Goal: Task Accomplishment & Management: Complete application form

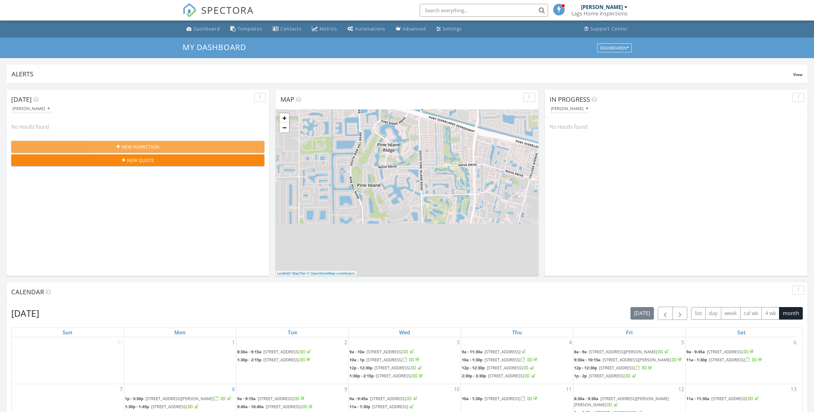
click at [133, 145] on span "New Inspection" at bounding box center [141, 146] width 38 height 7
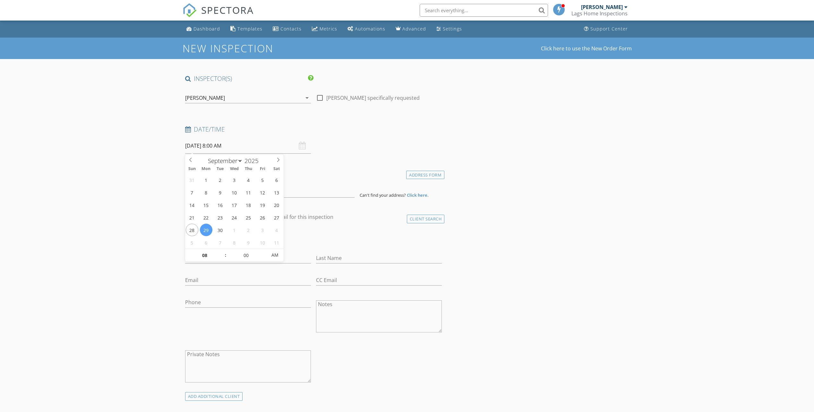
click at [201, 142] on input "09/29/2025 8:00 AM" at bounding box center [248, 146] width 126 height 16
type input "09"
type input "09/29/2025 9:00 AM"
click at [223, 252] on span at bounding box center [222, 252] width 4 height 6
click at [324, 172] on h4 "Location" at bounding box center [313, 173] width 257 height 8
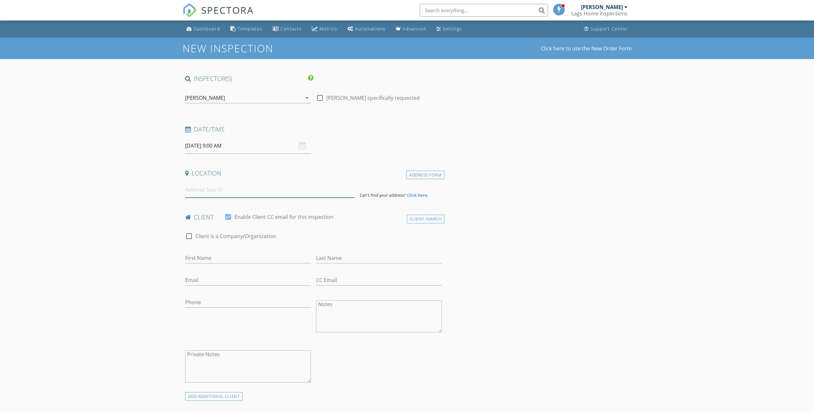
click at [205, 193] on input at bounding box center [269, 190] width 169 height 16
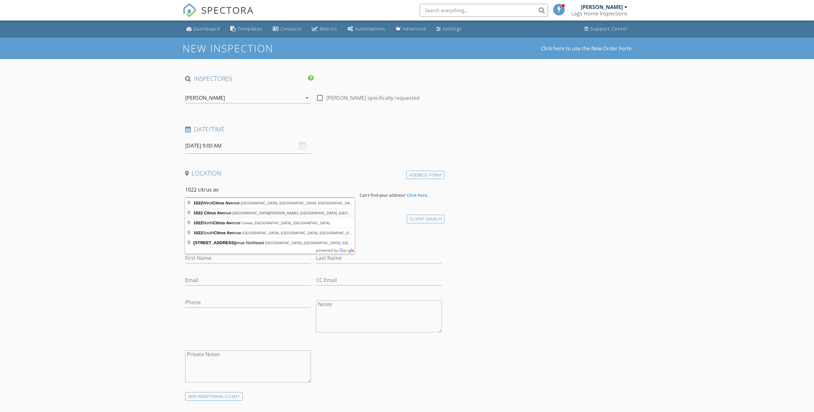
type input "1022 Citrus Avenue, Fort Pierce, FL, USA"
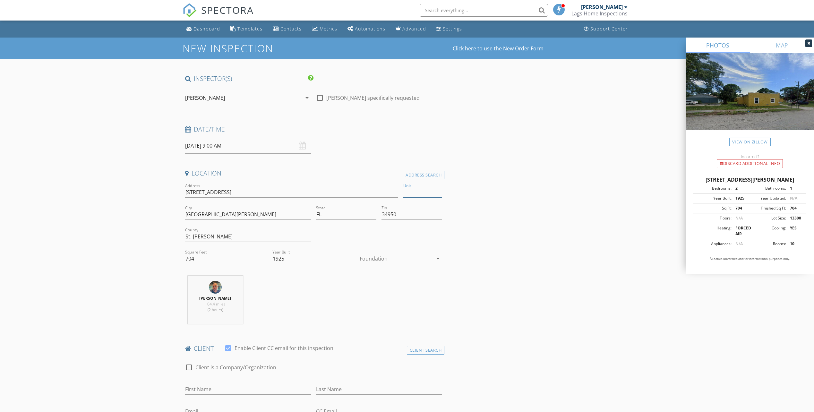
click at [421, 195] on input "Unit" at bounding box center [422, 192] width 38 height 11
type input "A"
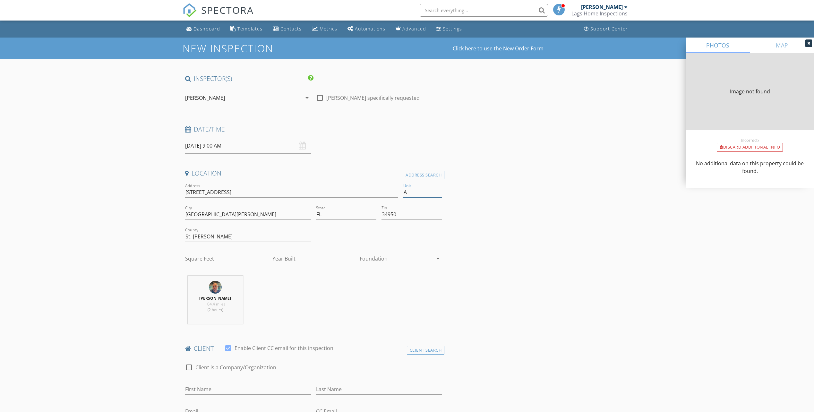
type input "704"
type input "1925"
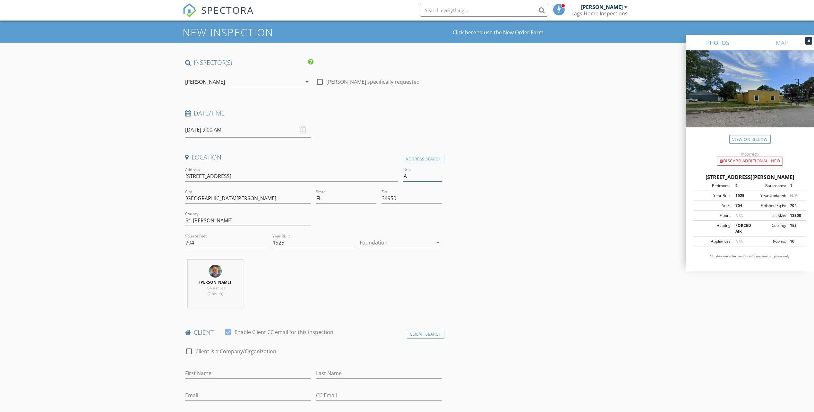
scroll to position [64, 0]
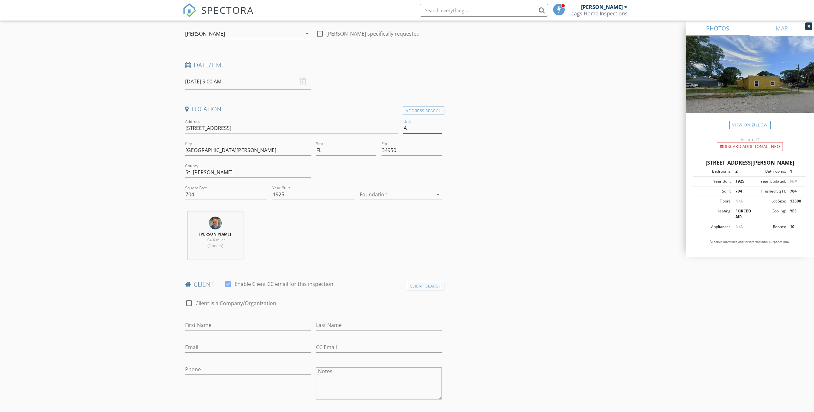
type input "A"
click at [215, 328] on input "First Name" at bounding box center [248, 325] width 126 height 11
click at [201, 329] on input "First Name" at bounding box center [248, 325] width 126 height 11
type input "[PERSON_NAME]"
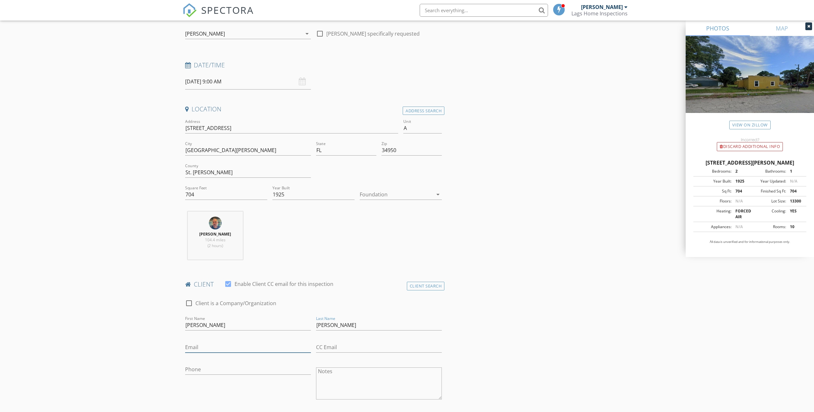
click at [192, 344] on input "Email" at bounding box center [248, 347] width 126 height 11
click at [194, 346] on input "Email" at bounding box center [248, 347] width 126 height 11
paste input "[EMAIL_ADDRESS][DOMAIN_NAME]"
type input "[EMAIL_ADDRESS][DOMAIN_NAME]"
click at [200, 369] on input "Phone" at bounding box center [248, 369] width 126 height 11
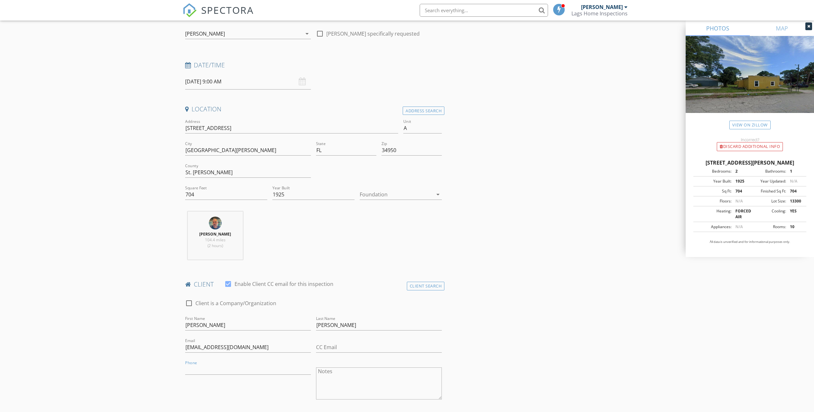
drag, startPoint x: 343, startPoint y: 338, endPoint x: 343, endPoint y: 343, distance: 4.8
click at [343, 341] on div "CC Email" at bounding box center [379, 348] width 126 height 21
click at [344, 351] on input "CC Email" at bounding box center [379, 347] width 126 height 11
paste input "staceyrook19@gmail.com"
type input "staceyrook19@gmail.com"
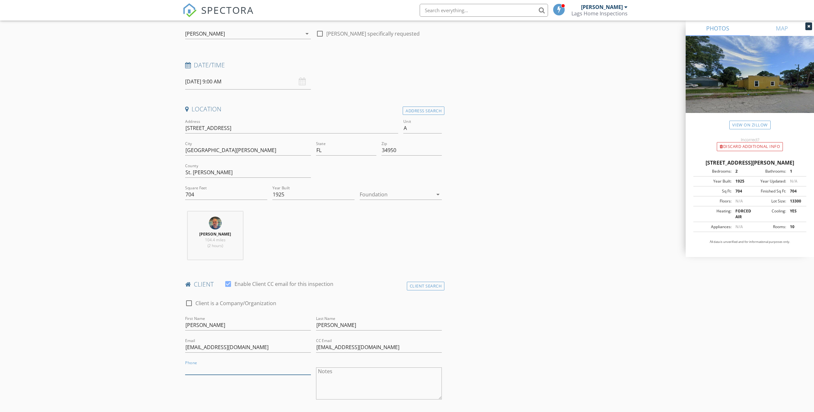
click at [233, 370] on input "Phone" at bounding box center [248, 369] width 126 height 11
click at [204, 368] on input "Phone" at bounding box center [248, 369] width 126 height 11
paste input "[PHONE_NUMBER]"
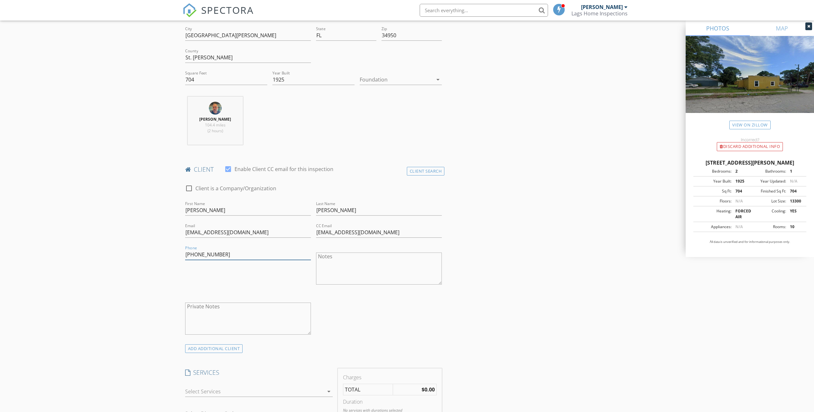
scroll to position [257, 0]
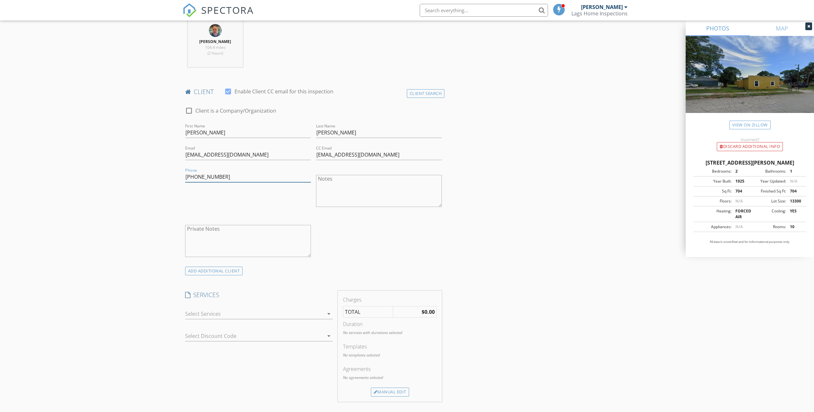
type input "[PHONE_NUMBER]"
click at [204, 310] on div at bounding box center [254, 314] width 139 height 10
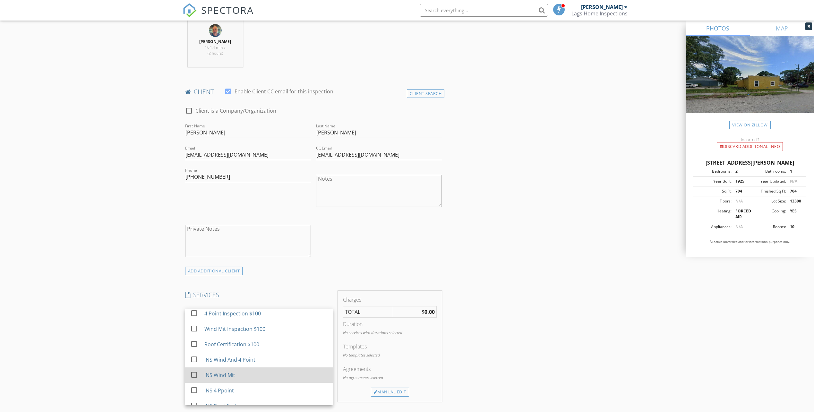
scroll to position [0, 0]
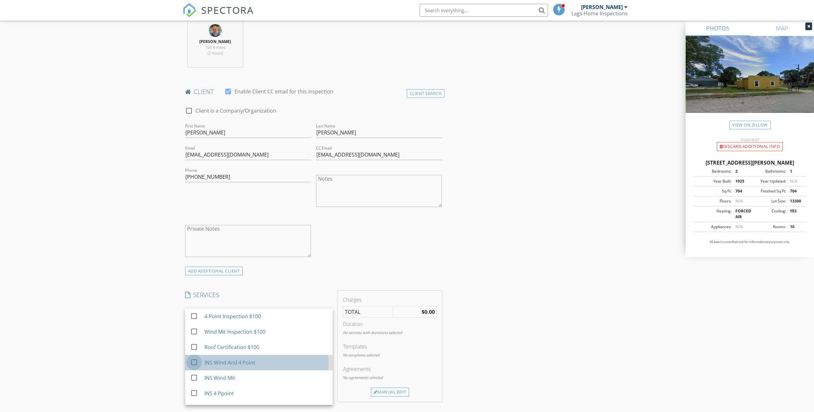
click at [193, 362] on div at bounding box center [194, 362] width 11 height 11
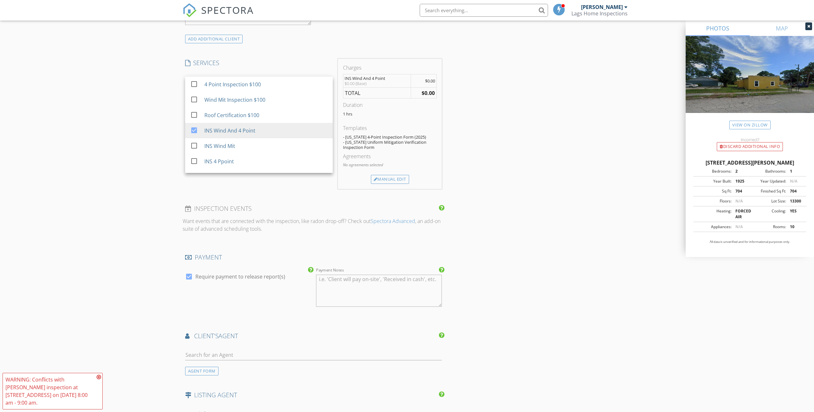
scroll to position [513, 0]
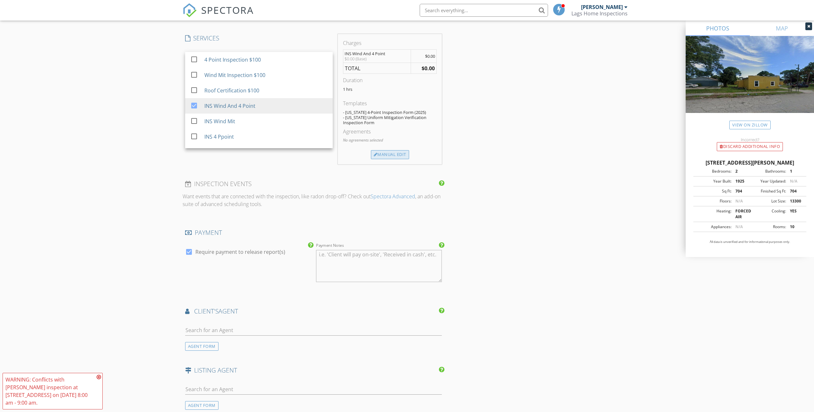
click at [383, 158] on div "Manual Edit" at bounding box center [390, 154] width 38 height 9
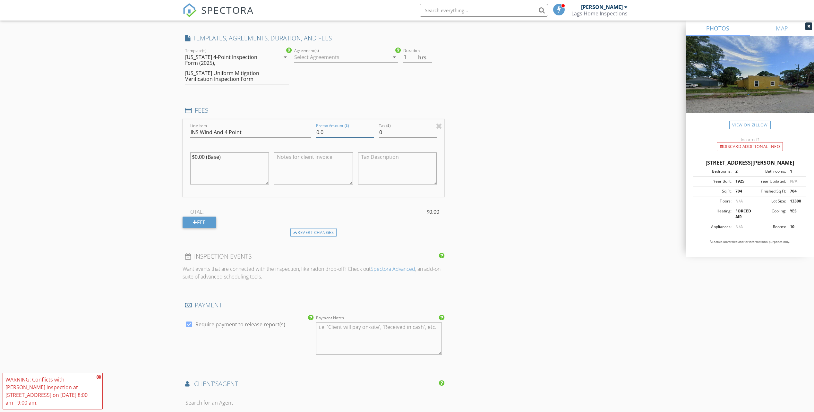
drag, startPoint x: 327, startPoint y: 129, endPoint x: 322, endPoint y: 130, distance: 4.7
click at [322, 130] on input "0.0" at bounding box center [345, 132] width 58 height 11
click at [324, 132] on input "0.0" at bounding box center [345, 132] width 58 height 11
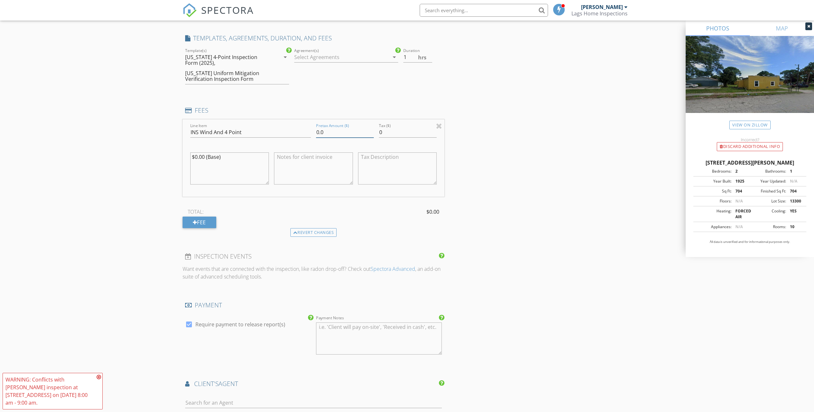
click at [324, 132] on input "0.0" at bounding box center [345, 132] width 58 height 11
type input "100.00"
click at [513, 186] on div "INSPECTOR(S) check_box Ian Laganiere PRIMARY Ian Laganiere arrow_drop_down chec…" at bounding box center [407, 133] width 449 height 1144
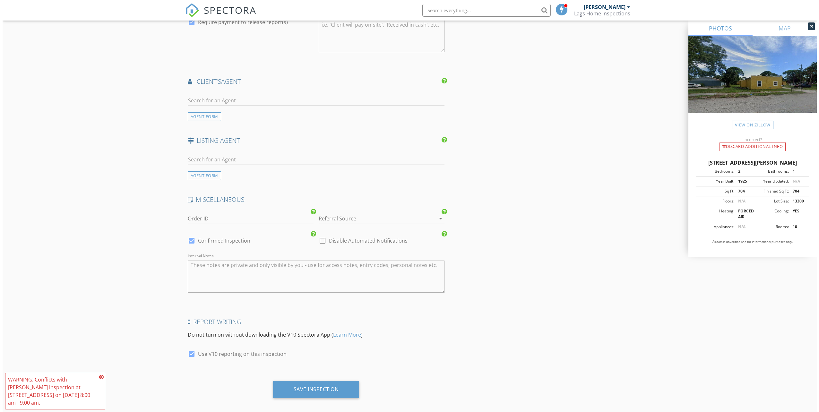
scroll to position [822, 0]
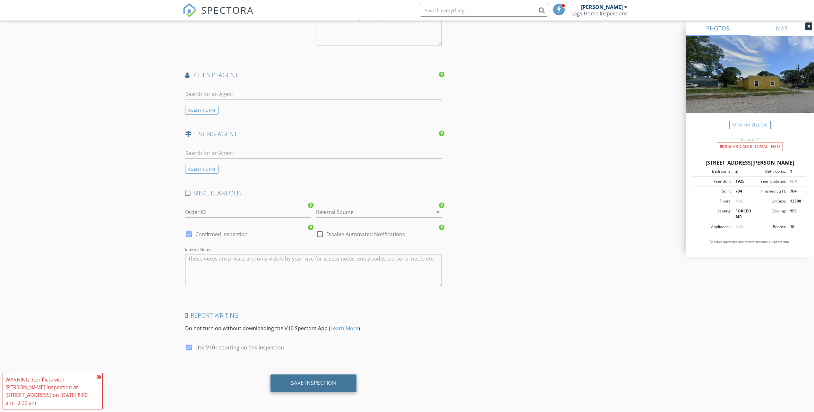
click at [287, 384] on div "Save Inspection" at bounding box center [313, 382] width 86 height 17
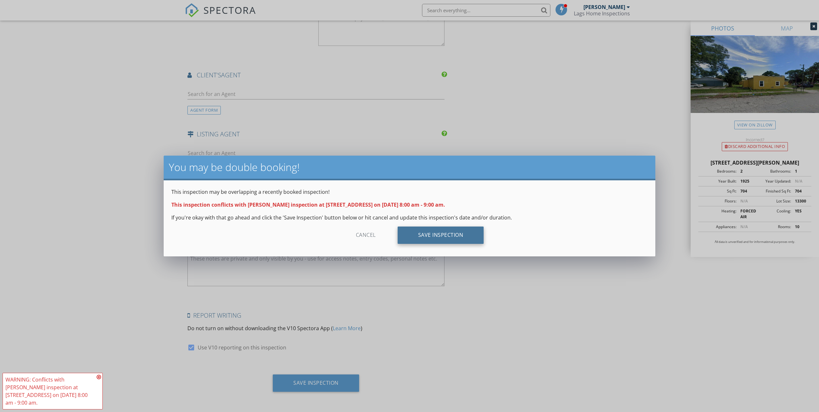
click at [450, 232] on div "Save Inspection" at bounding box center [440, 235] width 86 height 17
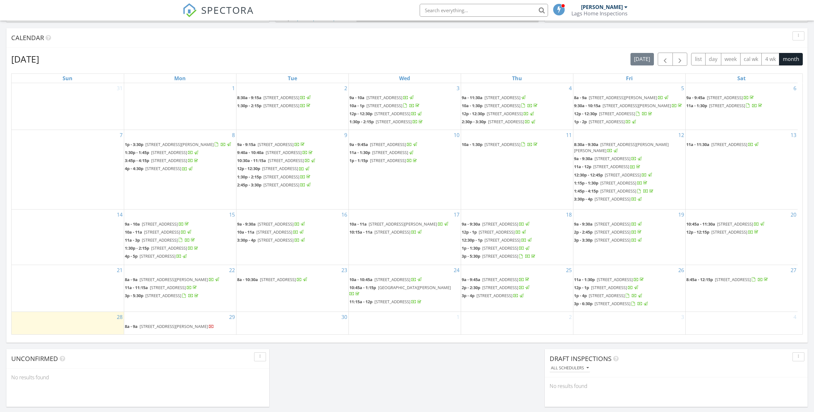
scroll to position [257, 0]
click at [182, 274] on span "8225 S Indian River Dr, Fort Pierce 34982" at bounding box center [174, 277] width 68 height 6
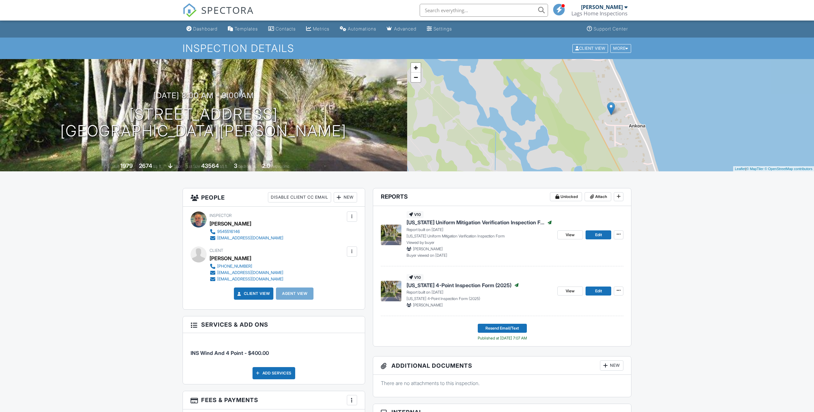
click at [354, 251] on div at bounding box center [352, 251] width 6 height 6
click at [292, 268] on li "Edit" at bounding box center [318, 271] width 72 height 16
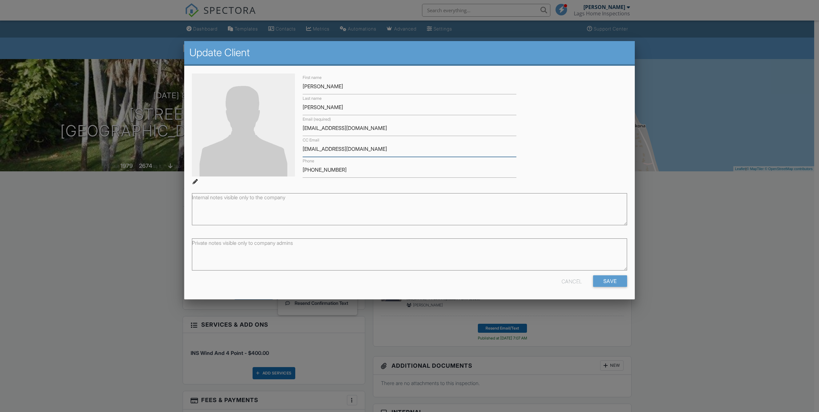
drag, startPoint x: 373, startPoint y: 148, endPoint x: 263, endPoint y: 163, distance: 110.3
click at [263, 163] on div "First name Kyle Last name Bidwell Email (required) staceyrook19@gmail.com CC Em…" at bounding box center [409, 128] width 443 height 111
drag, startPoint x: 376, startPoint y: 123, endPoint x: 282, endPoint y: 136, distance: 95.3
click at [282, 135] on div "First name Kyle Last name Bidwell Email (required) staceyrook19@gmail.com CC Em…" at bounding box center [409, 128] width 443 height 111
drag, startPoint x: 340, startPoint y: 171, endPoint x: 276, endPoint y: 178, distance: 64.0
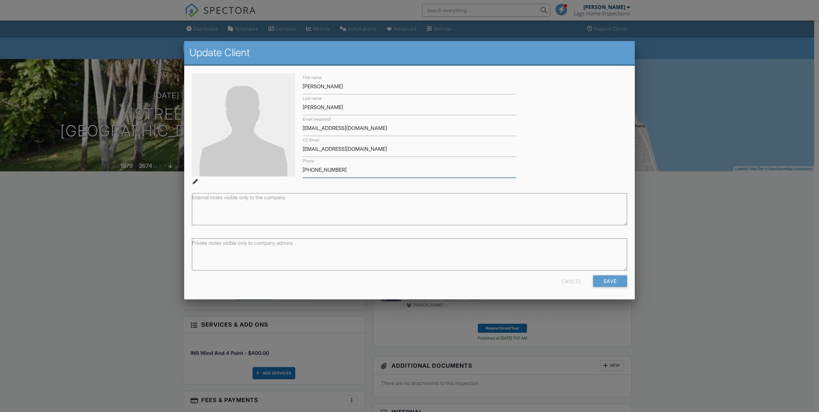
click at [276, 178] on div "First name Kyle Last name Bidwell Email (required) staceyrook19@gmail.com CC Em…" at bounding box center [409, 128] width 443 height 111
drag, startPoint x: 368, startPoint y: 148, endPoint x: 248, endPoint y: 158, distance: 120.5
click at [248, 158] on div "First name Kyle Last name Bidwell Email (required) staceyrook19@gmail.com CC Em…" at bounding box center [409, 128] width 443 height 111
drag, startPoint x: 387, startPoint y: 129, endPoint x: 287, endPoint y: 139, distance: 100.0
click at [287, 139] on div "First name Kyle Last name Bidwell Email (required) staceyrook19@gmail.com CC Em…" at bounding box center [409, 128] width 443 height 111
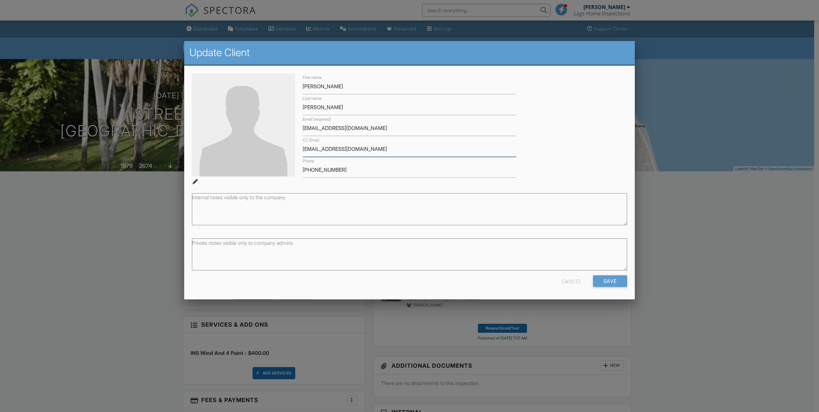
drag, startPoint x: 378, startPoint y: 146, endPoint x: 283, endPoint y: 159, distance: 95.3
click at [283, 159] on div "First name Kyle Last name Bidwell Email (required) staceyrook19@gmail.com CC Em…" at bounding box center [409, 128] width 443 height 111
drag, startPoint x: 345, startPoint y: 173, endPoint x: 282, endPoint y: 180, distance: 62.9
click at [282, 180] on div "First name Kyle Last name Bidwell Email (required) staceyrook19@gmail.com CC Em…" at bounding box center [409, 128] width 443 height 111
drag, startPoint x: 367, startPoint y: 149, endPoint x: 278, endPoint y: 158, distance: 90.0
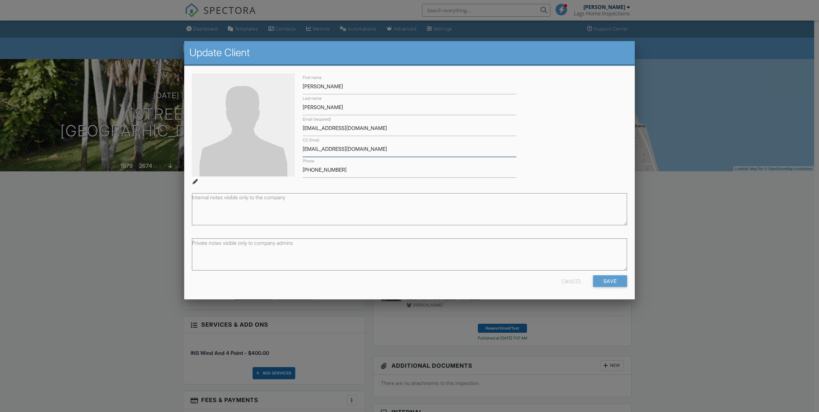
click at [278, 158] on div "First name Kyle Last name Bidwell Email (required) staceyrook19@gmail.com CC Em…" at bounding box center [409, 128] width 443 height 111
drag, startPoint x: 371, startPoint y: 127, endPoint x: 276, endPoint y: 134, distance: 95.6
click at [276, 134] on div "First name Kyle Last name Bidwell Email (required) staceyrook19@gmail.com CC Em…" at bounding box center [409, 128] width 443 height 111
drag, startPoint x: 338, startPoint y: 152, endPoint x: 290, endPoint y: 158, distance: 47.8
click at [290, 158] on div "First name Kyle Last name Bidwell Email (required) staceyrook19@gmail.com CC Em…" at bounding box center [409, 128] width 443 height 111
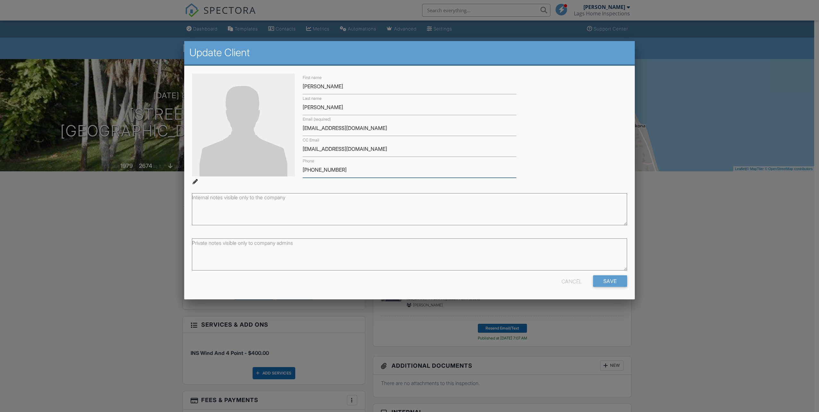
drag, startPoint x: 341, startPoint y: 171, endPoint x: 282, endPoint y: 175, distance: 59.8
click at [282, 175] on div "First name Kyle Last name Bidwell Email (required) staceyrook19@gmail.com CC Em…" at bounding box center [409, 128] width 443 height 111
click at [569, 282] on div "Cancel" at bounding box center [571, 281] width 21 height 12
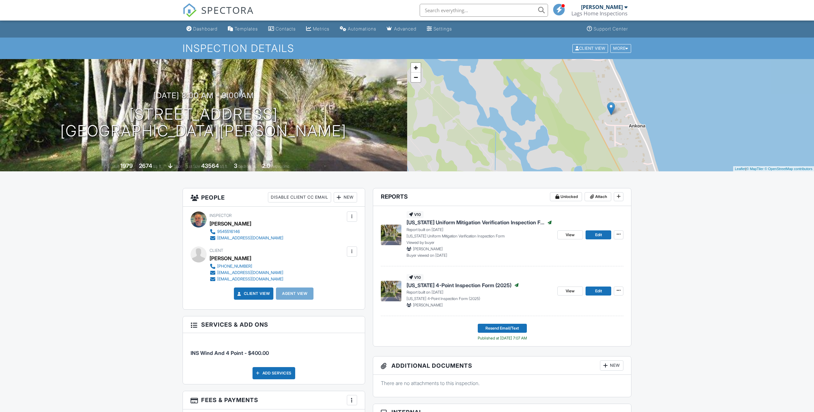
drag, startPoint x: 446, startPoint y: 15, endPoint x: 442, endPoint y: 15, distance: 3.8
click at [444, 15] on input "text" at bounding box center [484, 10] width 128 height 13
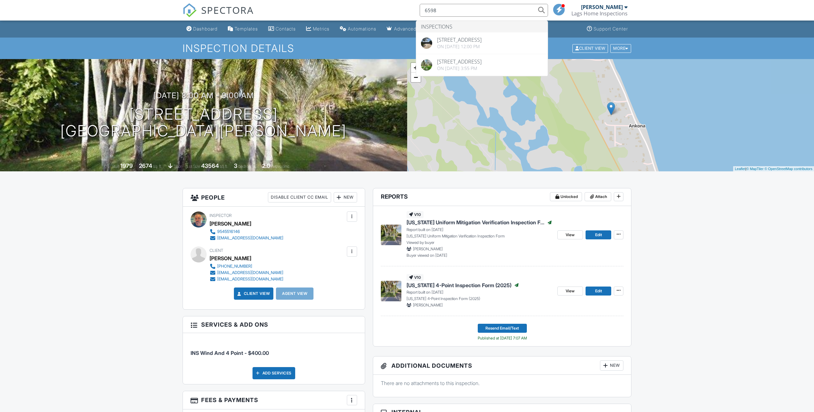
click at [440, 11] on input "6598" at bounding box center [484, 10] width 128 height 13
type input "def"
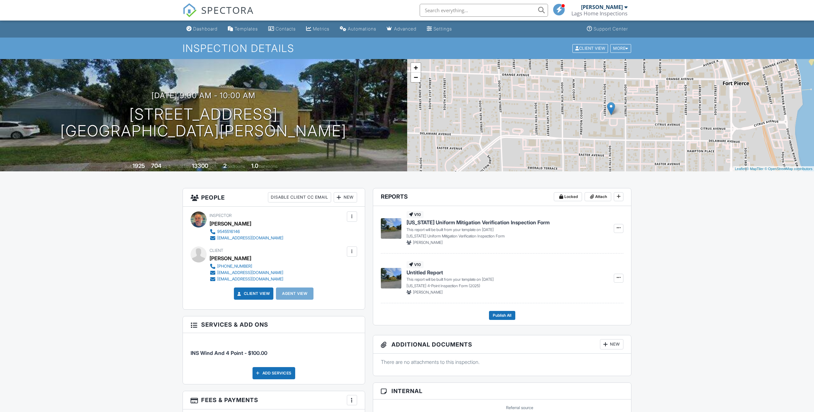
click at [232, 13] on span "SPECTORA" at bounding box center [227, 9] width 53 height 13
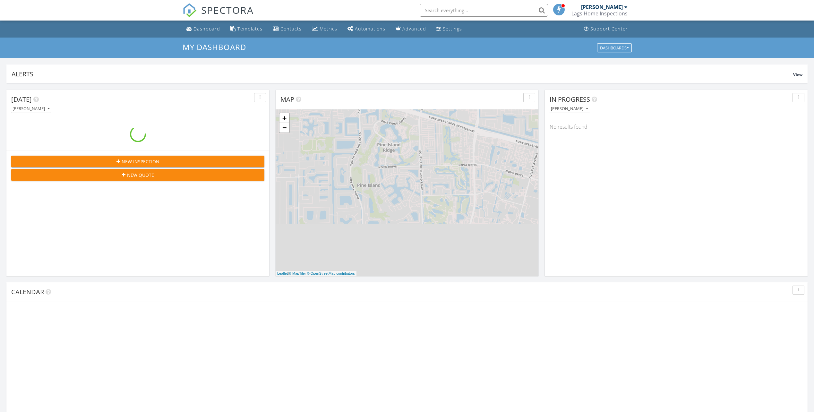
scroll to position [594, 824]
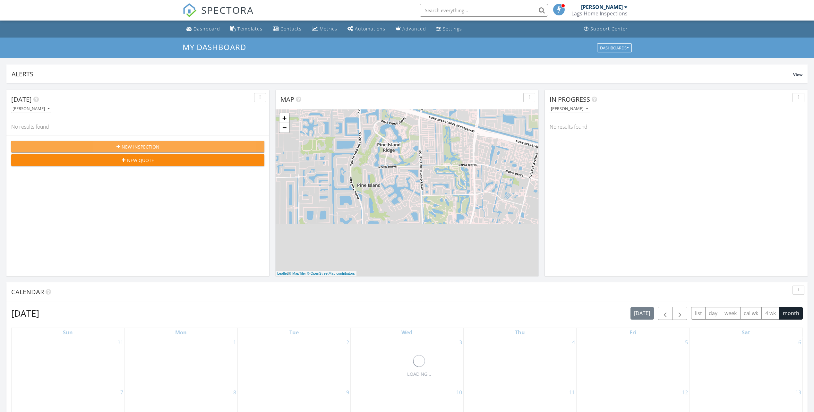
click at [148, 148] on span "New Inspection" at bounding box center [141, 146] width 38 height 7
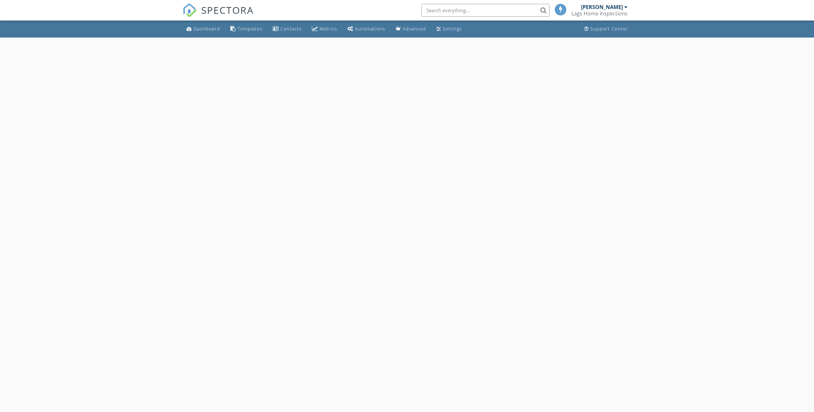
select select "8"
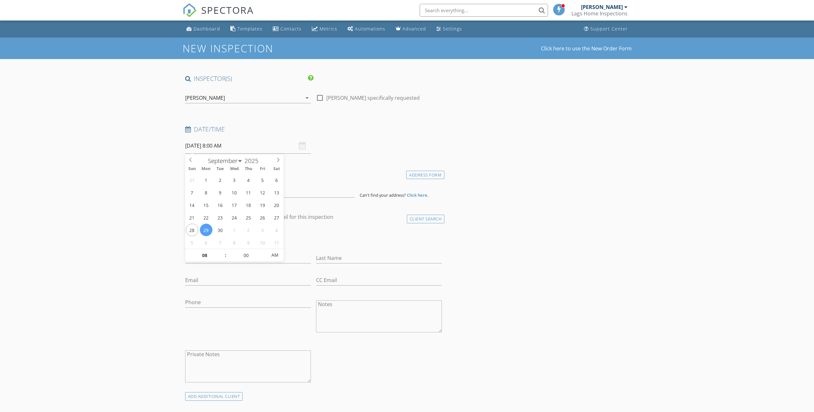
click at [209, 148] on input "[DATE] 8:00 AM" at bounding box center [248, 146] width 126 height 16
type input "09"
type input "[DATE] 9:00 AM"
click at [223, 252] on span at bounding box center [222, 252] width 4 height 6
type input "05"
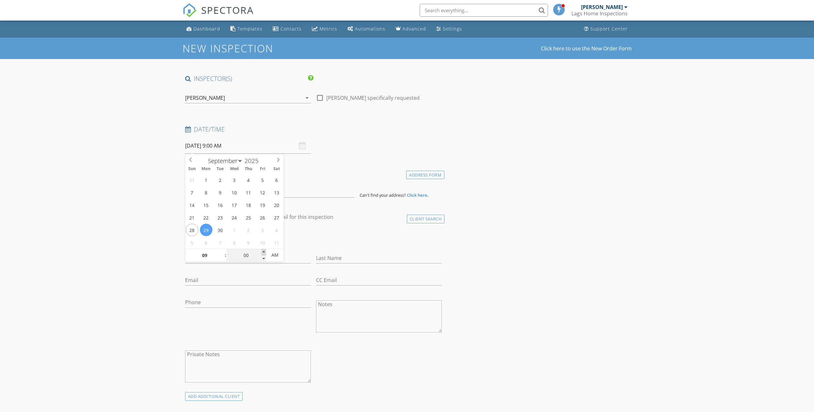
type input "[DATE] 9:05 AM"
click at [265, 251] on span at bounding box center [263, 252] width 4 height 6
type input "10"
type input "[DATE] 9:10 AM"
click at [265, 251] on span at bounding box center [263, 252] width 4 height 6
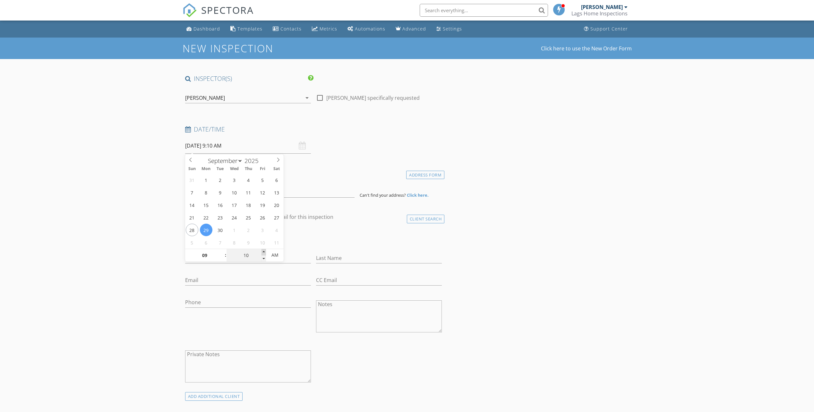
type input "15"
type input "[DATE] 9:15 AM"
click at [265, 251] on span at bounding box center [263, 252] width 4 height 6
type input "20"
type input "[DATE] 9:20 AM"
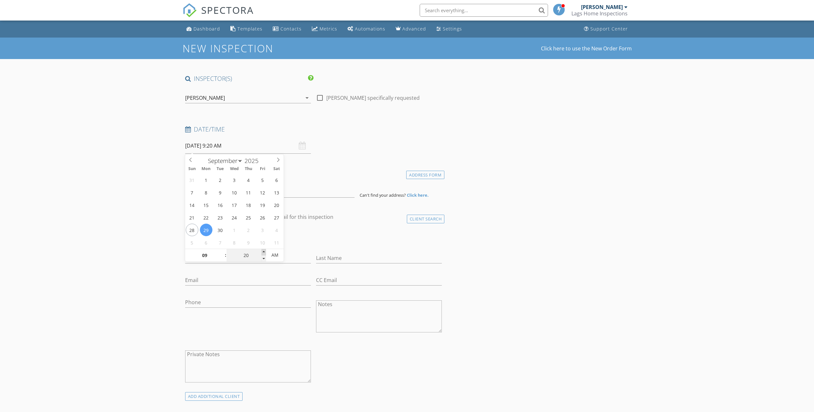
click at [265, 251] on span at bounding box center [263, 252] width 4 height 6
type input "25"
type input "[DATE] 9:25 AM"
click at [265, 251] on span at bounding box center [263, 252] width 4 height 6
type input "30"
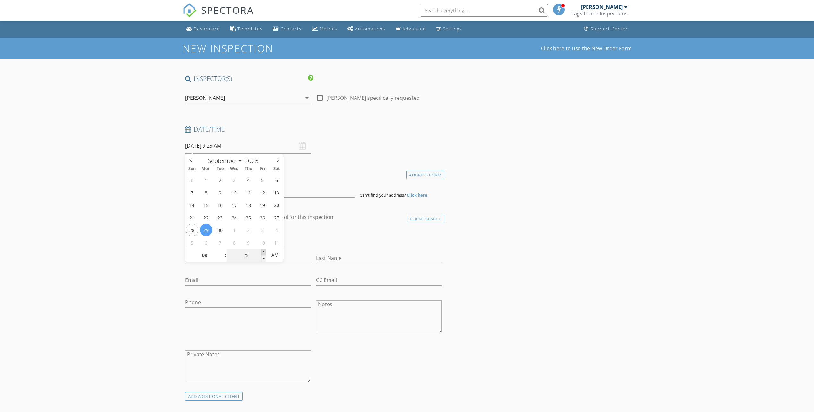
type input "[DATE] 9:30 AM"
click at [265, 251] on span at bounding box center [263, 252] width 4 height 6
click at [307, 177] on h4 "Location" at bounding box center [313, 173] width 257 height 8
click at [289, 186] on input at bounding box center [269, 190] width 169 height 16
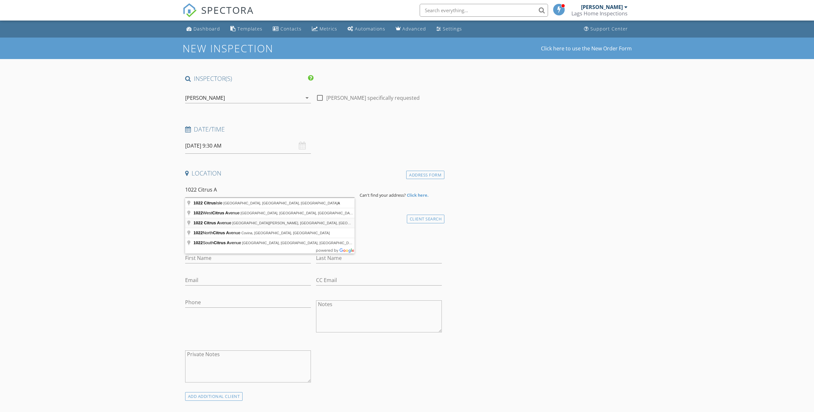
type input "1022 Citrus Avenue, Fort Pierce, FL, USA"
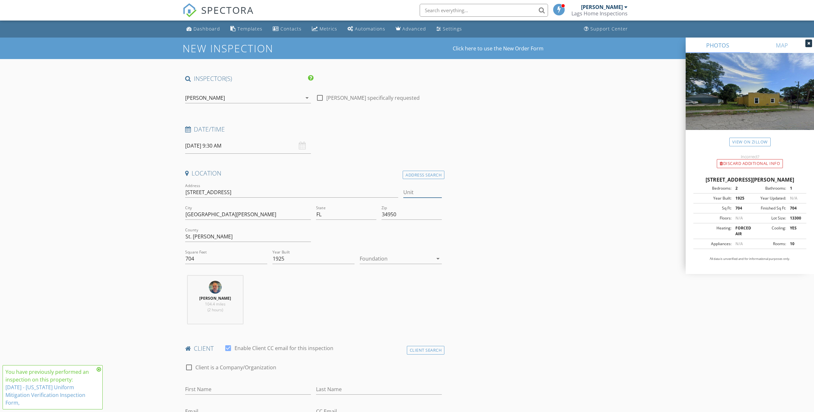
click at [415, 195] on input "Unit" at bounding box center [422, 192] width 38 height 11
type input "B"
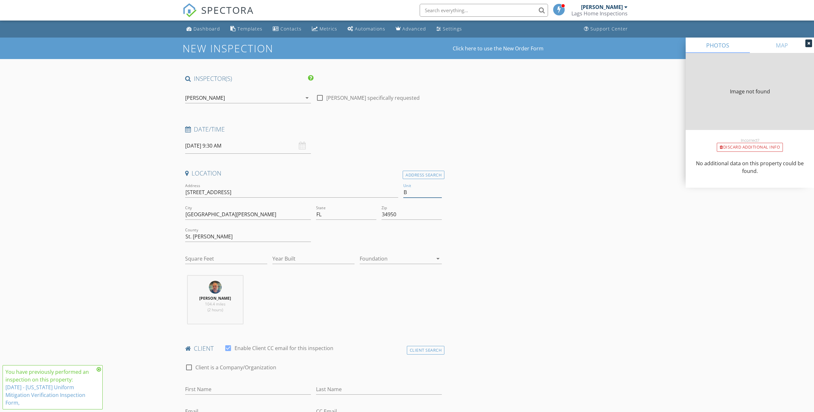
type input "704"
type input "1925"
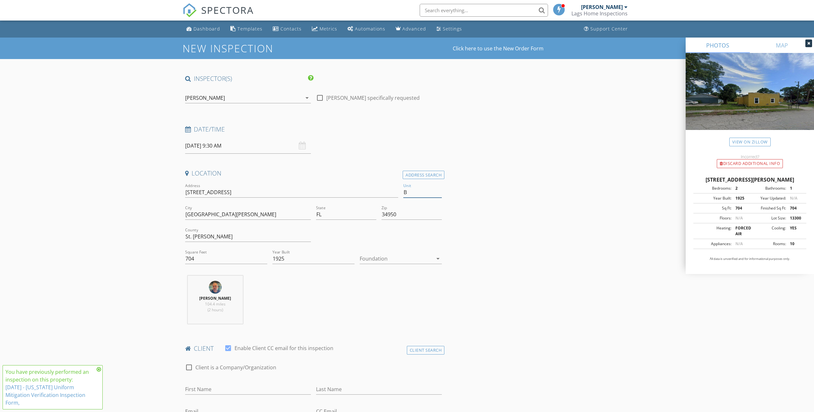
type input "B"
click at [206, 392] on input "First Name" at bounding box center [248, 389] width 126 height 11
type input "Kyle"
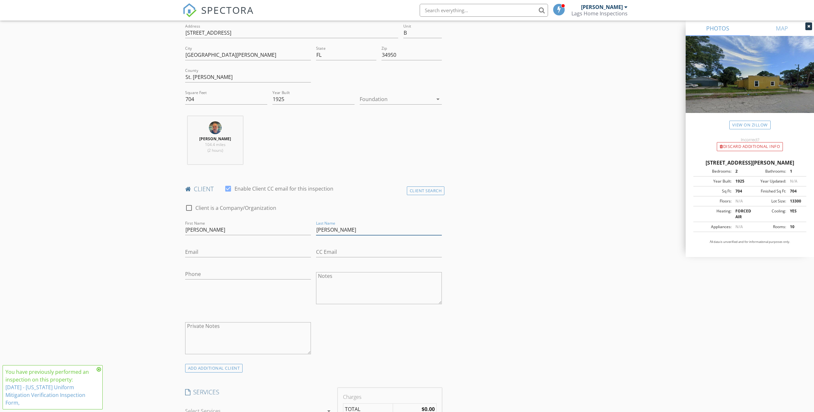
scroll to position [160, 0]
type input "Bidwell"
click at [341, 247] on input "CC Email" at bounding box center [379, 251] width 126 height 11
click at [207, 279] on div "Phone" at bounding box center [248, 276] width 126 height 17
paste input "[PHONE_NUMBER]"
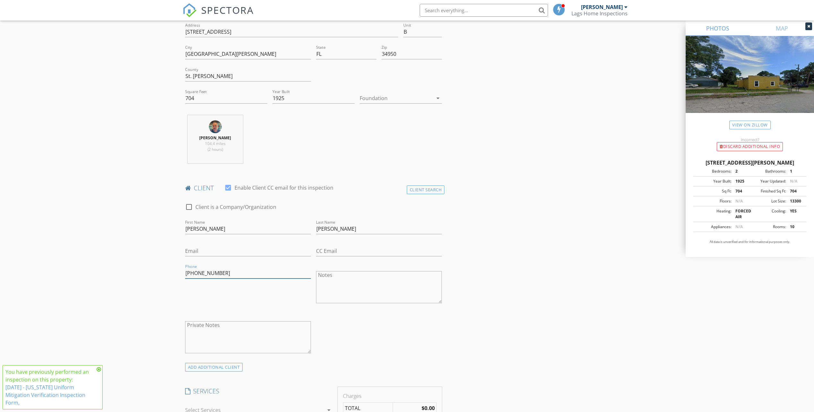
type input "[PHONE_NUMBER]"
click at [201, 249] on input "Email" at bounding box center [248, 251] width 126 height 11
paste input "[EMAIL_ADDRESS][DOMAIN_NAME]"
type input "[EMAIL_ADDRESS][DOMAIN_NAME]"
click at [345, 251] on input "CC Email" at bounding box center [379, 251] width 126 height 11
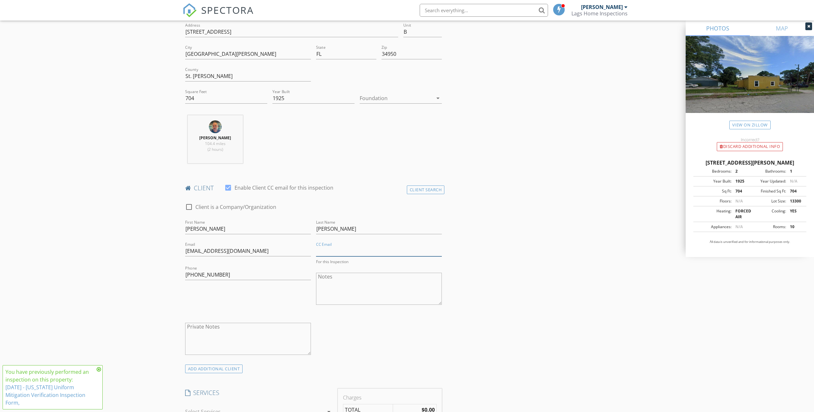
click at [335, 251] on input "CC Email" at bounding box center [379, 251] width 126 height 11
paste input "[EMAIL_ADDRESS][DOMAIN_NAME]"
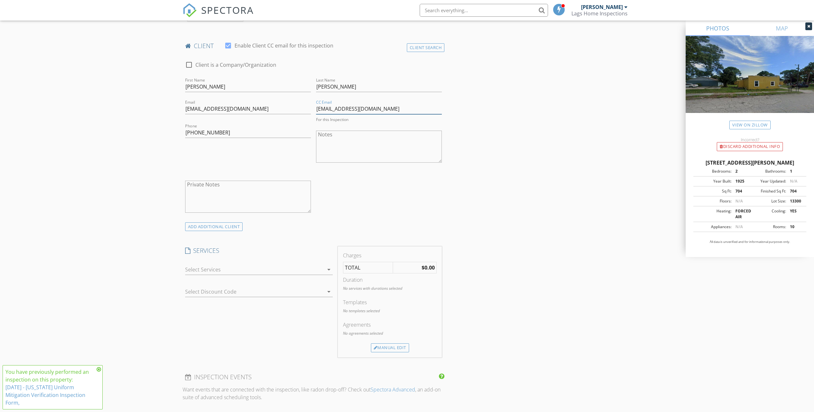
scroll to position [321, 0]
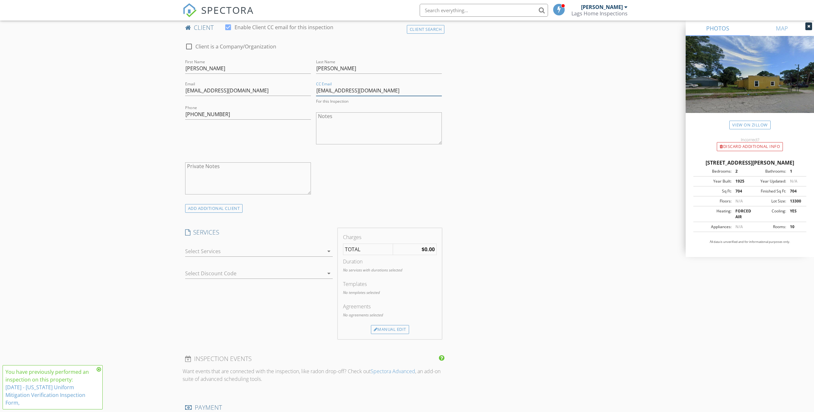
type input "[EMAIL_ADDRESS][DOMAIN_NAME]"
click at [211, 250] on div at bounding box center [254, 251] width 139 height 10
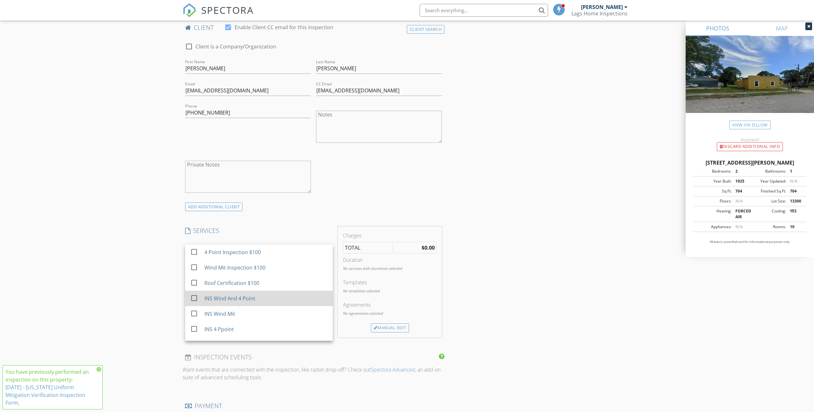
click at [193, 297] on div at bounding box center [194, 298] width 11 height 11
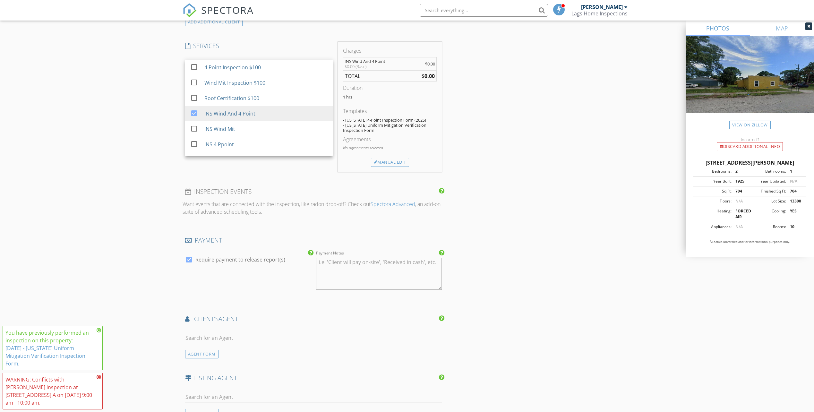
scroll to position [545, 0]
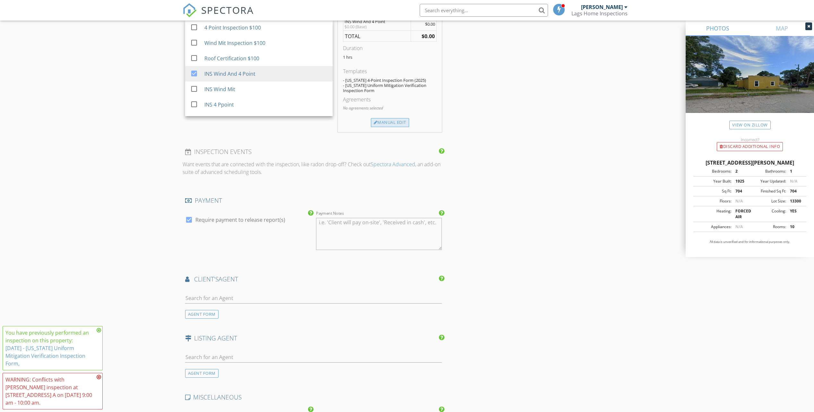
click at [395, 121] on div "Manual Edit" at bounding box center [390, 122] width 38 height 9
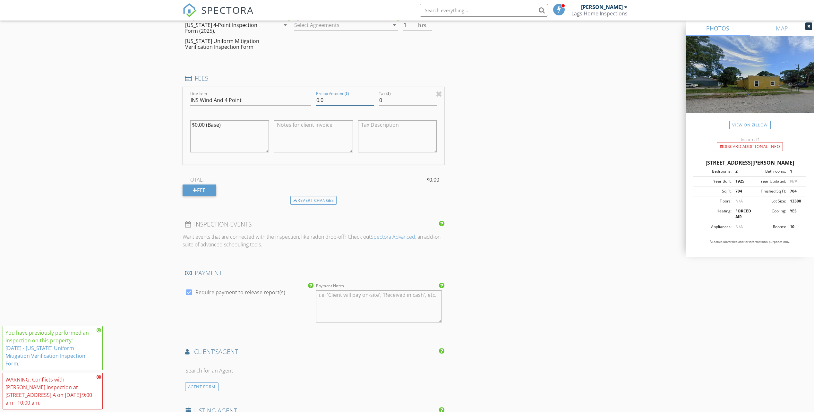
click at [327, 96] on input "0.0" at bounding box center [345, 100] width 58 height 11
type input "100.00"
click at [543, 142] on div "INSPECTOR(S) check_box Ian Laganiere PRIMARY Ian Laganiere arrow_drop_down chec…" at bounding box center [407, 101] width 449 height 1144
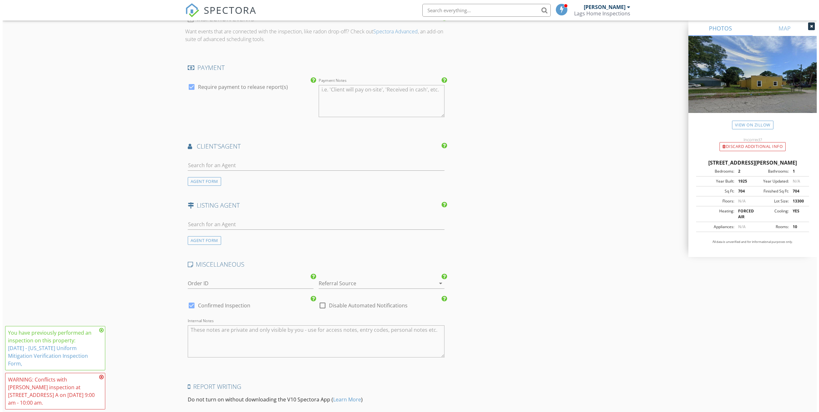
scroll to position [822, 0]
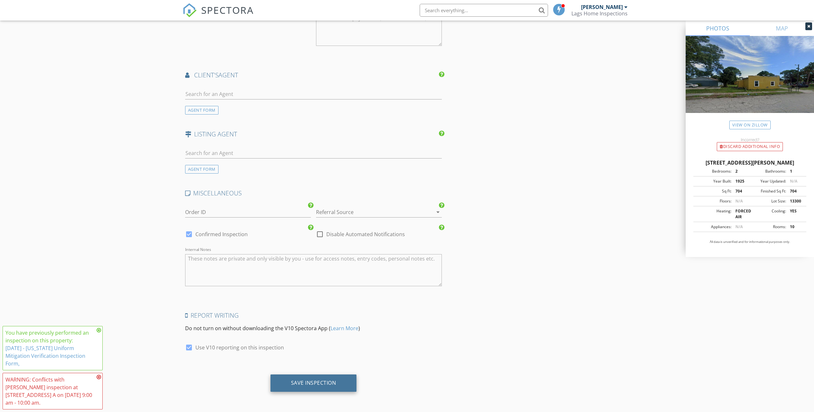
click at [305, 382] on div "Save Inspection" at bounding box center [313, 383] width 45 height 6
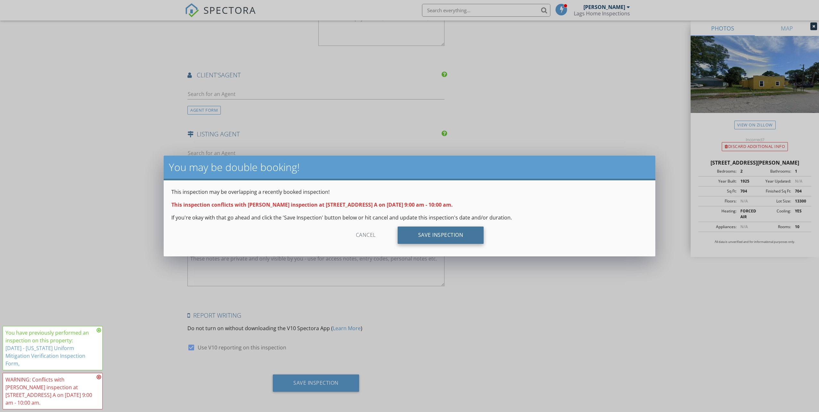
click at [437, 236] on div "Save Inspection" at bounding box center [440, 235] width 86 height 17
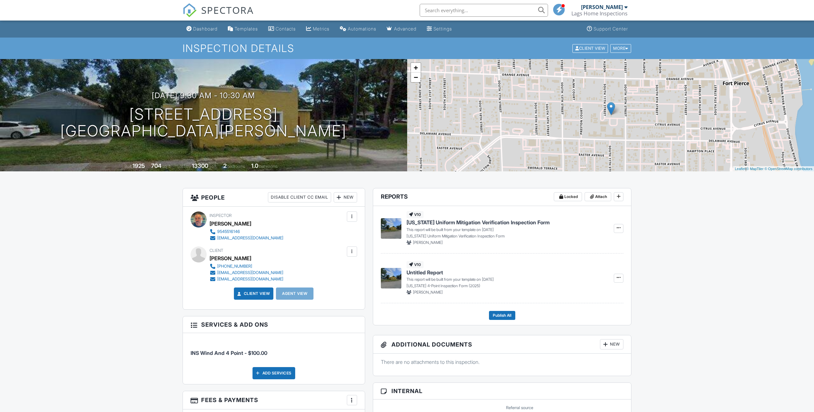
click at [231, 11] on span "SPECTORA" at bounding box center [227, 9] width 53 height 13
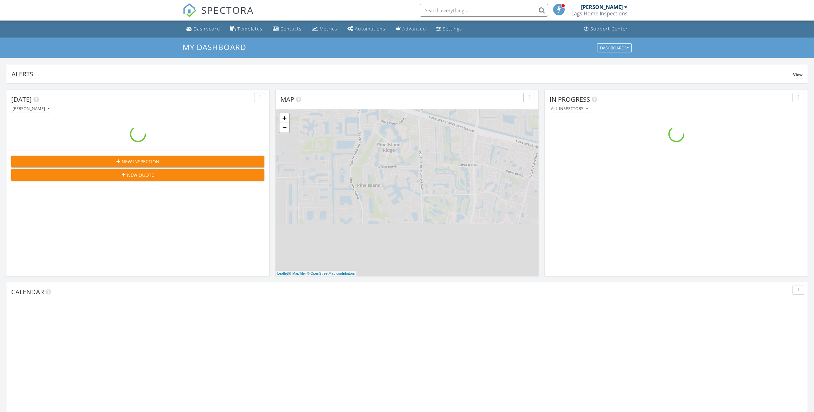
scroll to position [594, 824]
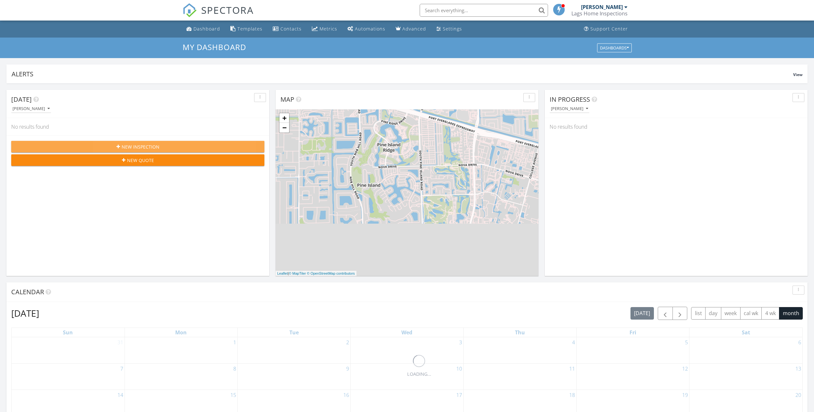
click at [138, 148] on span "New Inspection" at bounding box center [141, 146] width 38 height 7
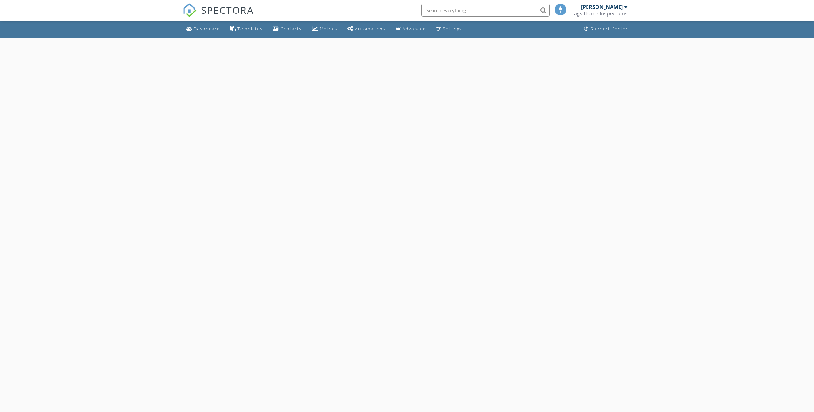
select select "8"
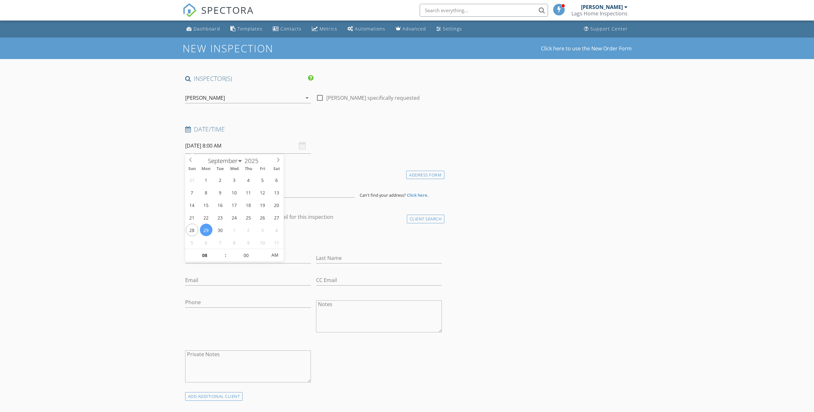
click at [210, 141] on input "[DATE] 8:00 AM" at bounding box center [248, 146] width 126 height 16
type input "09"
type input "[DATE] 9:00 AM"
click at [221, 253] on span at bounding box center [222, 252] width 4 height 6
type input "05"
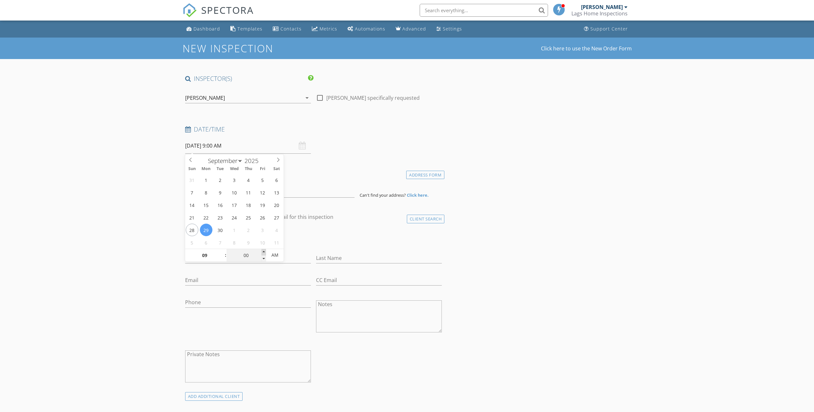
type input "[DATE] 9:05 AM"
click at [263, 252] on span at bounding box center [263, 252] width 4 height 6
type input "10"
type input "[DATE] 9:10 AM"
click at [263, 252] on span at bounding box center [263, 252] width 4 height 6
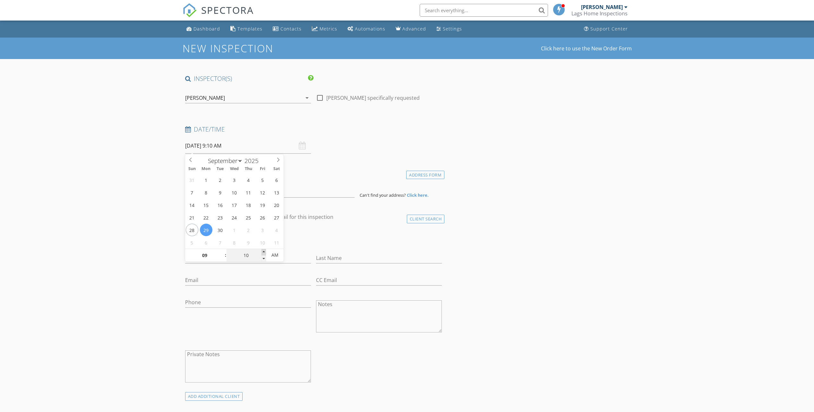
type input "15"
type input "[DATE] 9:15 AM"
click at [263, 252] on span at bounding box center [263, 252] width 4 height 6
type input "20"
type input "[DATE] 9:20 AM"
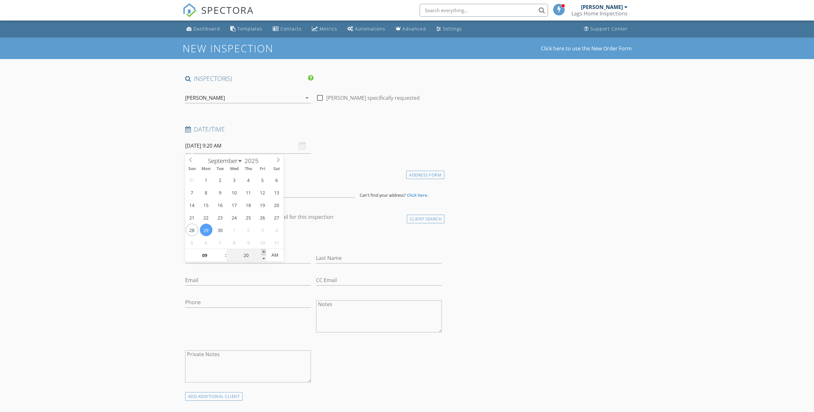
click at [263, 252] on span at bounding box center [263, 252] width 4 height 6
type input "25"
type input "[DATE] 9:25 AM"
click at [263, 252] on span at bounding box center [263, 252] width 4 height 6
type input "30"
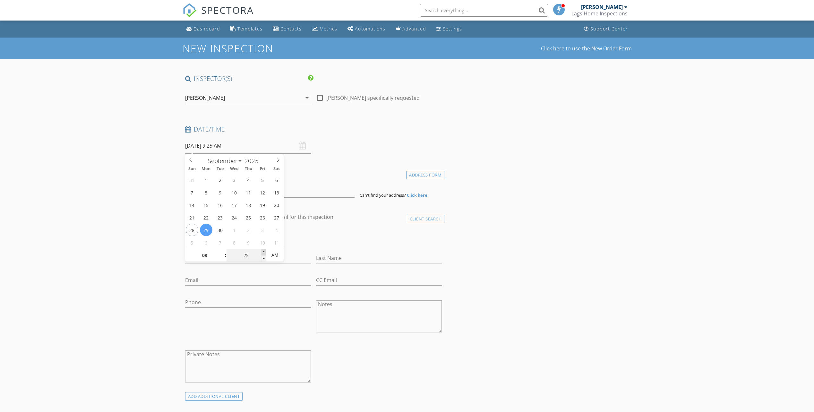
type input "[DATE] 9:30 AM"
click at [263, 252] on span at bounding box center [263, 252] width 4 height 6
type input "35"
type input "[DATE] 9:35 AM"
click at [263, 252] on span at bounding box center [263, 252] width 4 height 6
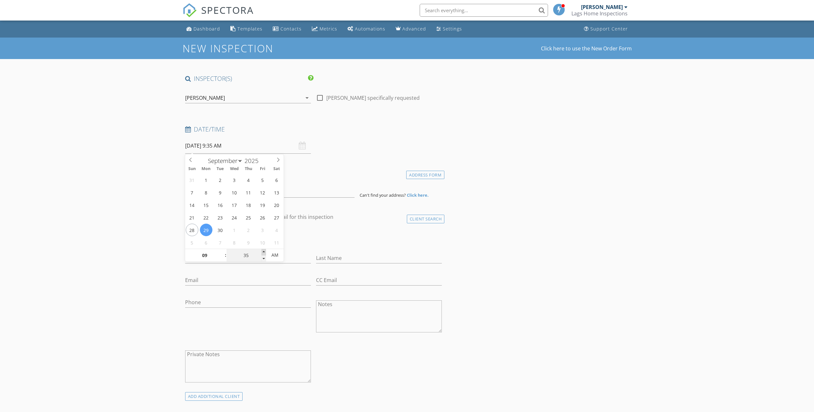
type input "40"
type input "[DATE] 9:40 AM"
click at [263, 252] on span at bounding box center [263, 252] width 4 height 6
click at [307, 185] on input at bounding box center [269, 190] width 169 height 16
click at [291, 193] on input at bounding box center [269, 190] width 169 height 16
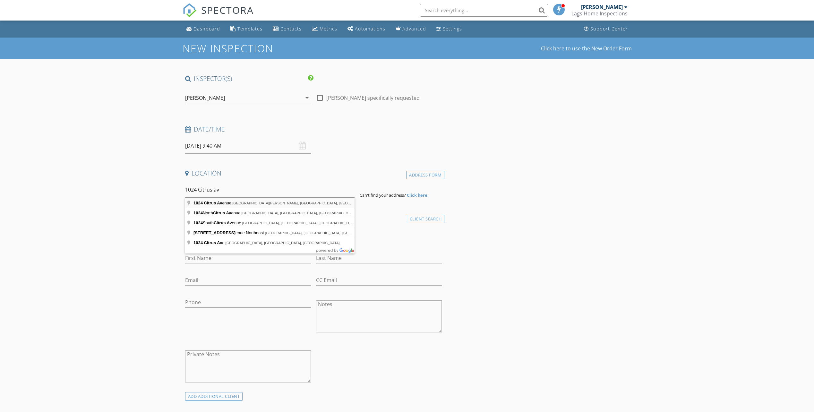
type input "1024 Citrus Avenue, Fort Pierce, FL, USA"
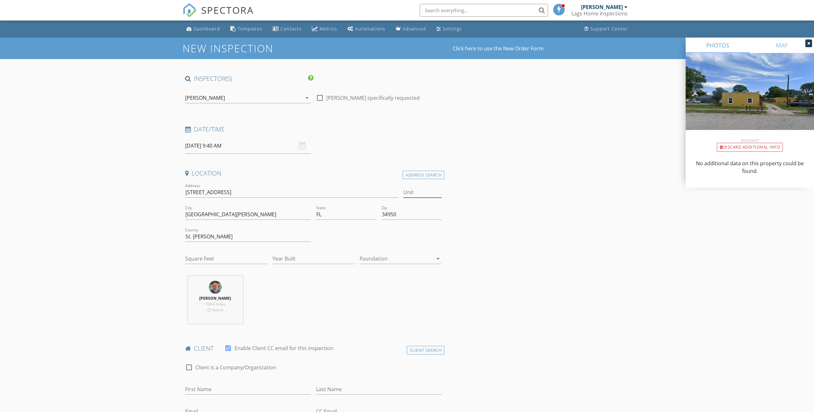
click at [425, 196] on input "Unit" at bounding box center [422, 192] width 38 height 11
type input "A"
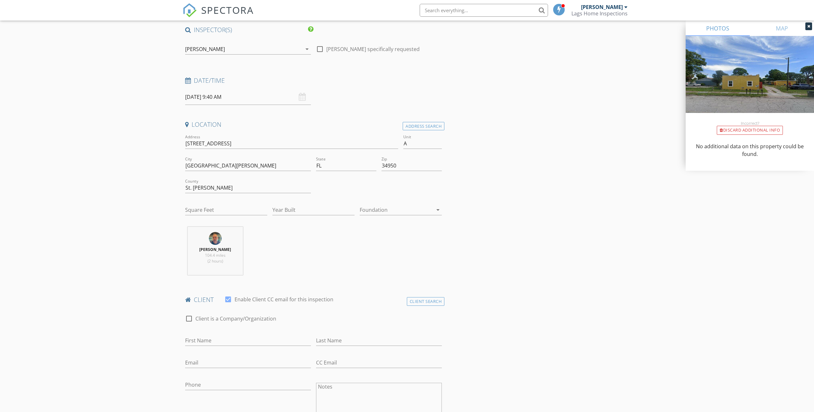
scroll to position [96, 0]
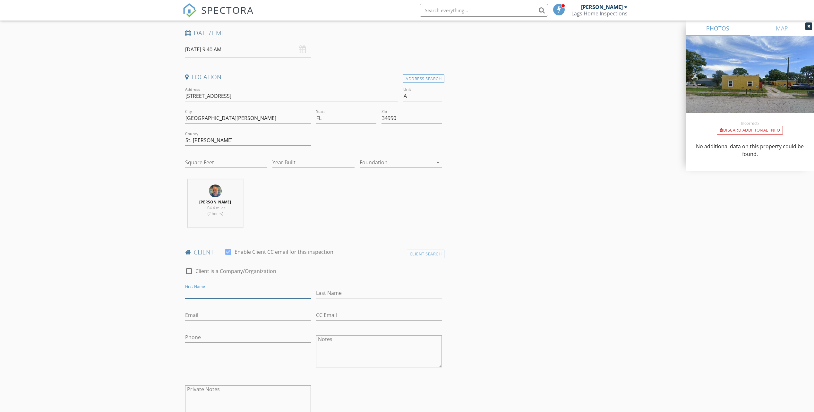
click at [217, 294] on input "First Name" at bounding box center [248, 293] width 126 height 11
type input "[PERSON_NAME]"
click at [218, 340] on input "Phone" at bounding box center [248, 337] width 126 height 11
click at [329, 313] on input "CC Email" at bounding box center [379, 315] width 126 height 11
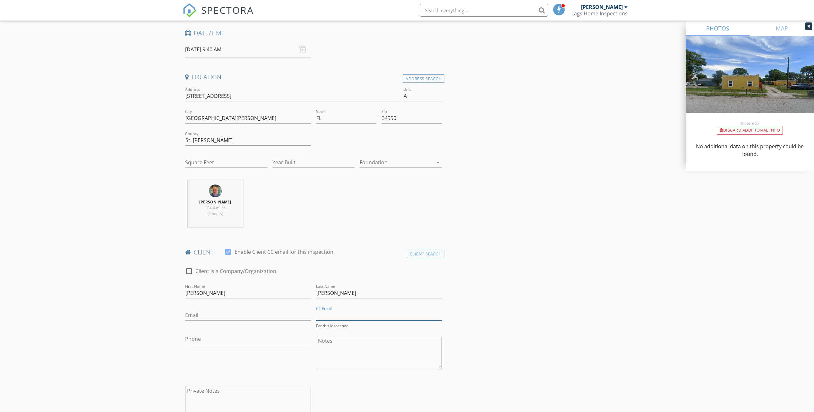
paste input "staceyrook19@gmail.com"
type input "staceyrook19@gmail.com"
click at [209, 317] on input "Email" at bounding box center [248, 315] width 126 height 11
click at [199, 312] on input "Email" at bounding box center [248, 315] width 126 height 11
paste input "kjbidwell@yahoo.com"
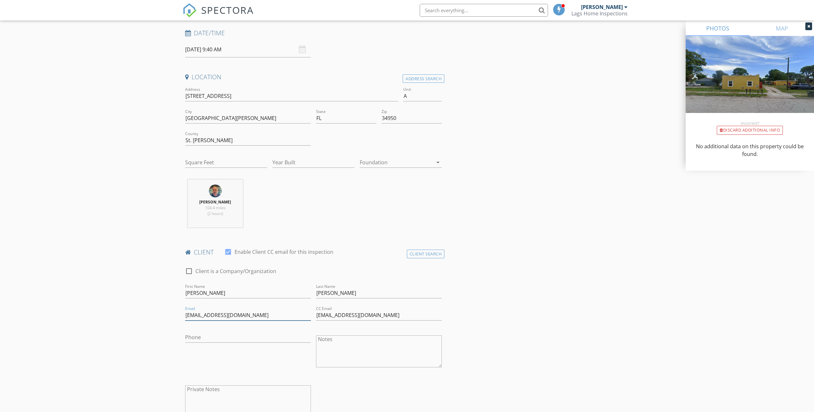
type input "kjbidwell@yahoo.com"
click at [205, 334] on input "Phone" at bounding box center [248, 337] width 126 height 11
click at [203, 339] on input "Phone" at bounding box center [248, 337] width 126 height 11
paste input "[PHONE_NUMBER]"
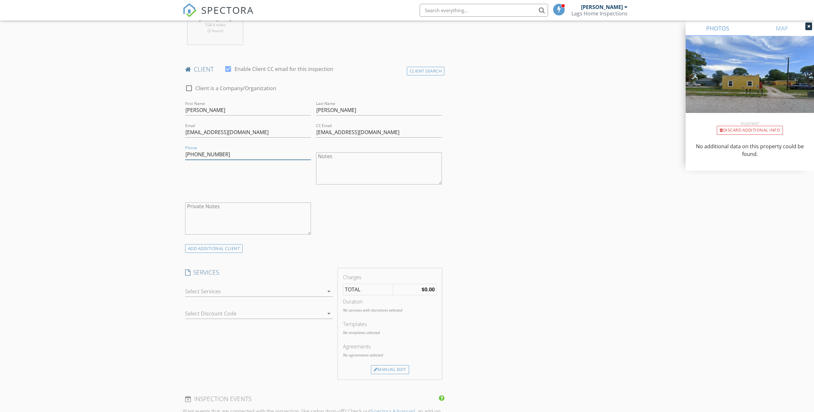
scroll to position [289, 0]
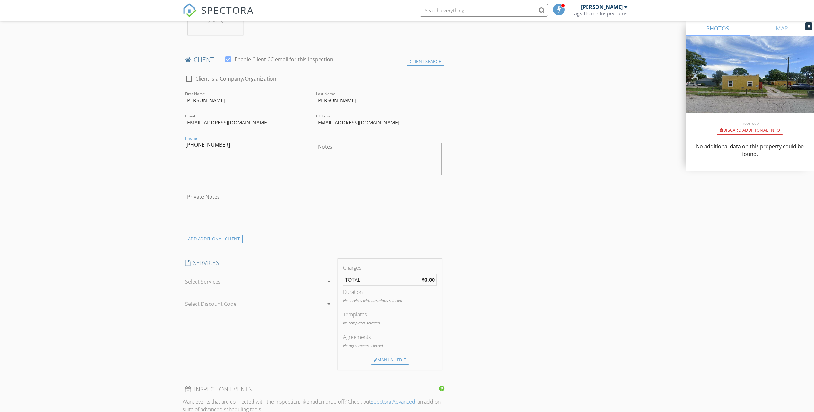
type input "[PHONE_NUMBER]"
click at [221, 283] on div at bounding box center [254, 282] width 139 height 10
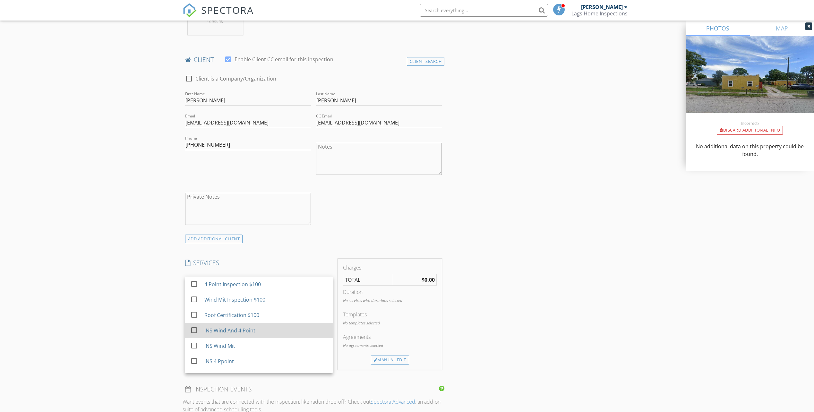
click at [194, 331] on div at bounding box center [194, 330] width 11 height 11
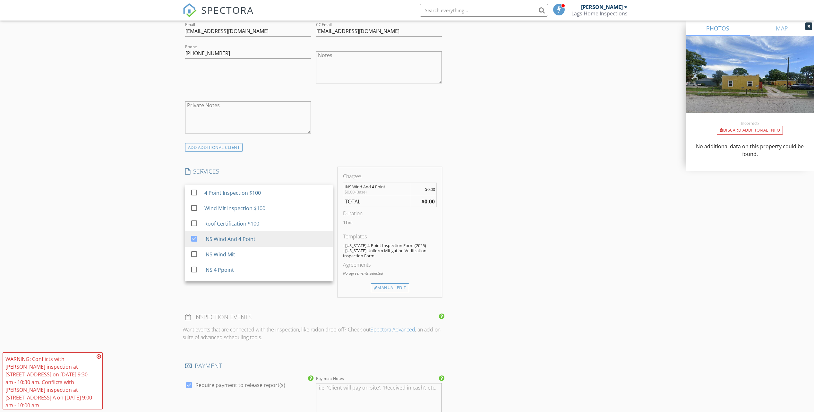
scroll to position [385, 0]
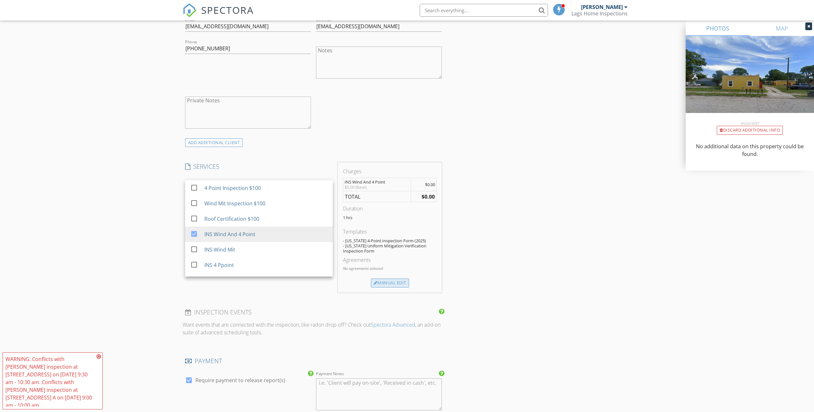
click at [384, 279] on div "Manual Edit" at bounding box center [390, 282] width 38 height 9
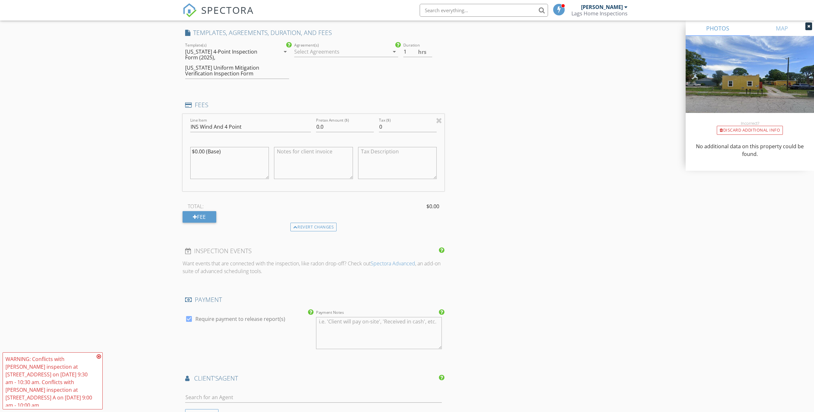
scroll to position [481, 0]
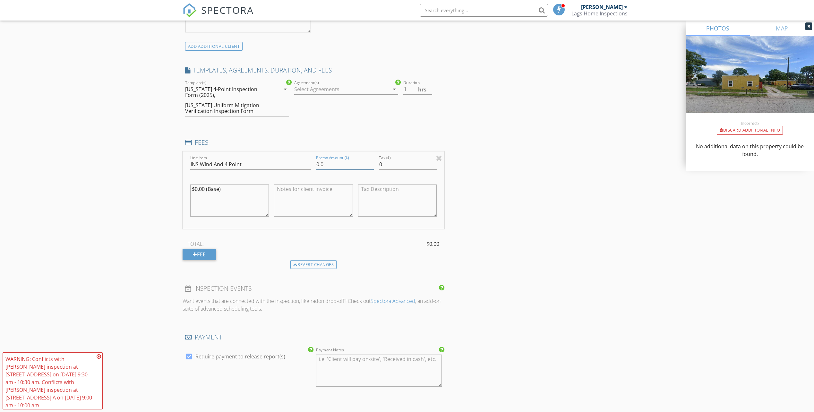
click at [331, 162] on input "0.0" at bounding box center [345, 164] width 58 height 11
type input "100.00"
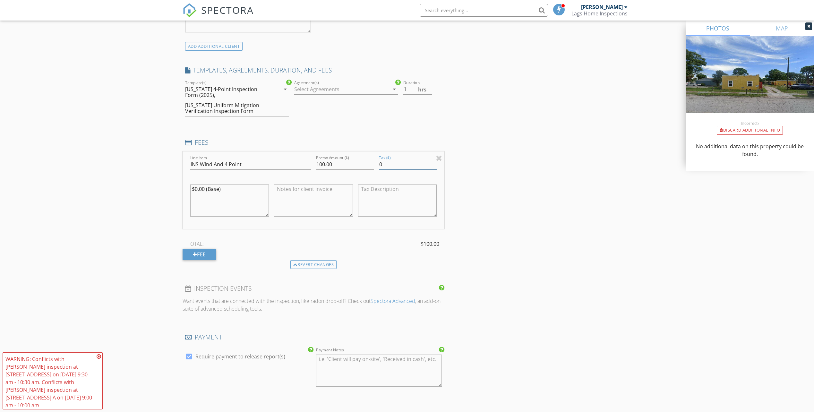
drag, startPoint x: 514, startPoint y: 165, endPoint x: 517, endPoint y: 165, distance: 3.6
click at [513, 165] on div "INSPECTOR(S) check_box Ian Laganiere PRIMARY Ian Laganiere arrow_drop_down chec…" at bounding box center [407, 165] width 449 height 1144
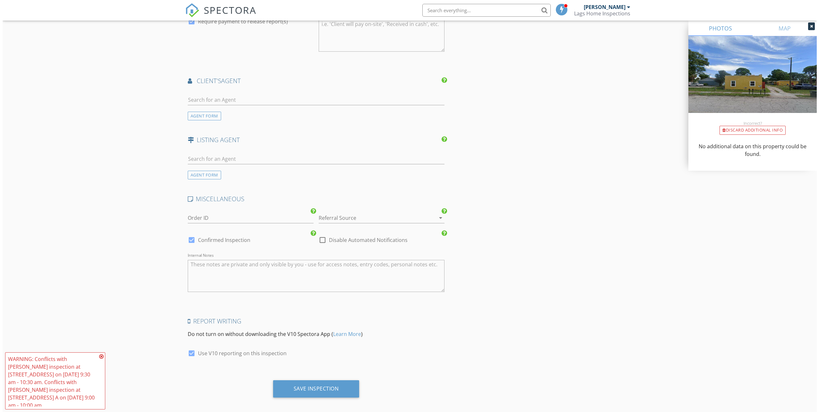
scroll to position [822, 0]
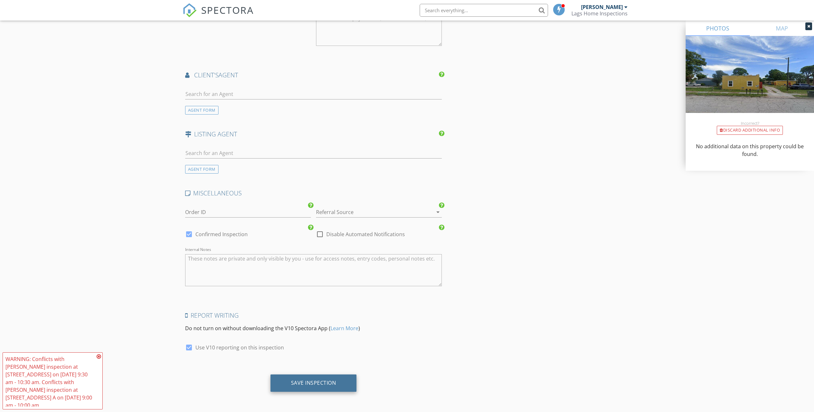
click at [306, 376] on div "Save Inspection" at bounding box center [313, 382] width 86 height 17
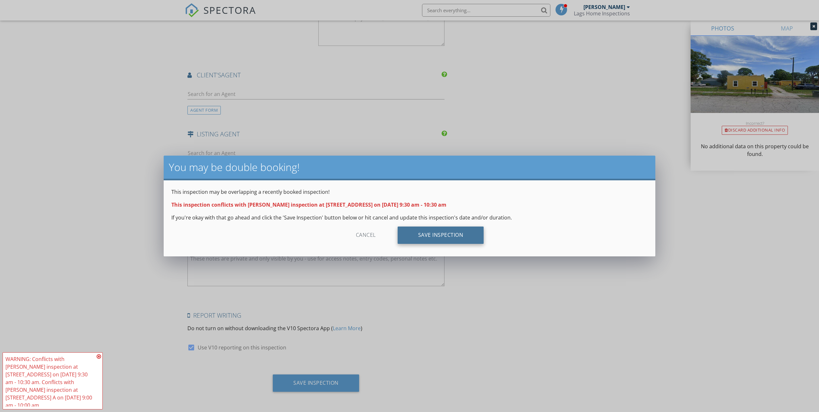
click at [433, 236] on div "Save Inspection" at bounding box center [440, 235] width 86 height 17
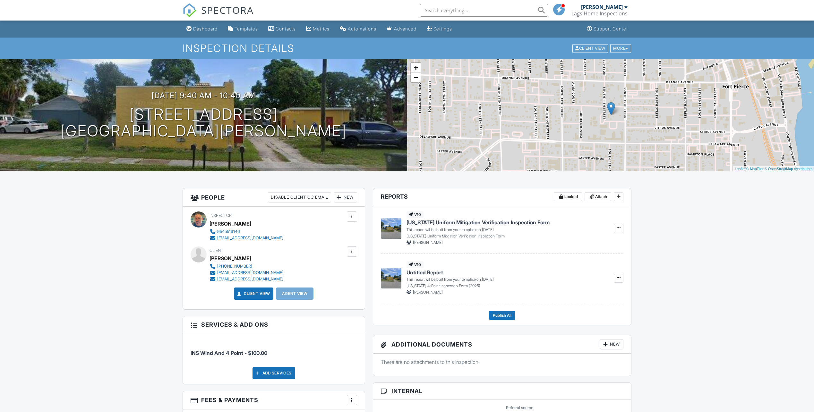
click at [218, 9] on span "SPECTORA" at bounding box center [227, 9] width 53 height 13
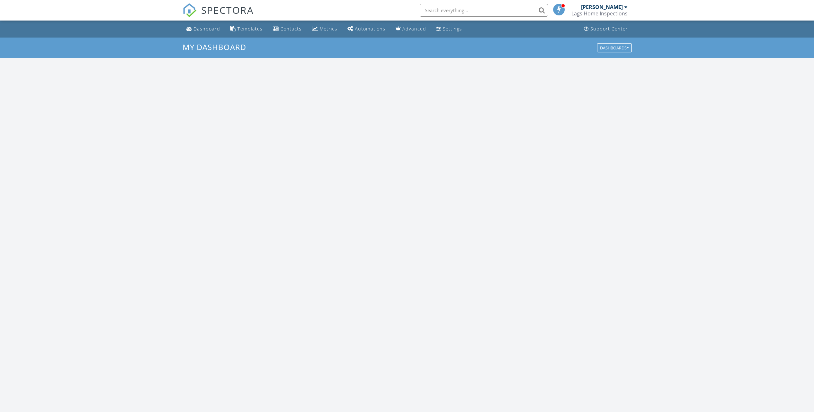
scroll to position [594, 824]
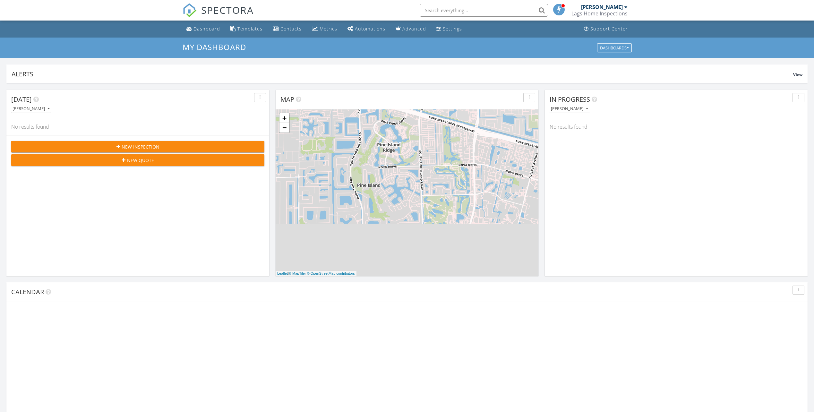
click at [135, 148] on span "New Inspection" at bounding box center [141, 146] width 38 height 7
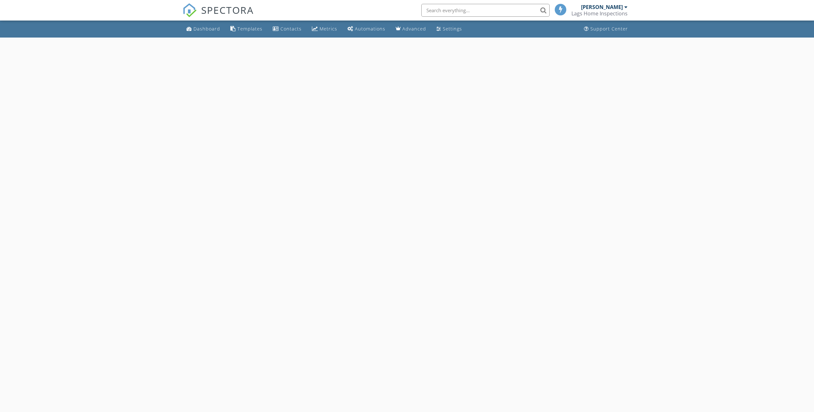
select select "8"
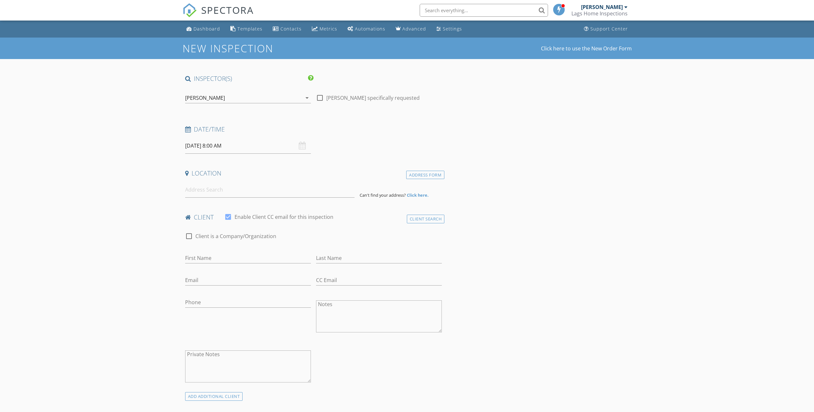
click at [203, 145] on input "09/29/2025 8:00 AM" at bounding box center [248, 146] width 126 height 16
type input "09"
type input "09/29/2025 9:00 AM"
click at [222, 252] on span at bounding box center [222, 252] width 4 height 6
type input "05"
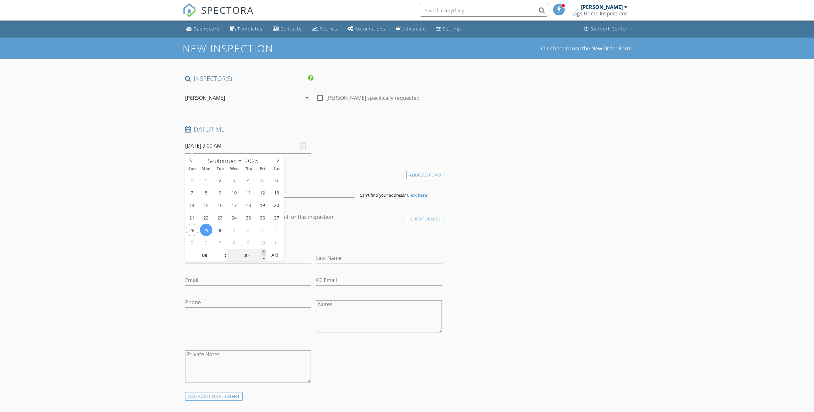
type input "09/29/2025 9:05 AM"
click at [262, 251] on span at bounding box center [263, 252] width 4 height 6
type input "10"
type input "09/29/2025 9:10 AM"
click at [262, 251] on span at bounding box center [263, 252] width 4 height 6
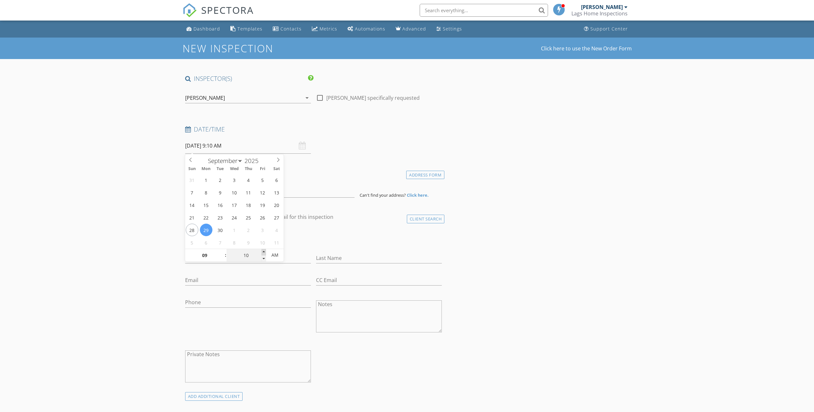
type input "15"
type input "09/29/2025 9:15 AM"
click at [262, 251] on span at bounding box center [263, 252] width 4 height 6
type input "20"
type input "09/29/2025 9:20 AM"
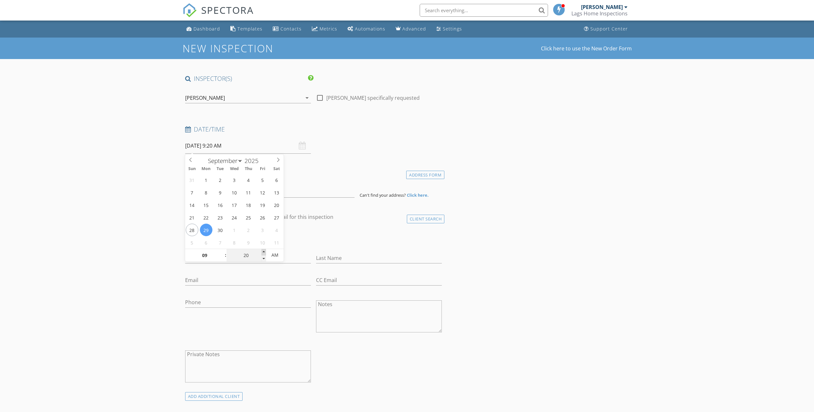
click at [262, 251] on span at bounding box center [263, 252] width 4 height 6
type input "25"
type input "09/29/2025 9:25 AM"
click at [262, 251] on span at bounding box center [263, 252] width 4 height 6
type input "30"
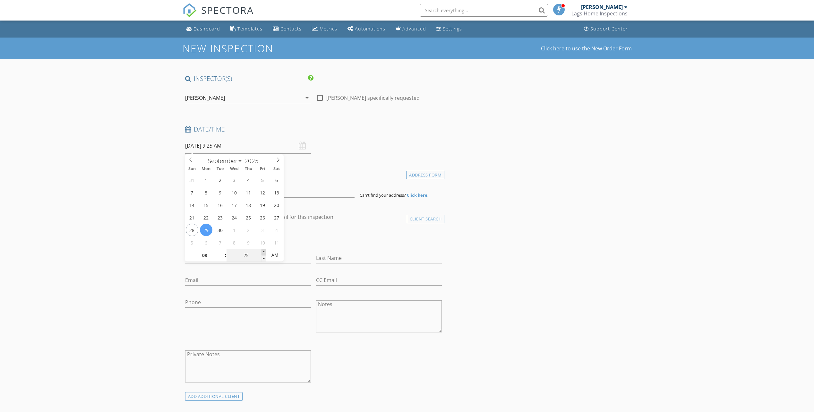
type input "09/29/2025 9:30 AM"
click at [262, 251] on span at bounding box center [263, 252] width 4 height 6
type input "35"
type input "09/29/2025 9:35 AM"
click at [262, 251] on span at bounding box center [263, 252] width 4 height 6
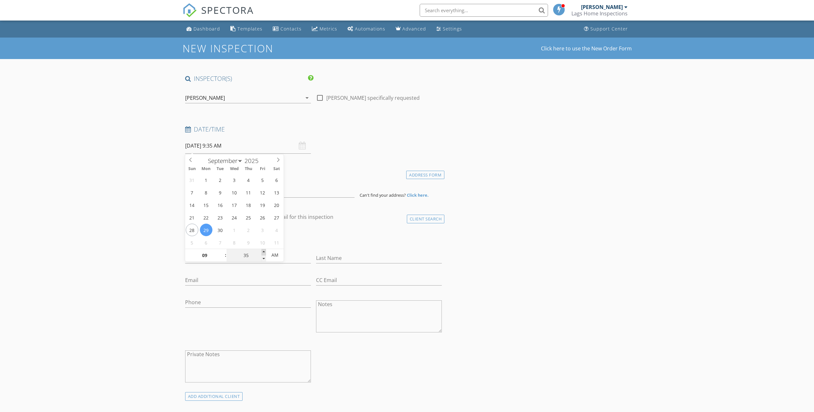
type input "40"
type input "09/29/2025 9:40 AM"
click at [262, 251] on span at bounding box center [263, 252] width 4 height 6
type input "45"
type input "09/29/2025 9:45 AM"
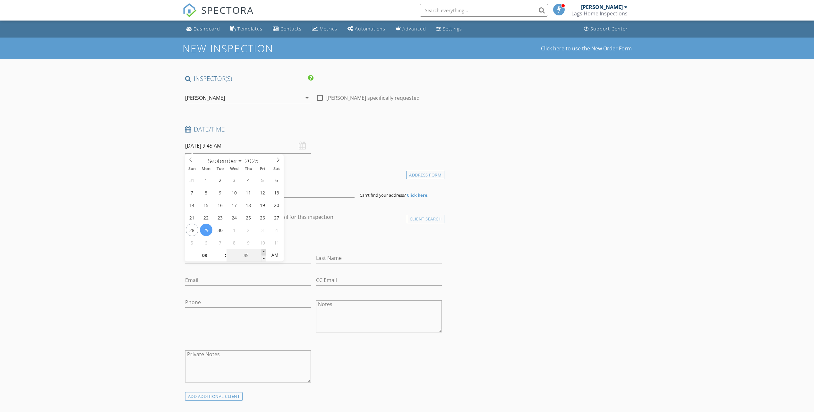
click at [262, 251] on span at bounding box center [263, 252] width 4 height 6
type input "50"
type input "[DATE] 9:50 AM"
click at [262, 251] on span at bounding box center [263, 252] width 4 height 6
drag, startPoint x: 342, startPoint y: 142, endPoint x: 297, endPoint y: 182, distance: 60.5
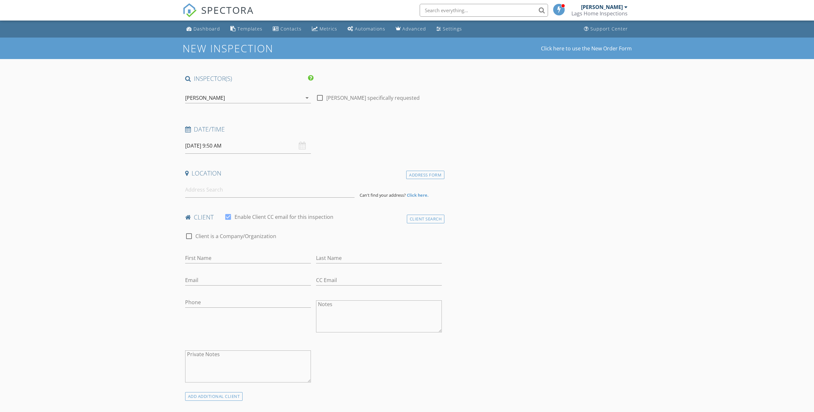
click at [337, 145] on div "Date/Time 09/29/2025 9:50 AM" at bounding box center [314, 139] width 262 height 29
click at [277, 192] on input at bounding box center [269, 190] width 169 height 16
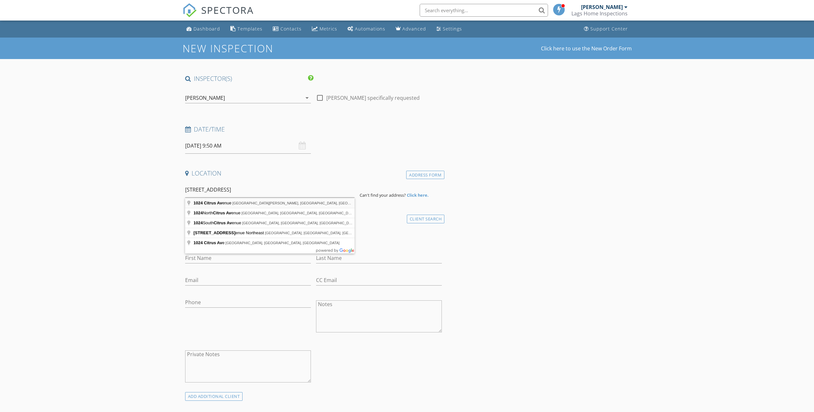
type input "1024 Citrus Avenue, Fort Pierce, FL, USA"
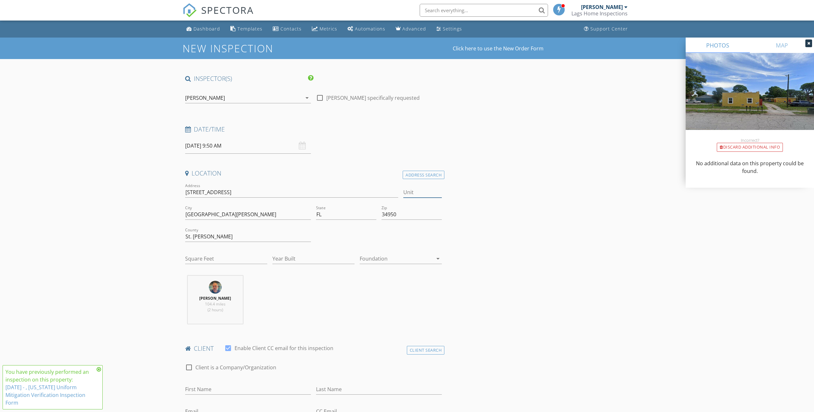
click at [424, 193] on input "Unit" at bounding box center [422, 192] width 38 height 11
type input "B"
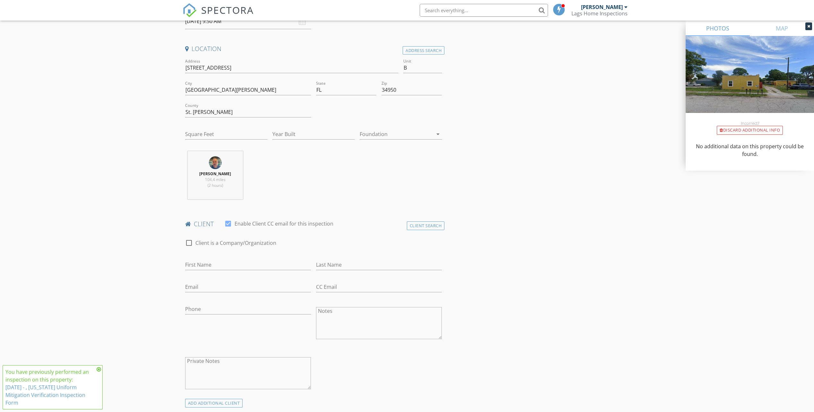
scroll to position [128, 0]
click at [193, 262] on input "First Name" at bounding box center [248, 261] width 126 height 11
type input "Kyle Bidwell"
click at [197, 286] on input "Email" at bounding box center [248, 283] width 126 height 11
paste input "561-699-8720"
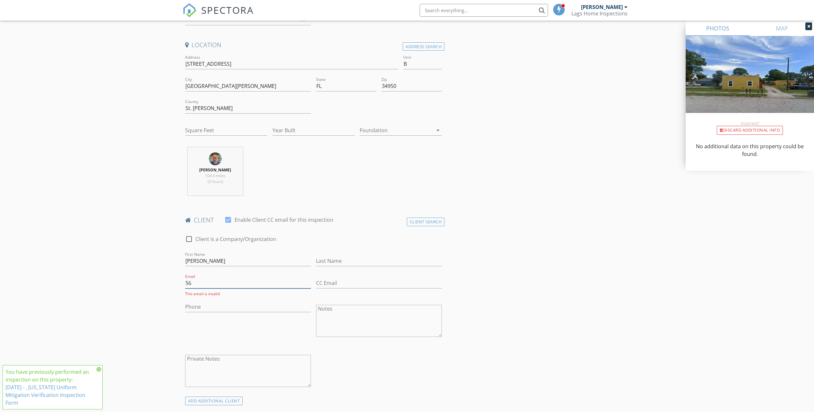
type input "5"
click at [197, 309] on input "Phone" at bounding box center [248, 307] width 126 height 11
paste input "561-699-8720"
type input "561-699-8720"
click at [192, 285] on input "Email" at bounding box center [248, 283] width 126 height 11
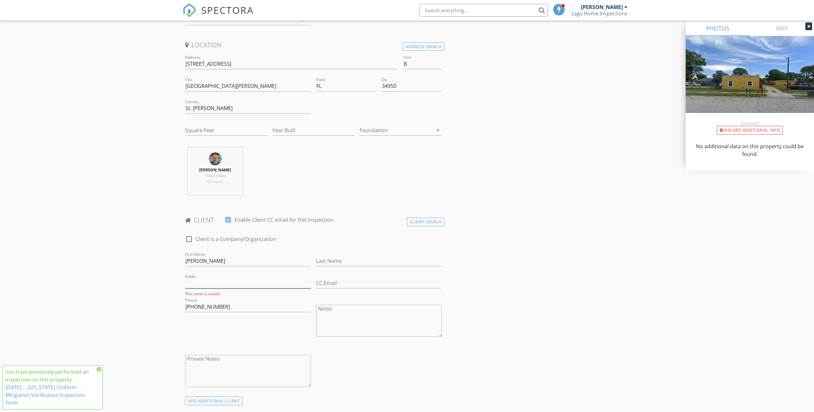
paste input "kjbidwell@yahoo.com"
type input "kjbidwell@yahoo.com"
click at [324, 284] on input "CC Email" at bounding box center [379, 283] width 126 height 11
click at [338, 284] on input "CC Email" at bounding box center [379, 283] width 126 height 11
paste input "staceyrook19@gmail.com"
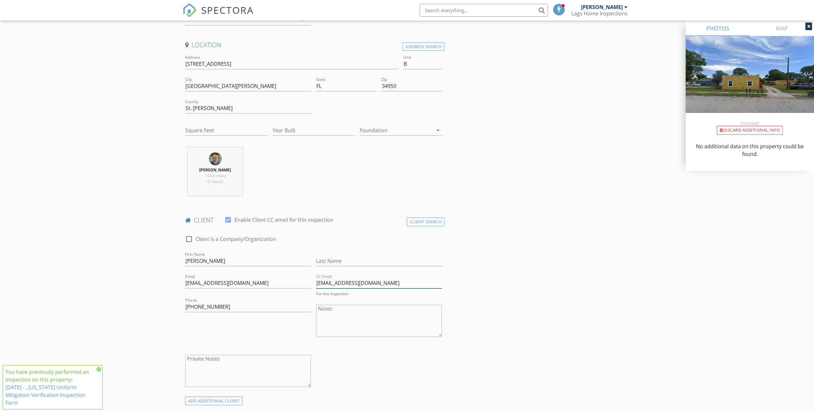
type input "staceyrook19@gmail.com"
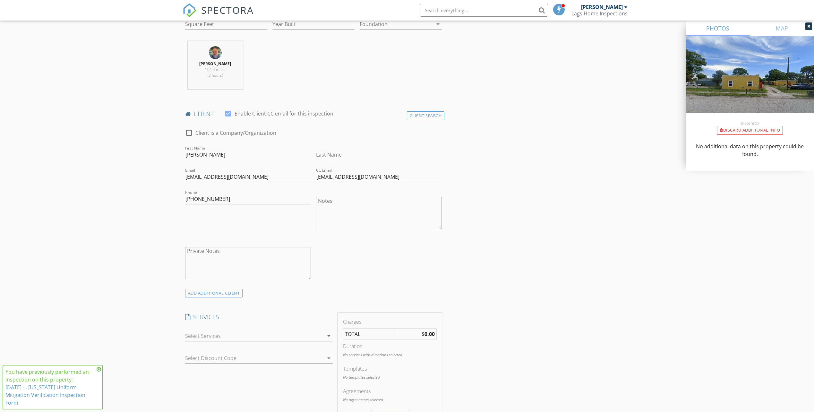
scroll to position [321, 0]
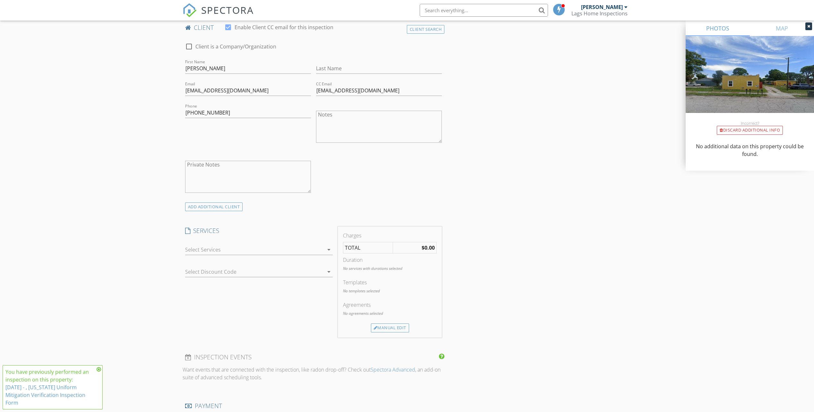
click at [199, 252] on div at bounding box center [254, 249] width 139 height 10
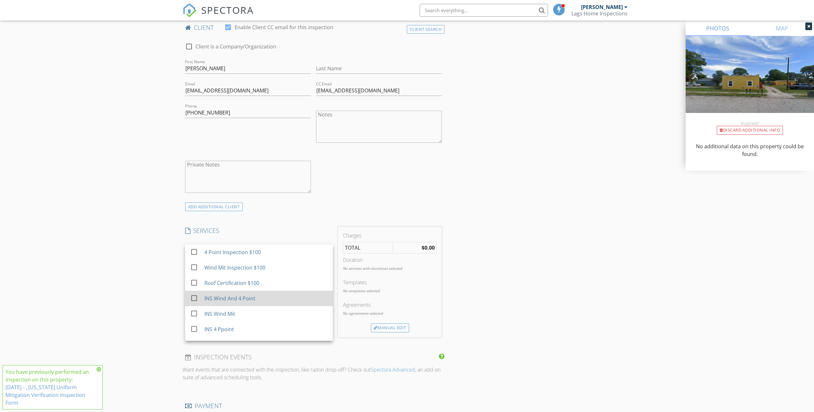
click at [193, 299] on div at bounding box center [194, 298] width 11 height 11
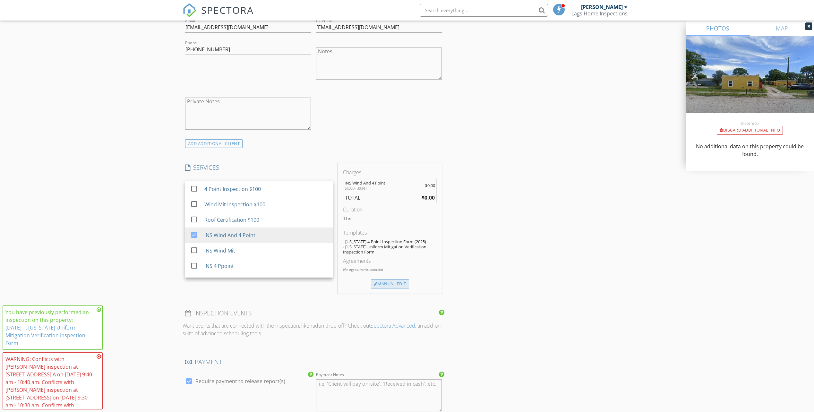
scroll to position [385, 0]
click at [387, 281] on div "Manual Edit" at bounding box center [390, 282] width 38 height 9
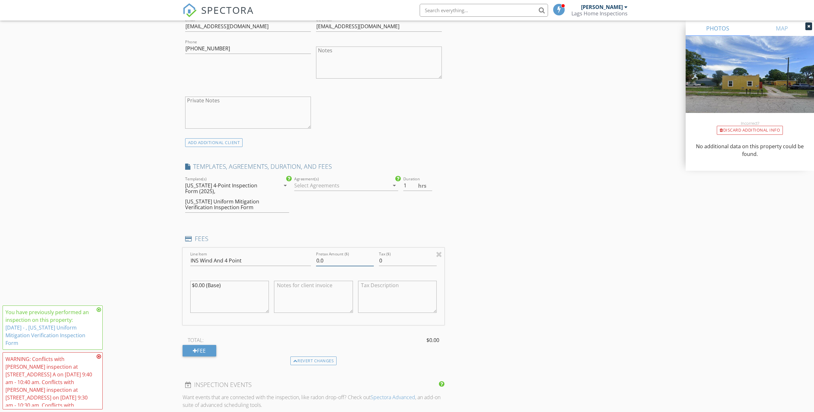
click at [328, 259] on input "0.0" at bounding box center [345, 260] width 58 height 11
type input "100.00"
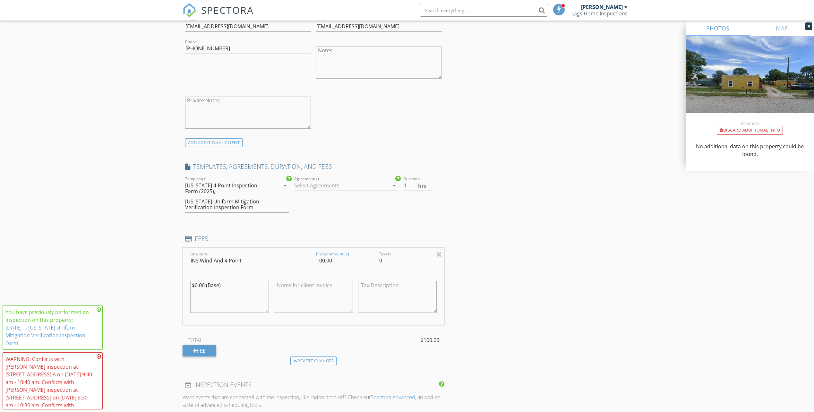
click at [532, 252] on div "INSPECTOR(S) check_box Ian Laganiere PRIMARY Ian Laganiere arrow_drop_down chec…" at bounding box center [407, 261] width 449 height 1144
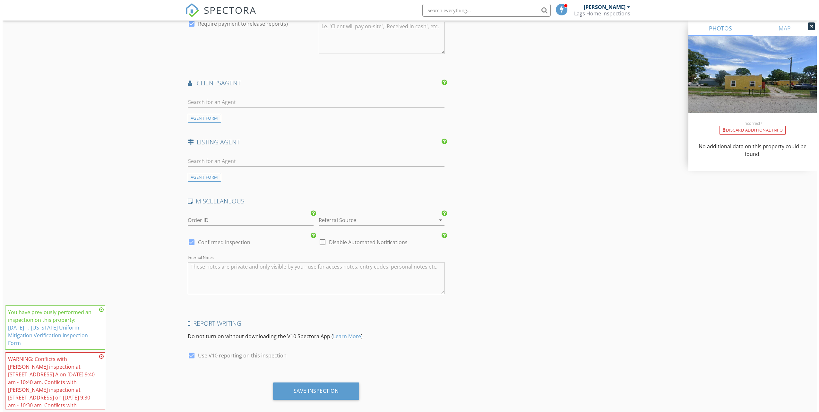
scroll to position [822, 0]
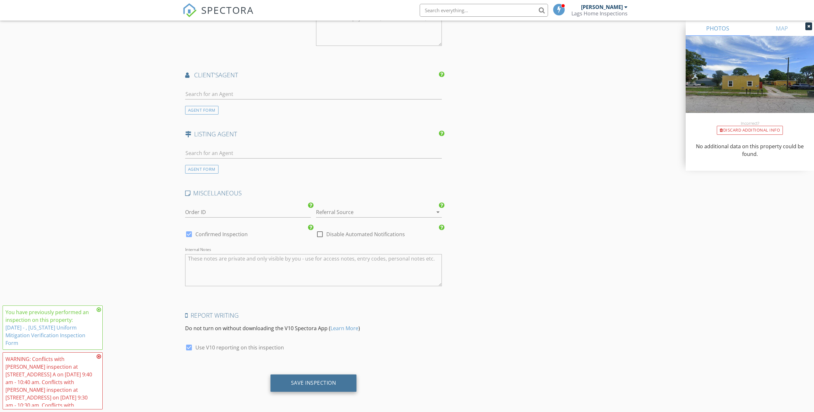
click at [303, 377] on div "Save Inspection" at bounding box center [313, 382] width 86 height 17
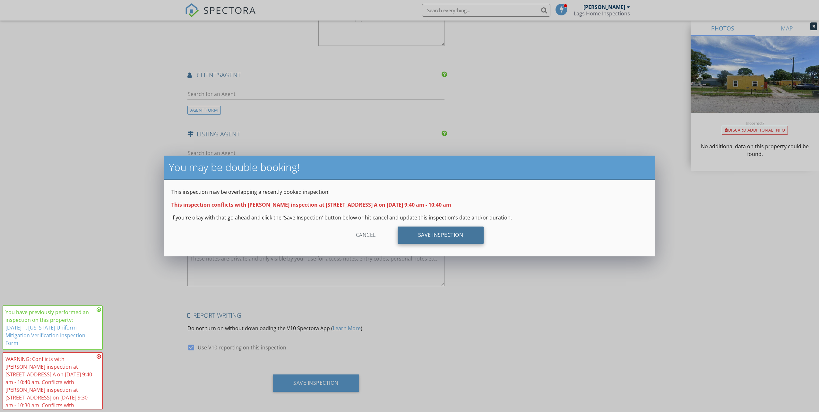
click at [445, 241] on div "Save Inspection" at bounding box center [440, 235] width 86 height 17
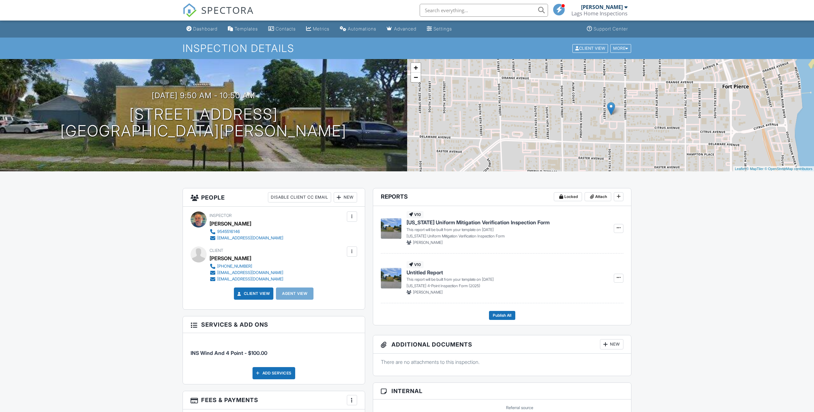
click at [218, 12] on span "SPECTORA" at bounding box center [227, 9] width 53 height 13
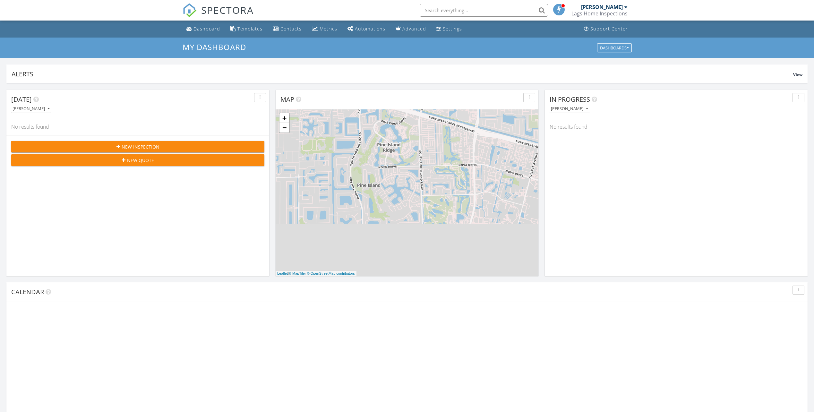
scroll to position [594, 824]
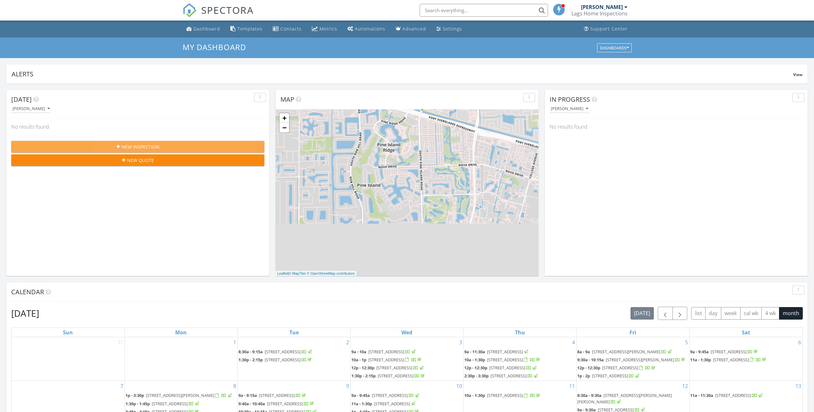
click at [130, 145] on span "New Inspection" at bounding box center [141, 146] width 38 height 7
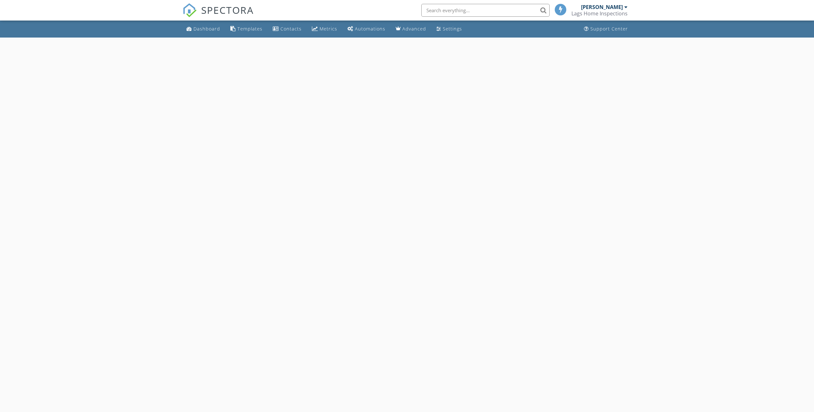
select select "8"
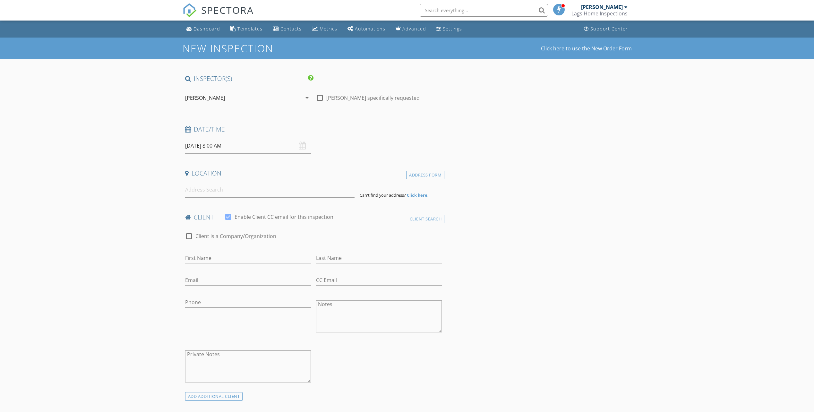
click at [209, 140] on input "09/29/2025 8:00 AM" at bounding box center [248, 146] width 126 height 16
type input "09"
type input "09/29/2025 9:00 AM"
click at [223, 251] on span at bounding box center [222, 252] width 4 height 6
type input "10"
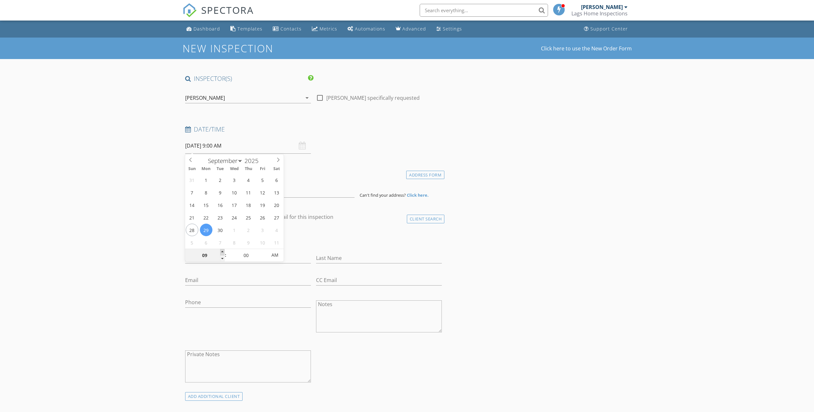
type input "09/29/2025 10:00 AM"
click at [223, 251] on span at bounding box center [222, 252] width 4 height 6
type input "05"
type input "09/29/2025 10:05 AM"
click at [262, 252] on span at bounding box center [263, 252] width 4 height 6
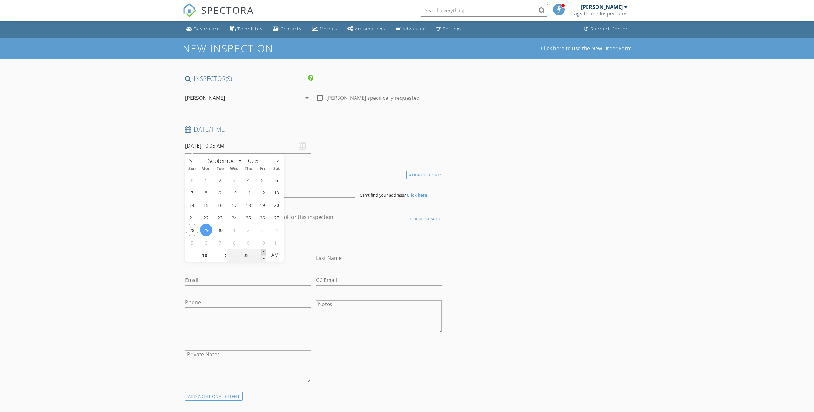
type input "10"
type input "09/29/2025 10:10 AM"
click at [262, 252] on span at bounding box center [263, 252] width 4 height 6
type input "15"
type input "09/29/2025 10:15 AM"
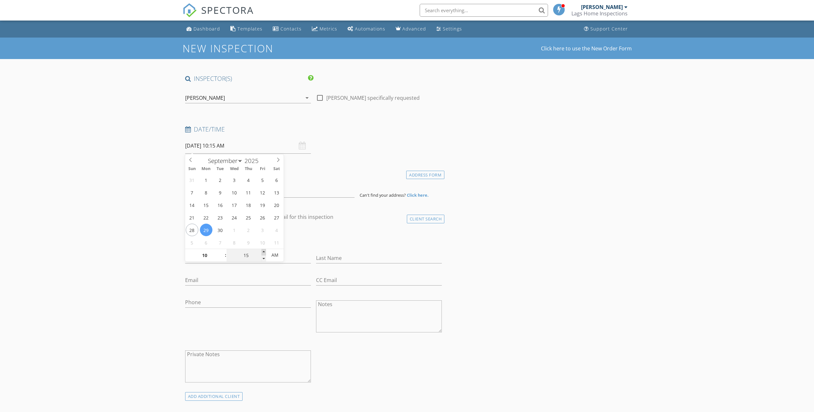
click at [262, 252] on span at bounding box center [263, 252] width 4 height 6
type input "20"
type input "09/29/2025 10:20 AM"
click at [262, 252] on span at bounding box center [263, 252] width 4 height 6
type input "25"
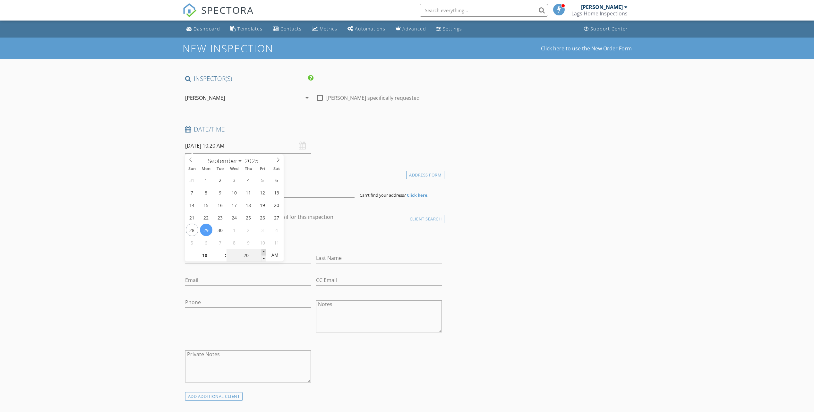
type input "09/29/2025 10:25 AM"
click at [262, 252] on span at bounding box center [263, 252] width 4 height 6
type input "30"
type input "09/29/2025 10:30 AM"
click at [262, 252] on span at bounding box center [263, 252] width 4 height 6
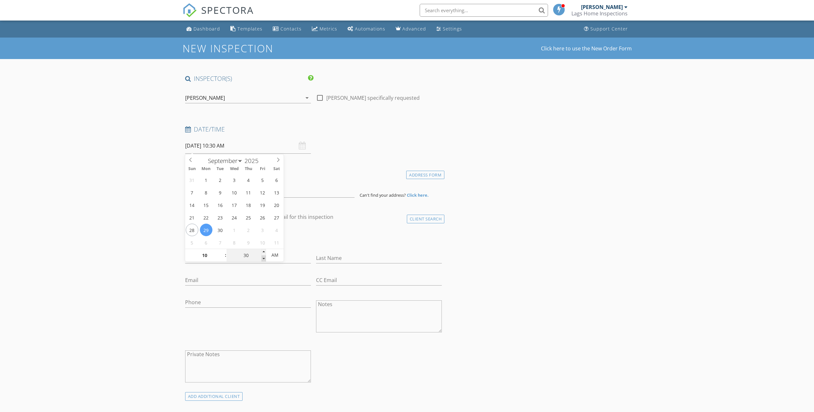
type input "25"
type input "09/29/2025 10:25 AM"
click at [264, 258] on span at bounding box center [263, 258] width 4 height 6
type input "20"
type input "09/29/2025 10:20 AM"
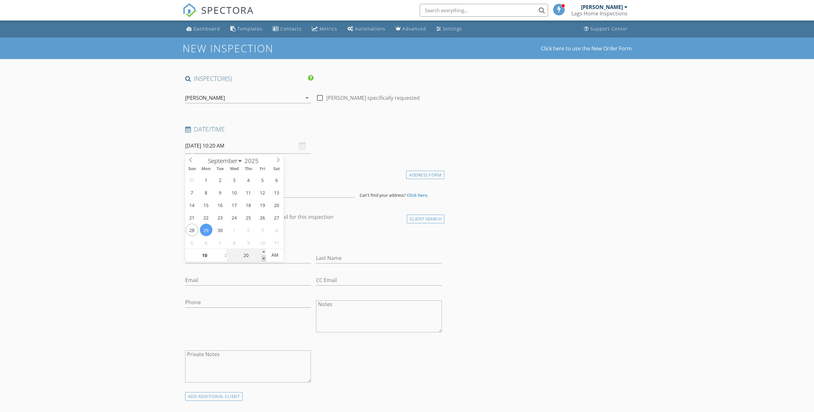
click at [264, 258] on span at bounding box center [263, 258] width 4 height 6
type input "15"
type input "09/29/2025 10:15 AM"
click at [264, 258] on span at bounding box center [263, 258] width 4 height 6
type input "10"
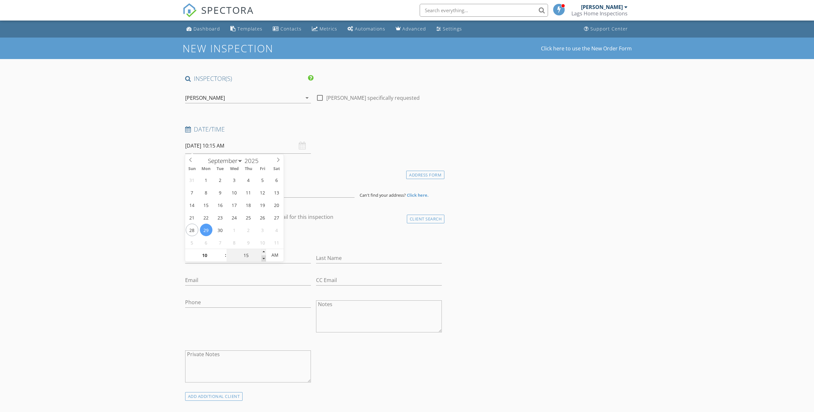
type input "09/29/2025 10:10 AM"
click at [264, 258] on span at bounding box center [263, 258] width 4 height 6
type input "05"
type input "09/29/2025 10:05 AM"
click at [264, 258] on span at bounding box center [263, 258] width 4 height 6
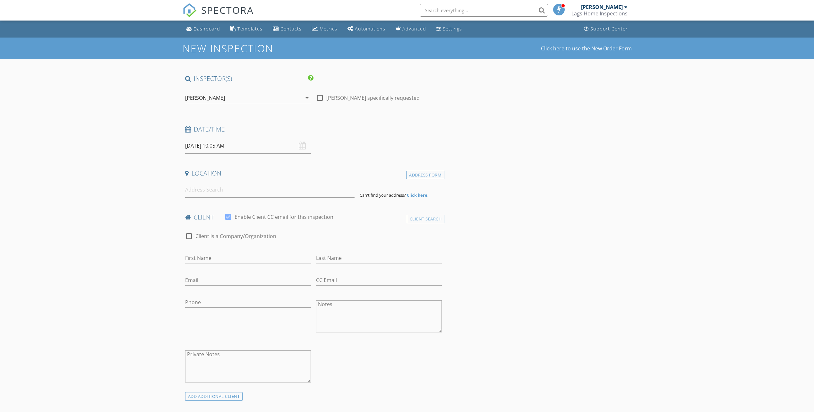
click at [328, 173] on h4 "Location" at bounding box center [313, 173] width 257 height 8
click at [287, 194] on input at bounding box center [269, 190] width 169 height 16
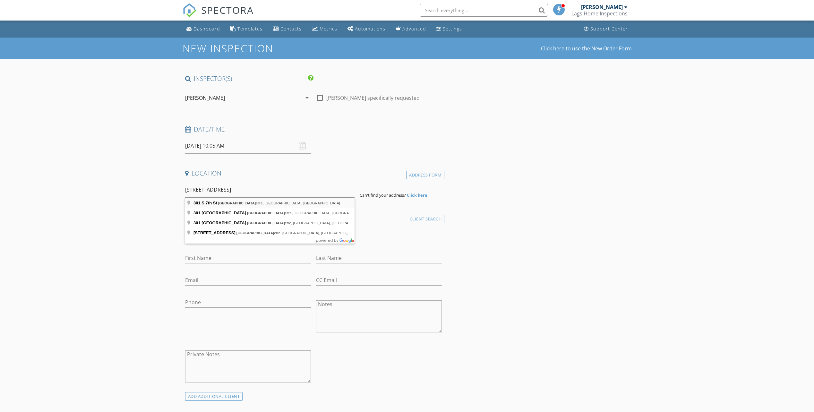
type input "301 S 7th St, Fort Pierce, FL, USA"
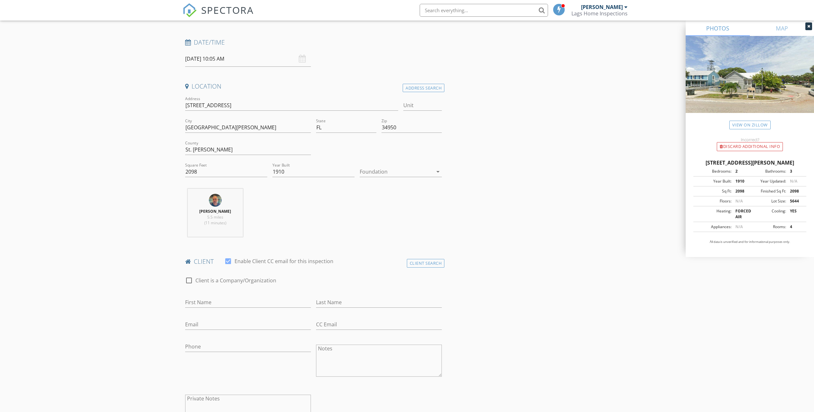
scroll to position [96, 0]
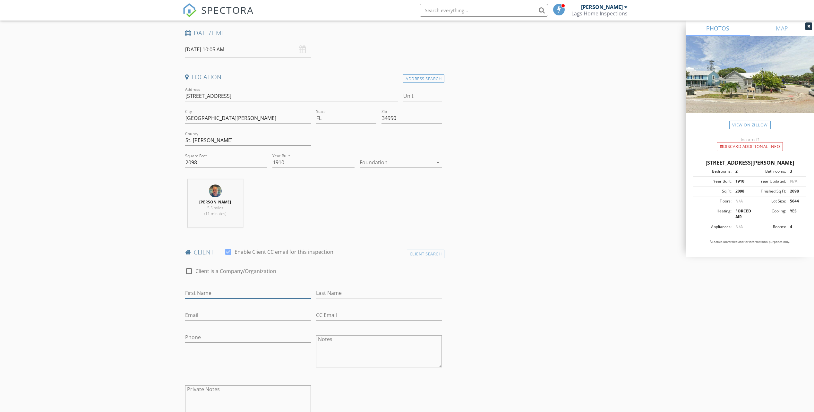
click at [222, 294] on input "First Name" at bounding box center [248, 293] width 126 height 11
type input "Kyle"
type input "Bidwell"
click at [334, 310] on input "CC Email" at bounding box center [379, 315] width 126 height 11
paste input "staceyrook19@gmail.com"
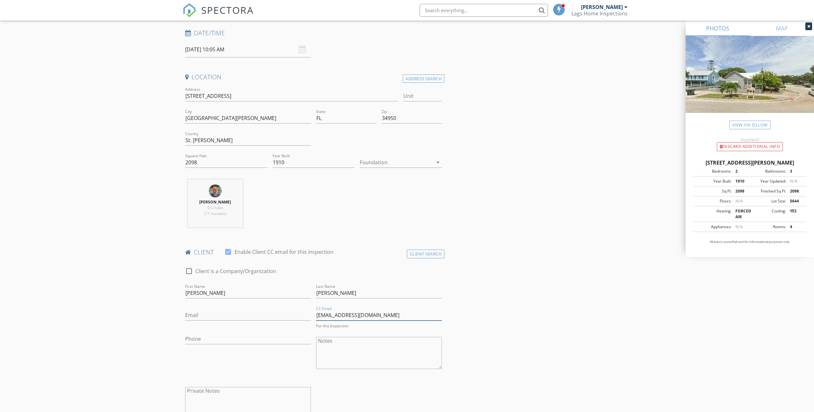
type input "staceyrook19@gmail.com"
click at [216, 313] on input "Email" at bounding box center [248, 315] width 126 height 11
click at [201, 318] on input "Email" at bounding box center [248, 315] width 126 height 11
paste input "kjbidwell@yahoo.com"
type input "kjbidwell@yahoo.com"
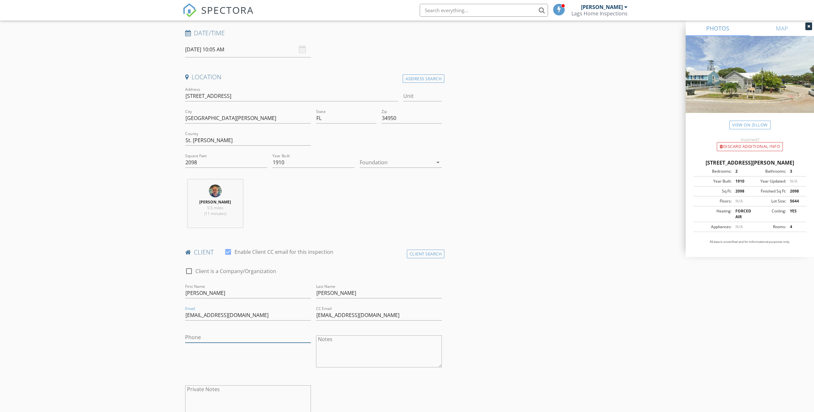
click at [198, 340] on input "Phone" at bounding box center [248, 337] width 126 height 11
click at [204, 337] on input "Phone" at bounding box center [248, 337] width 126 height 11
paste input "561-699-8720"
type input "561-699-8720"
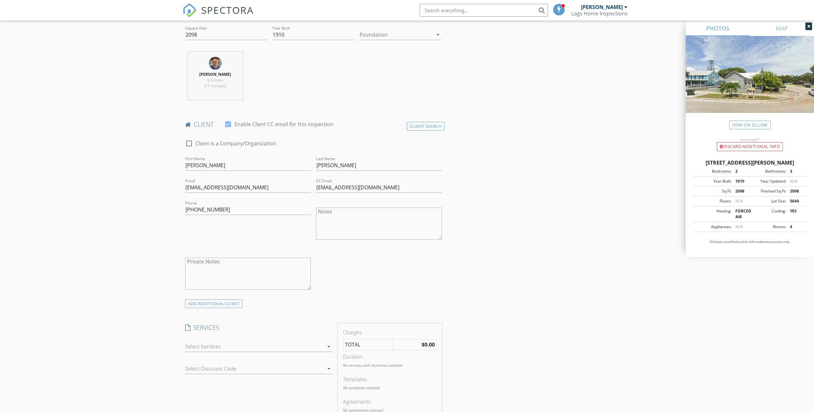
scroll to position [225, 0]
click at [216, 347] on div at bounding box center [254, 346] width 139 height 10
drag, startPoint x: 194, startPoint y: 362, endPoint x: 341, endPoint y: 339, distance: 148.7
click at [194, 361] on div at bounding box center [194, 362] width 11 height 11
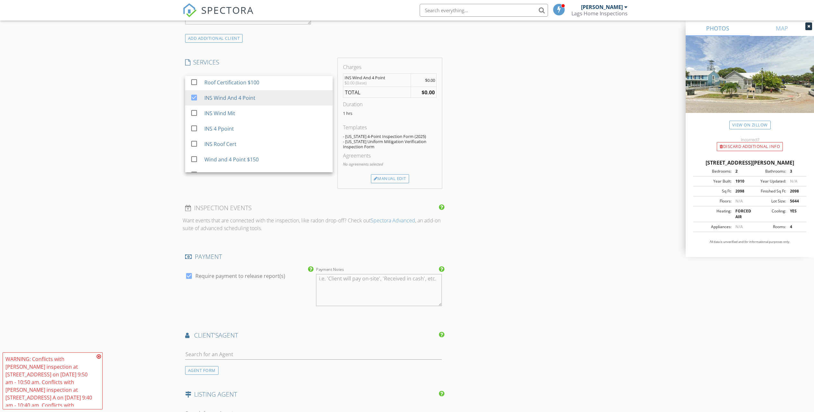
scroll to position [481, 0]
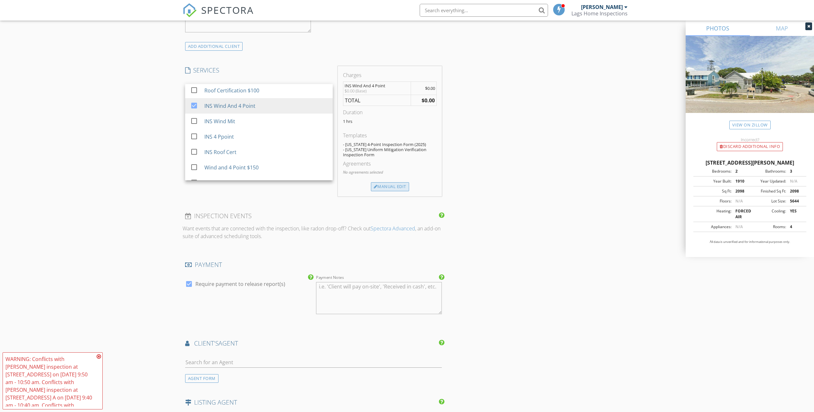
click at [380, 183] on div "Manual Edit" at bounding box center [390, 186] width 38 height 9
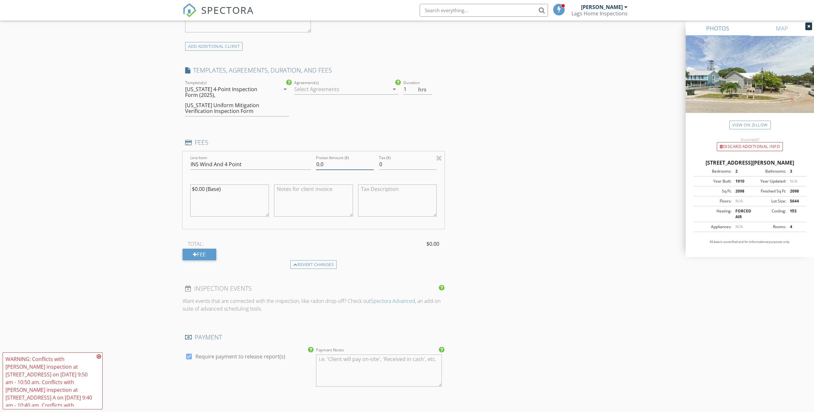
click at [328, 163] on input "0.0" at bounding box center [345, 164] width 58 height 11
click at [327, 163] on input "0.0" at bounding box center [345, 164] width 58 height 11
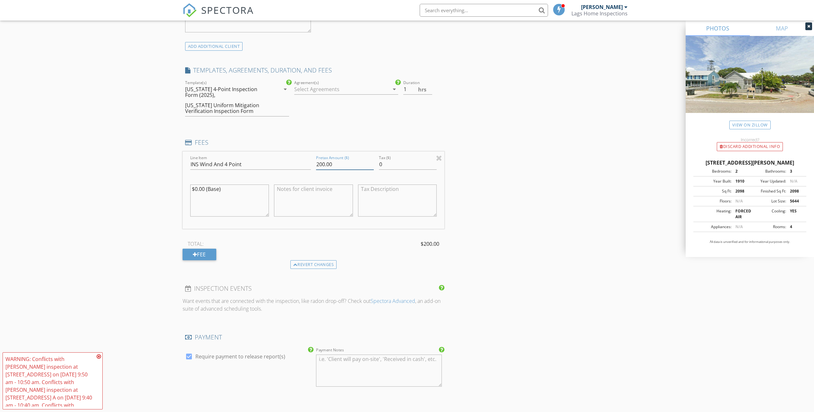
type input "200.00"
drag, startPoint x: 537, startPoint y: 133, endPoint x: 543, endPoint y: 140, distance: 9.3
click at [538, 133] on div "INSPECTOR(S) check_box Ian Laganiere PRIMARY Ian Laganiere arrow_drop_down chec…" at bounding box center [407, 165] width 449 height 1144
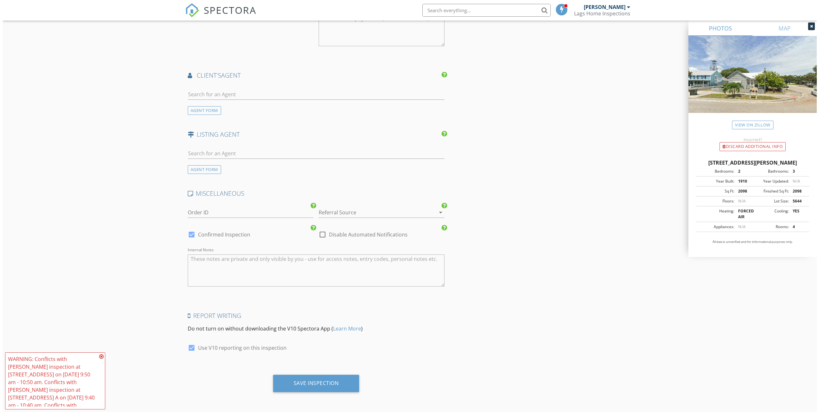
scroll to position [822, 0]
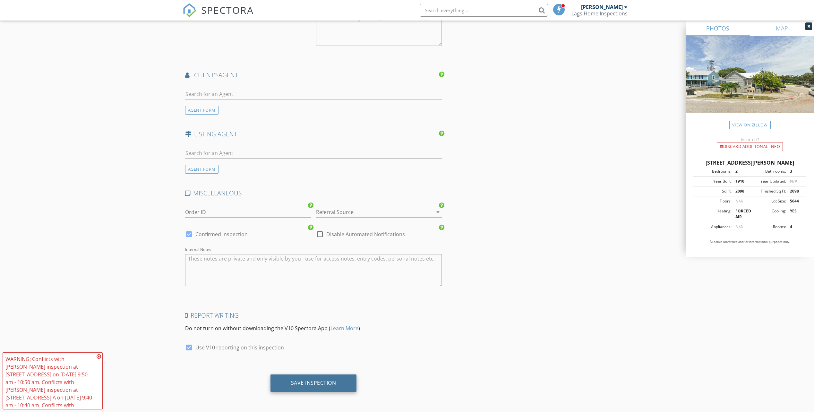
click at [302, 377] on div "Save Inspection" at bounding box center [313, 382] width 86 height 17
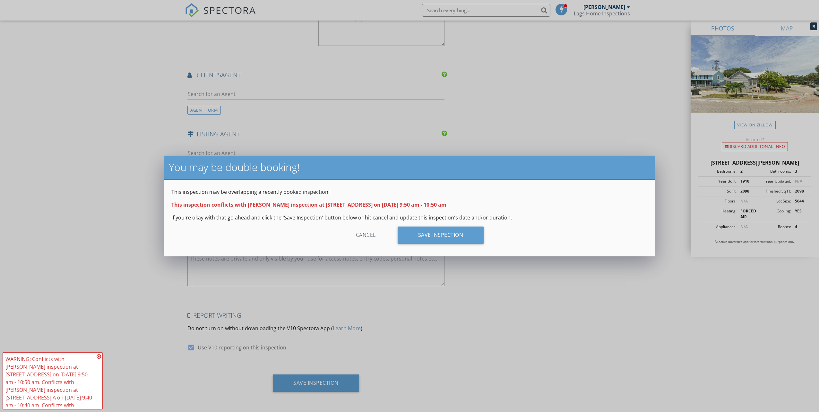
click at [458, 225] on div "This inspection may be overlapping a recently booked inspection! This inspectio…" at bounding box center [409, 218] width 491 height 76
click at [458, 238] on div "Save Inspection" at bounding box center [440, 235] width 86 height 17
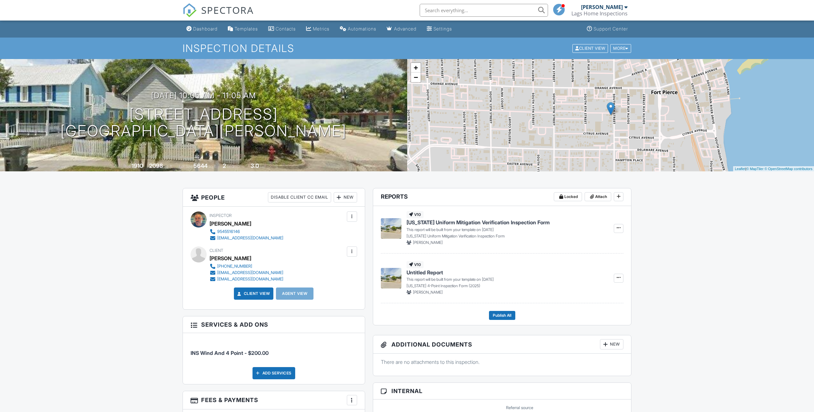
click at [213, 11] on span "SPECTORA" at bounding box center [227, 9] width 53 height 13
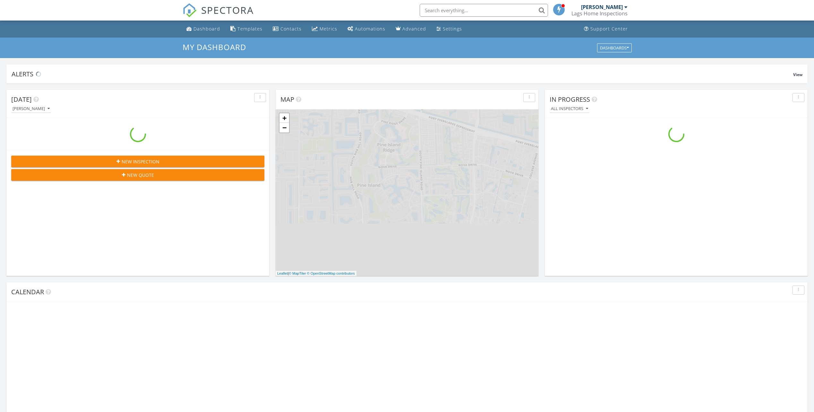
scroll to position [594, 824]
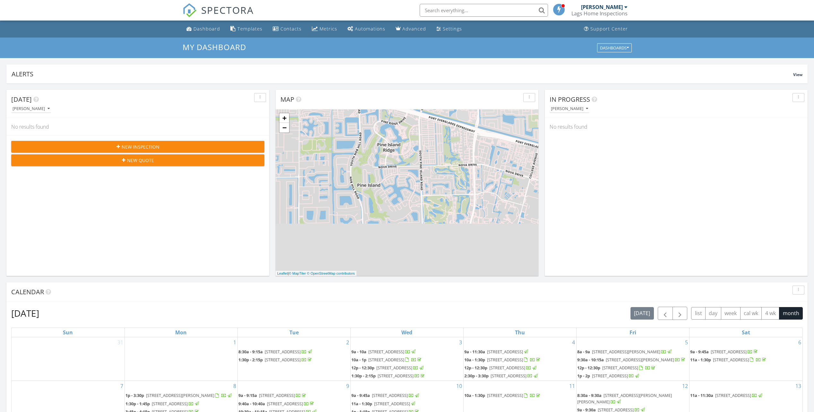
click at [121, 147] on div "New Inspection" at bounding box center [137, 146] width 243 height 7
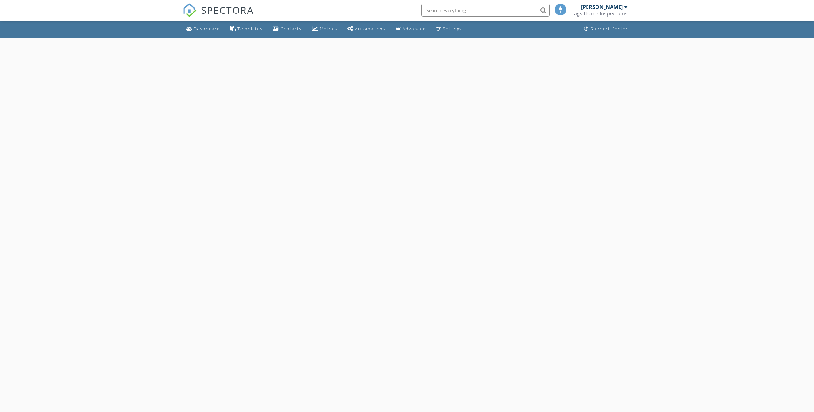
select select "8"
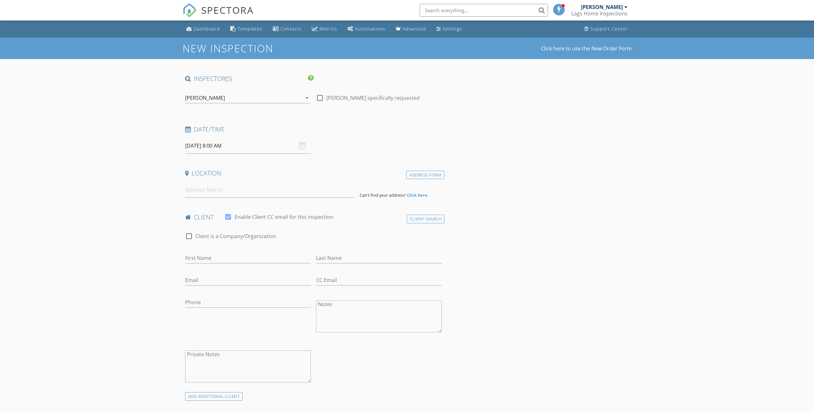
click at [200, 144] on input "09/29/2025 8:00 AM" at bounding box center [248, 146] width 126 height 16
type input "09"
type input "09/29/2025 9:00 AM"
click at [223, 251] on span at bounding box center [222, 252] width 4 height 6
type input "10"
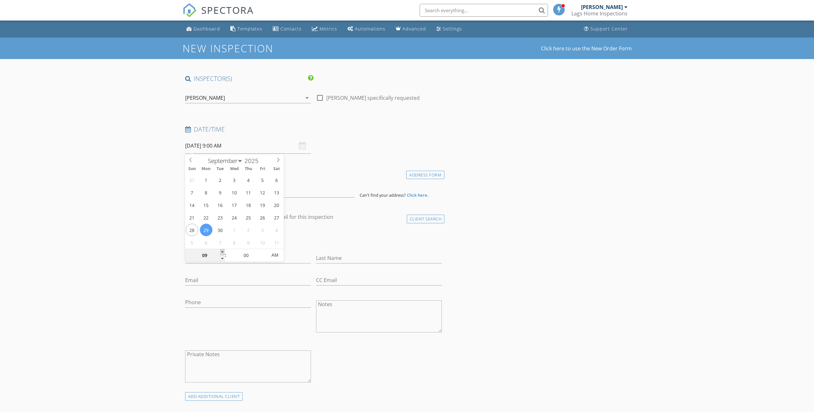
type input "[DATE] 10:00 AM"
click at [223, 251] on span at bounding box center [222, 252] width 4 height 6
type input "11"
type input "[DATE] 11:00 AM"
click at [223, 250] on span at bounding box center [222, 252] width 4 height 6
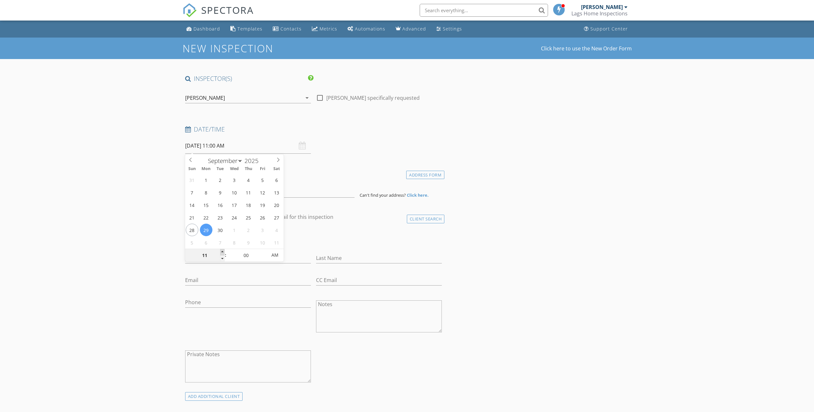
type input "12"
type input "[DATE] 12:00 PM"
click at [223, 249] on span at bounding box center [222, 252] width 4 height 6
type input "01"
type input "[DATE] 1:00 PM"
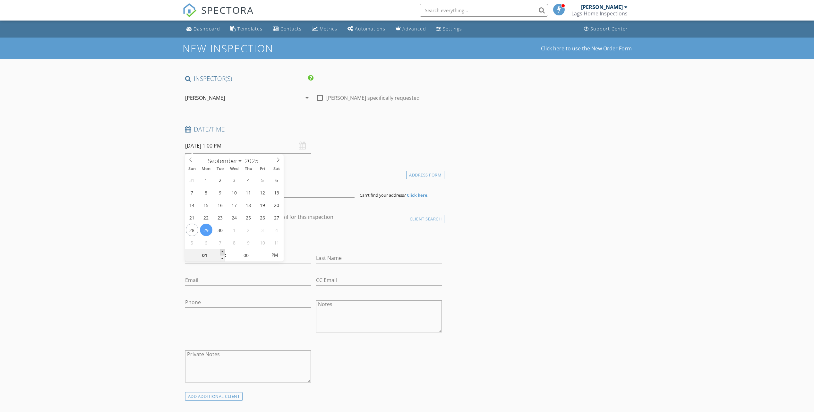
click at [223, 249] on span at bounding box center [222, 252] width 4 height 6
type input "12"
type input "[DATE] 12:00 PM"
click at [223, 259] on span at bounding box center [222, 258] width 4 height 6
type input "05"
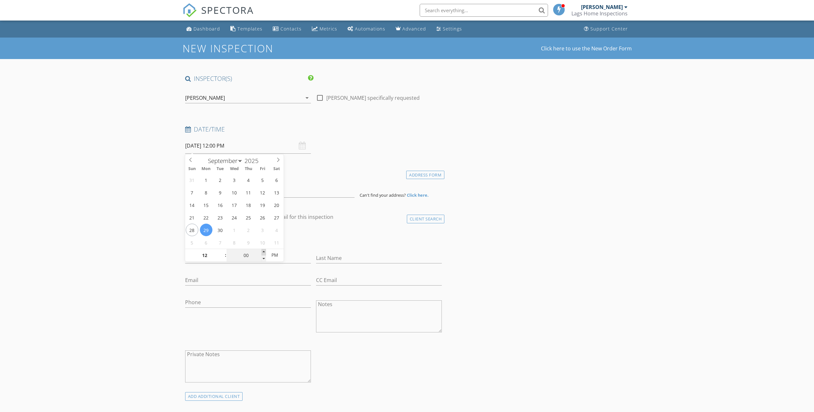
type input "09/29/2025 12:05 PM"
click at [263, 251] on span at bounding box center [263, 252] width 4 height 6
type input "10"
type input "09/29/2025 12:10 PM"
click at [262, 251] on span at bounding box center [263, 252] width 4 height 6
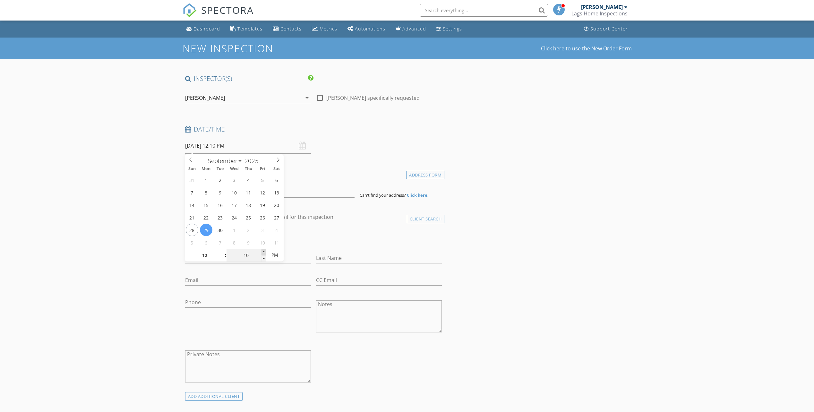
type input "15"
type input "09/29/2025 12:15 PM"
click at [262, 251] on span at bounding box center [263, 252] width 4 height 6
type input "20"
type input "09/29/2025 12:20 PM"
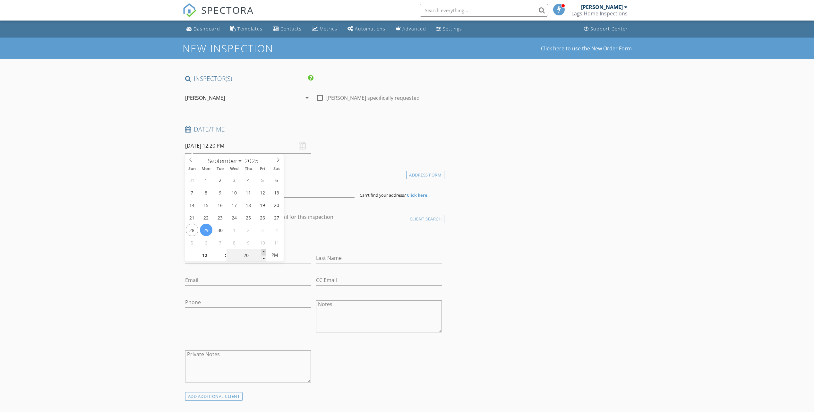
click at [262, 251] on span at bounding box center [263, 252] width 4 height 6
type input "25"
type input "09/29/2025 12:25 PM"
click at [262, 251] on span at bounding box center [263, 252] width 4 height 6
type input "30"
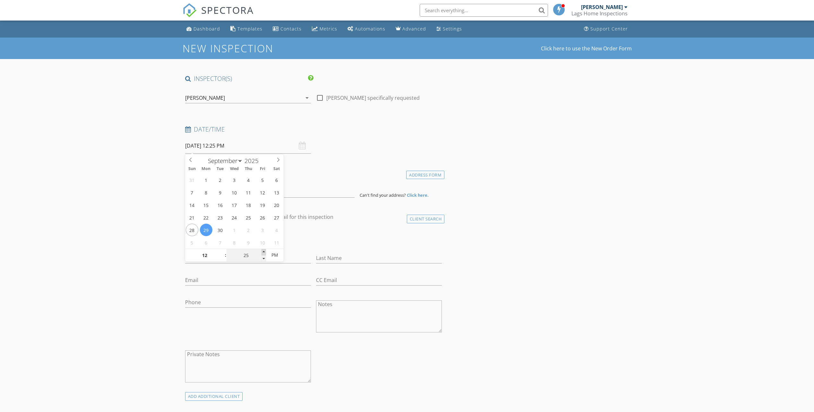
type input "09/29/2025 12:30 PM"
click at [262, 251] on span at bounding box center [263, 252] width 4 height 6
drag, startPoint x: 332, startPoint y: 174, endPoint x: 301, endPoint y: 192, distance: 35.3
click at [329, 176] on h4 "Location" at bounding box center [313, 173] width 257 height 8
click at [301, 192] on input at bounding box center [269, 190] width 169 height 16
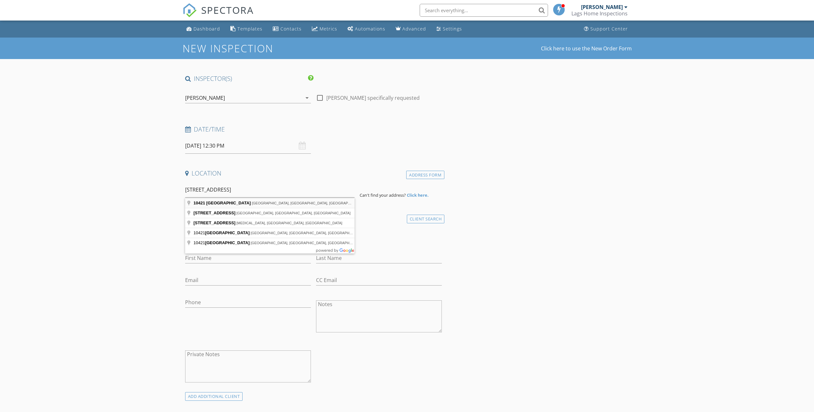
type input "10421 Northwest 36th Street, Coral Springs, FL, USA"
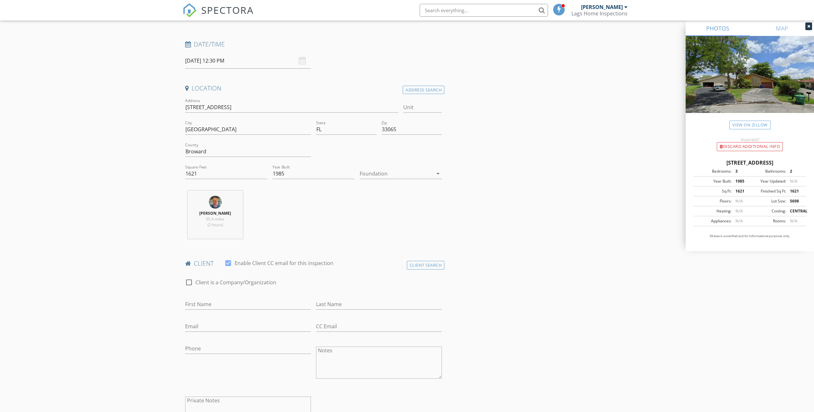
scroll to position [96, 0]
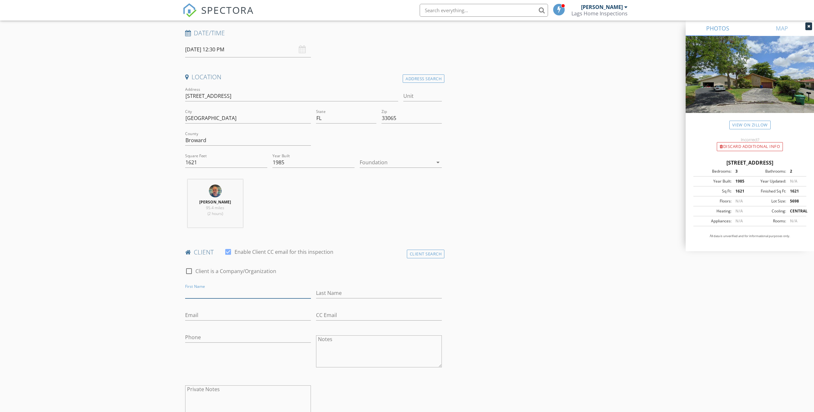
click at [209, 293] on input "First Name" at bounding box center [248, 293] width 126 height 11
type input "The Home Place Sunrise"
click at [330, 293] on input "Last Name" at bounding box center [379, 293] width 126 height 11
type input "LLC"
click at [219, 311] on input "Email" at bounding box center [248, 315] width 126 height 11
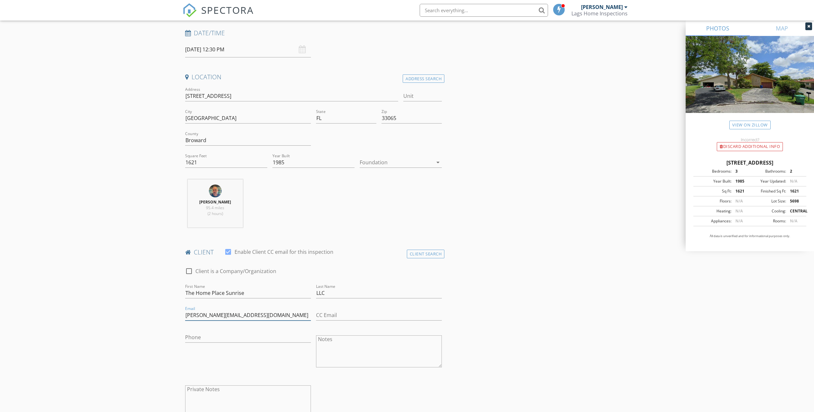
type input "seana@pantherhomesolutions.com"
click at [351, 311] on input "CC Email" at bounding box center [379, 315] width 126 height 11
type input "katie@thehomeownersagent.com"
click at [201, 341] on input "Phone" at bounding box center [248, 337] width 126 height 11
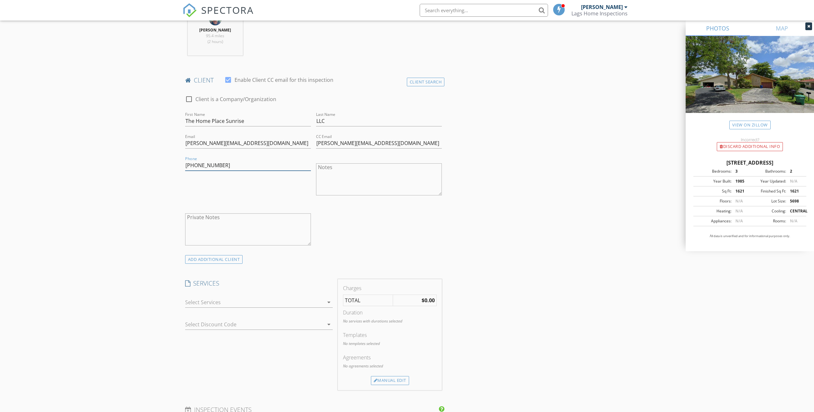
scroll to position [321, 0]
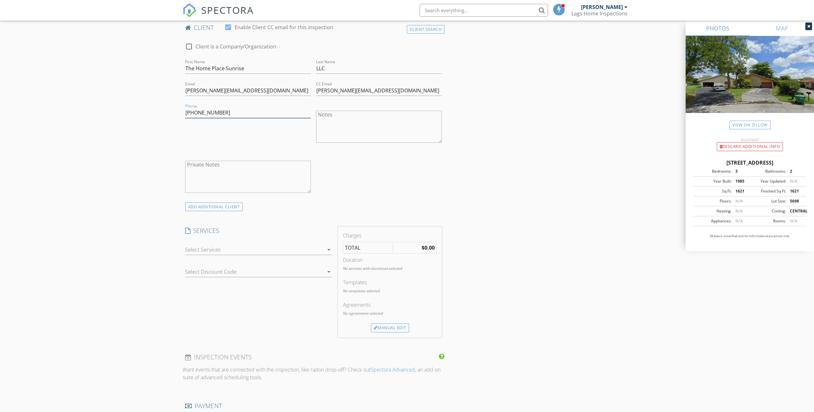
type input "727-278-7862"
click at [210, 250] on div at bounding box center [254, 249] width 139 height 10
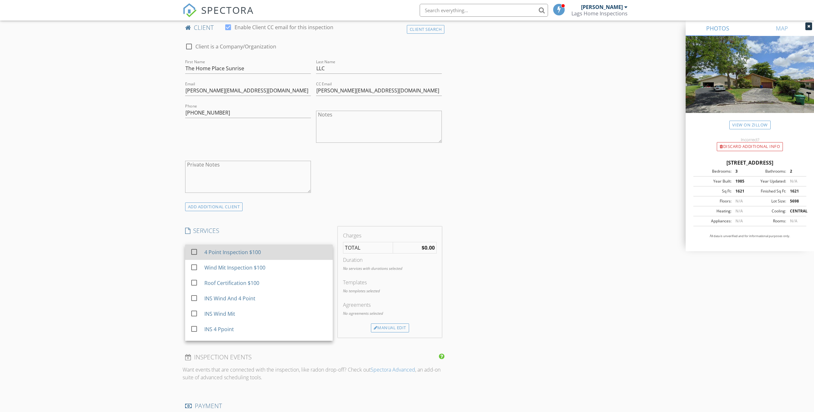
click at [192, 249] on div at bounding box center [194, 251] width 11 height 11
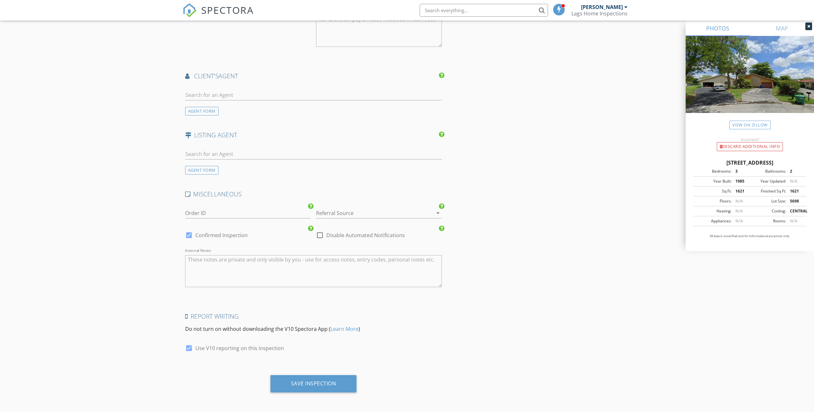
scroll to position [734, 0]
click at [310, 380] on div "Save Inspection" at bounding box center [313, 383] width 45 height 6
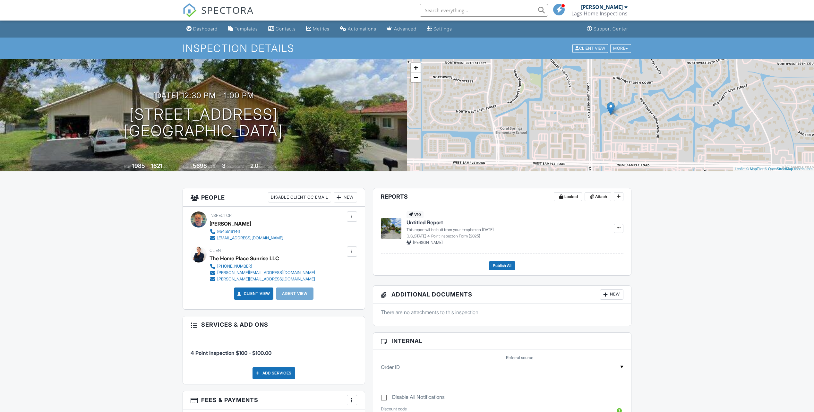
click at [231, 11] on span "SPECTORA" at bounding box center [227, 9] width 53 height 13
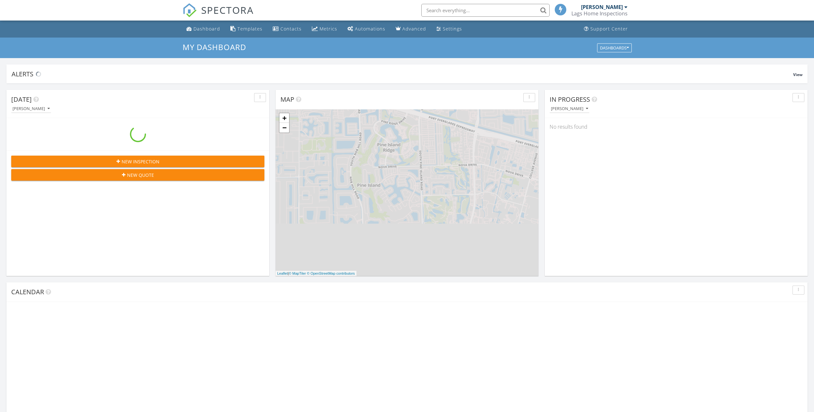
scroll to position [594, 824]
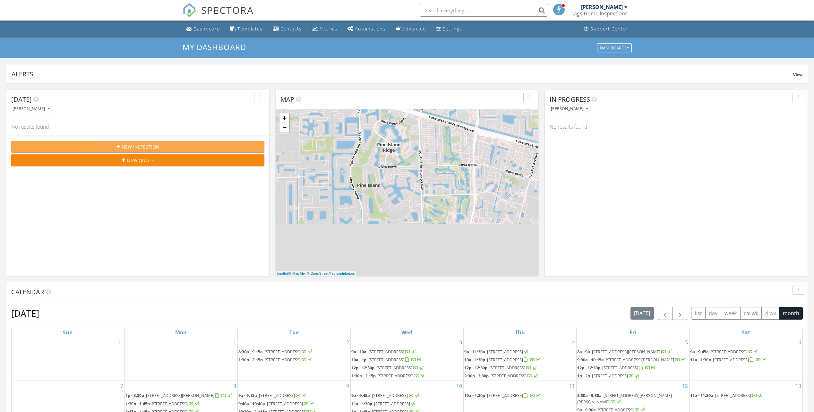
click at [135, 143] on span "New Inspection" at bounding box center [141, 146] width 38 height 7
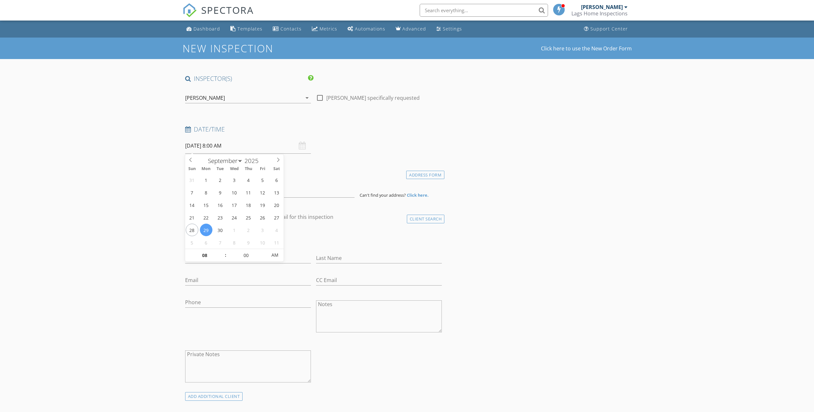
click at [212, 143] on input "[DATE] 8:00 AM" at bounding box center [248, 146] width 126 height 16
type input "09"
type input "[DATE] 9:00 AM"
click at [223, 251] on span at bounding box center [222, 252] width 4 height 6
type input "10"
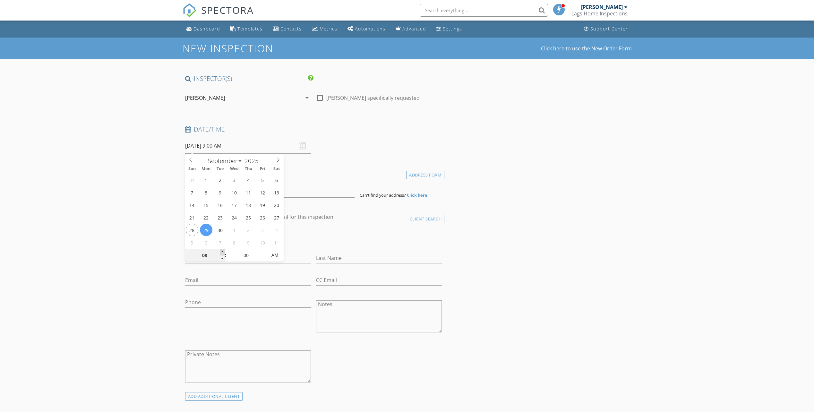
type input "[DATE] 10:00 AM"
click at [223, 251] on span at bounding box center [222, 252] width 4 height 6
type input "11"
type input "[DATE] 11:00 AM"
click at [223, 251] on span at bounding box center [222, 252] width 4 height 6
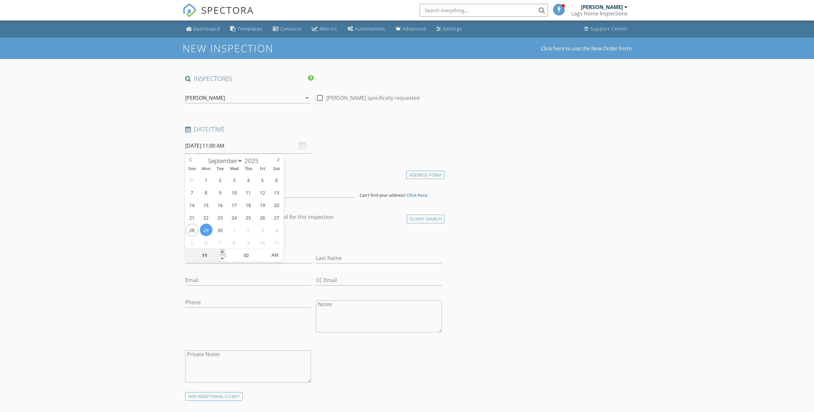
type input "12"
type input "09/29/2025 12:00 PM"
click at [222, 251] on span at bounding box center [222, 252] width 4 height 6
type input "01"
type input "09/29/2025 1:00 PM"
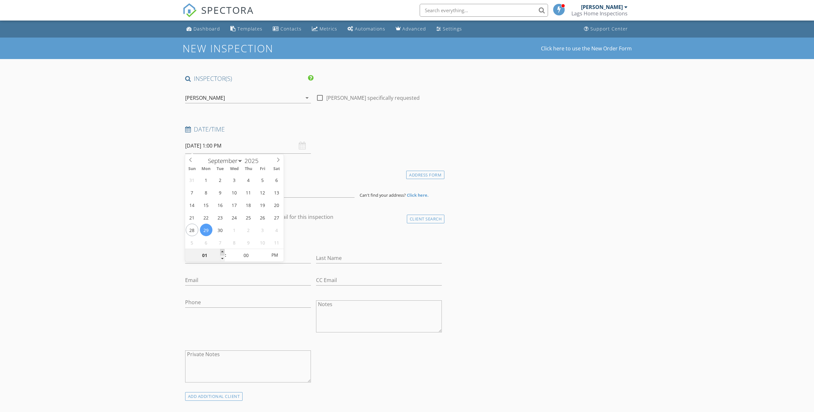
click at [222, 251] on span at bounding box center [222, 252] width 4 height 6
type input "05"
type input "09/29/2025 1:05 PM"
click at [261, 251] on div "05" at bounding box center [246, 255] width 39 height 13
click at [259, 251] on input "05" at bounding box center [246, 255] width 39 height 13
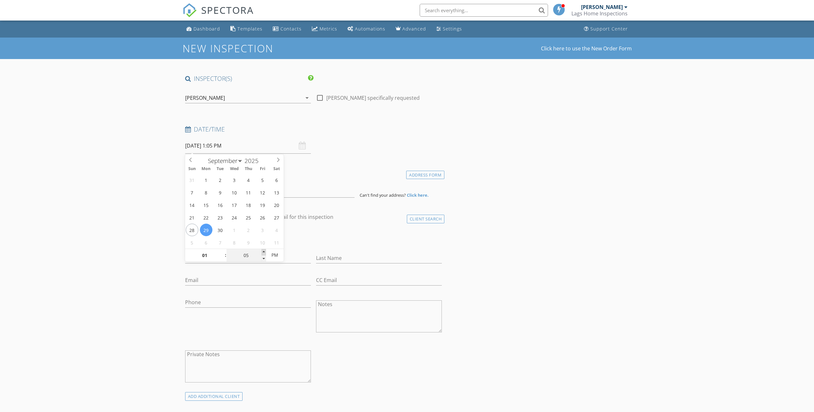
type input "10"
type input "09/29/2025 1:10 PM"
click at [263, 251] on span at bounding box center [263, 252] width 4 height 6
type input "15"
type input "09/29/2025 1:15 PM"
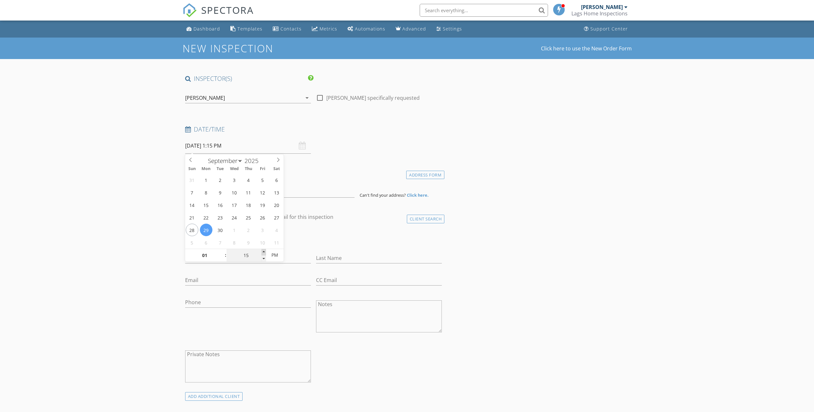
click at [263, 251] on span at bounding box center [263, 252] width 4 height 6
drag, startPoint x: 327, startPoint y: 185, endPoint x: 292, endPoint y: 196, distance: 37.2
click at [324, 186] on input at bounding box center [269, 190] width 169 height 16
click at [290, 197] on input at bounding box center [269, 190] width 169 height 16
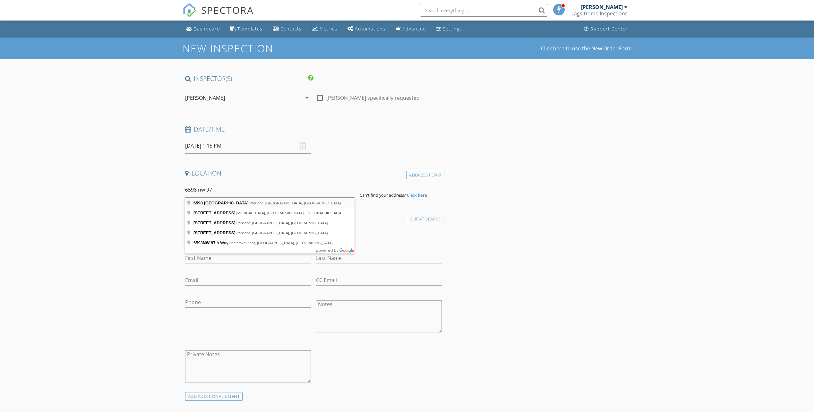
type input "6598 Northwest 97th Drive, Parkland, FL, USA"
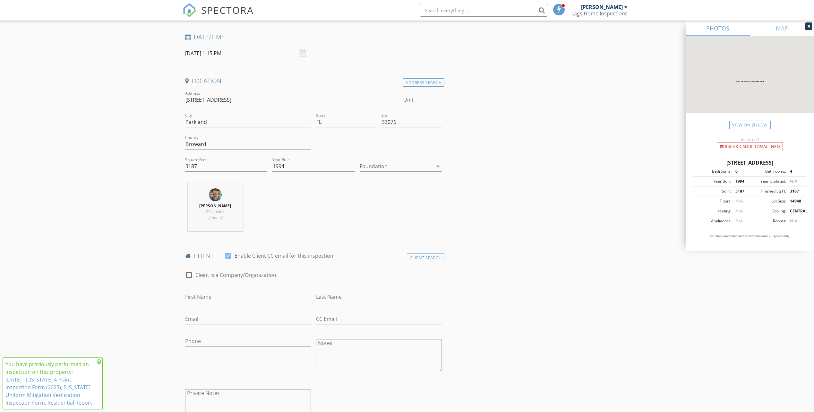
scroll to position [96, 0]
click at [204, 296] on input "First Name" at bounding box center [248, 293] width 126 height 11
type input "[PERSON_NAME]"
click at [205, 312] on input "Email" at bounding box center [248, 315] width 126 height 11
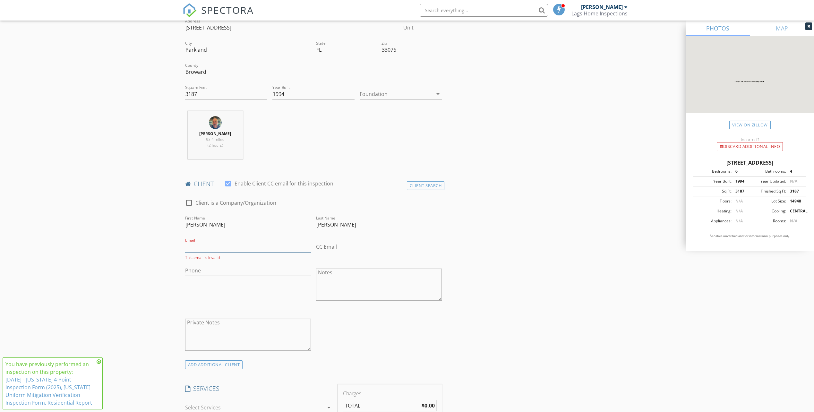
scroll to position [192, 0]
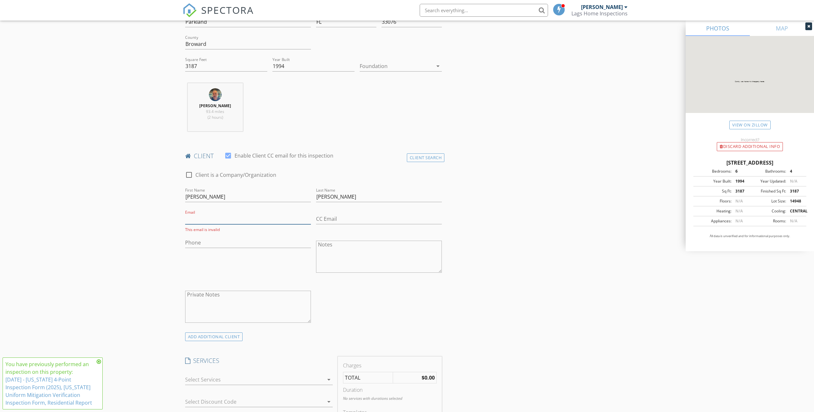
click at [218, 215] on input "Email" at bounding box center [248, 219] width 126 height 11
paste input "[EMAIL_ADDRESS][DOMAIN_NAME]"
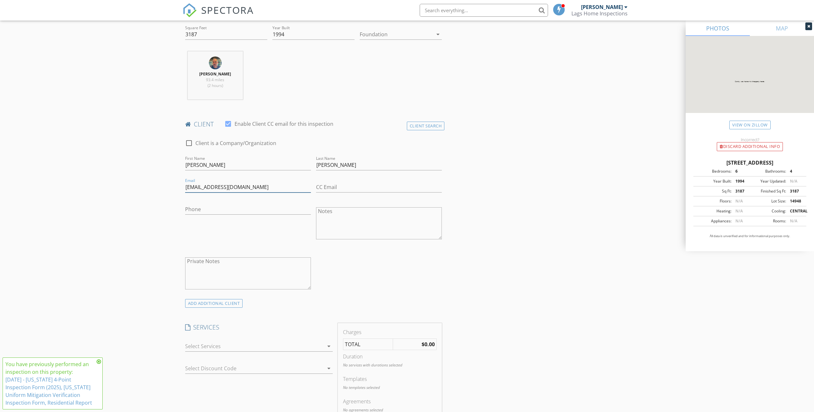
scroll to position [225, 0]
type input "[EMAIL_ADDRESS][DOMAIN_NAME]"
click at [206, 211] on input "Phone" at bounding box center [248, 209] width 126 height 11
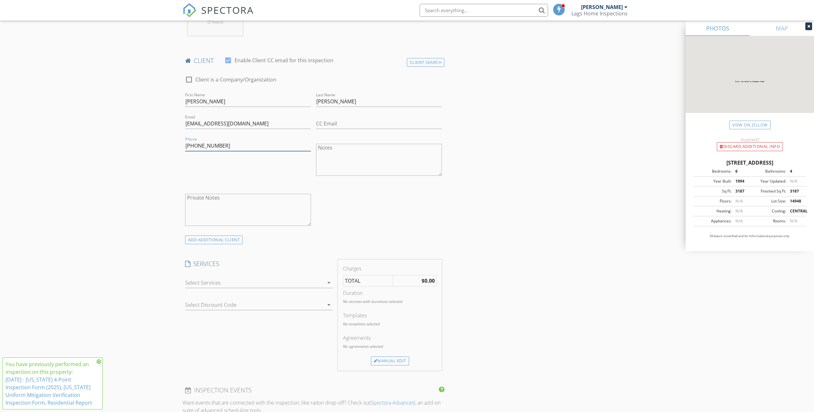
scroll to position [289, 0]
drag, startPoint x: 213, startPoint y: 279, endPoint x: 217, endPoint y: 287, distance: 8.9
type input "[PHONE_NUMBER]"
click at [213, 279] on div at bounding box center [254, 282] width 139 height 10
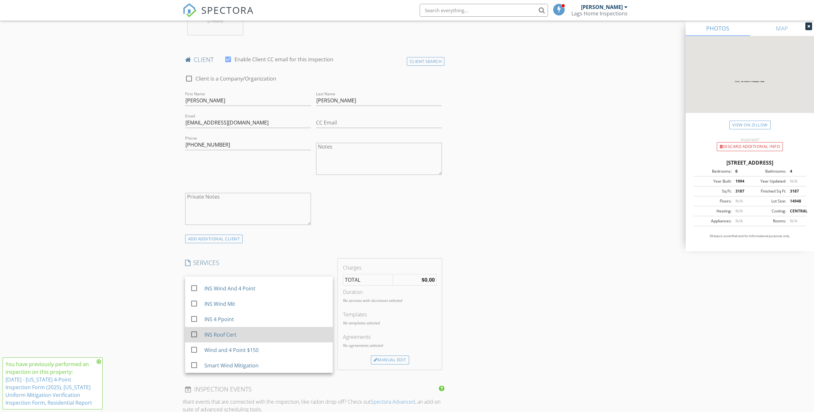
scroll to position [64, 0]
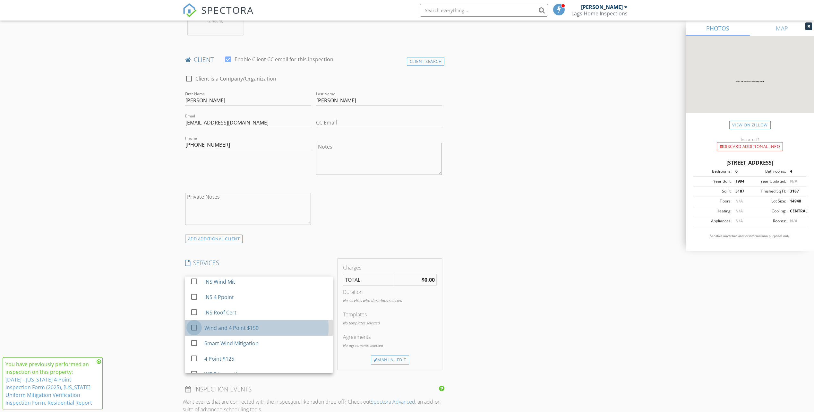
click at [196, 327] on div at bounding box center [194, 327] width 11 height 11
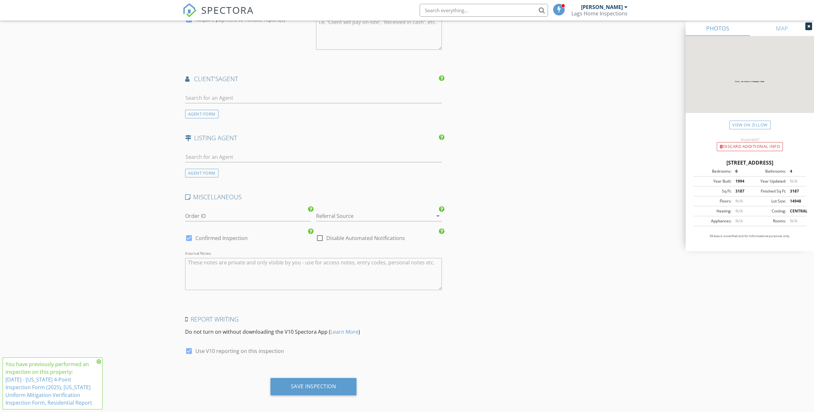
scroll to position [744, 0]
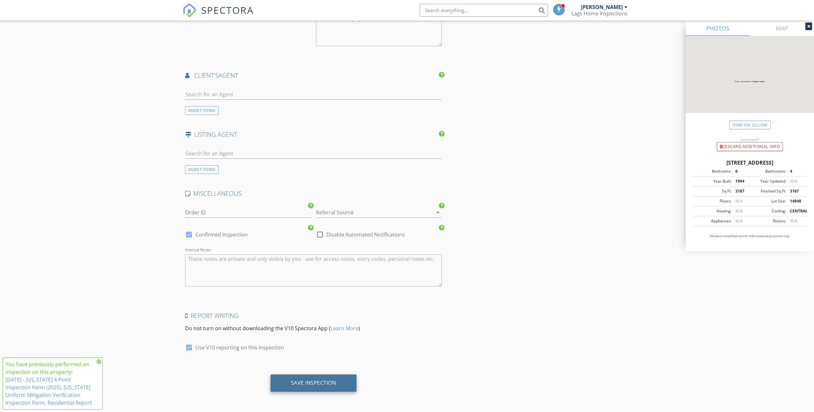
click at [315, 378] on div "Save Inspection" at bounding box center [313, 382] width 86 height 17
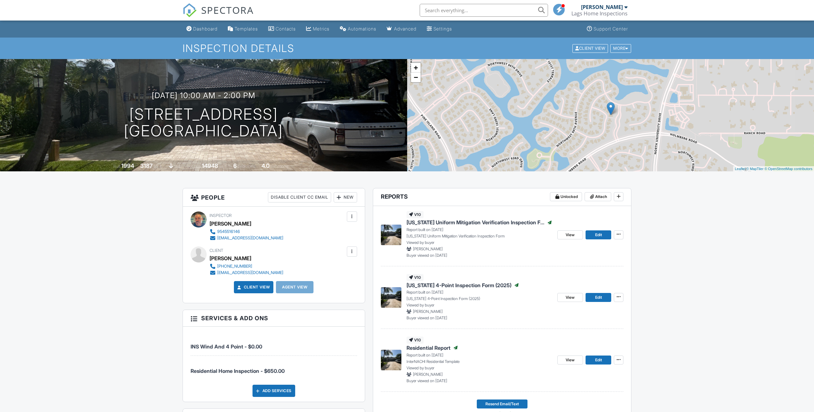
click at [350, 249] on div at bounding box center [352, 251] width 6 height 6
click at [304, 271] on li "Edit" at bounding box center [318, 271] width 72 height 16
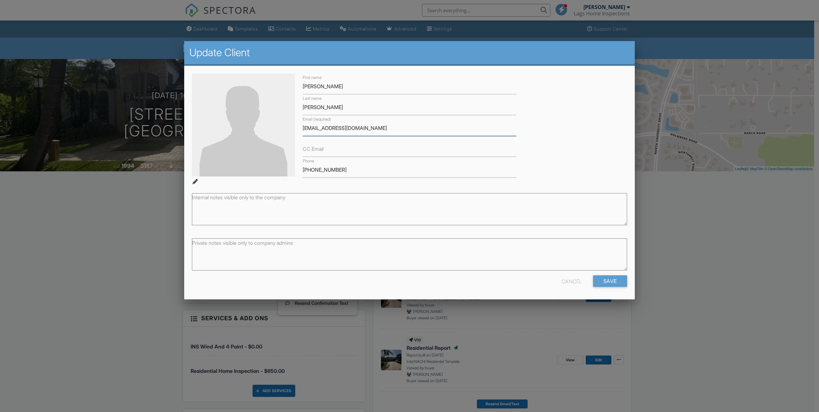
drag, startPoint x: 370, startPoint y: 130, endPoint x: 294, endPoint y: 135, distance: 76.2
click at [294, 135] on div "First name [PERSON_NAME] Last name [PERSON_NAME] Email (required) [EMAIL_ADDRES…" at bounding box center [409, 128] width 443 height 111
click at [576, 278] on div "Cancel" at bounding box center [571, 281] width 21 height 12
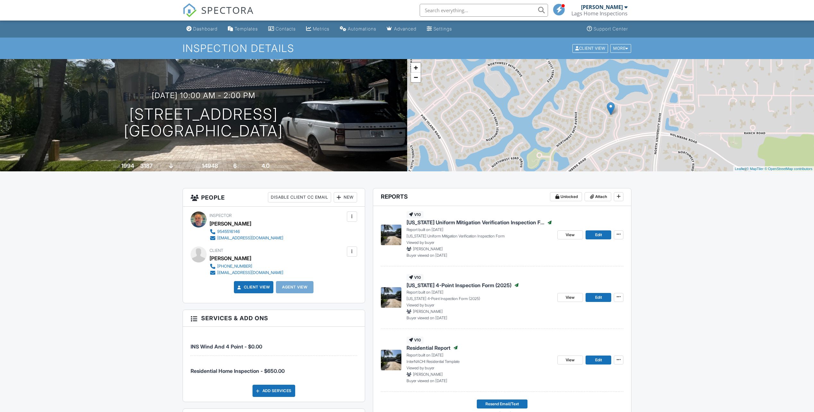
click at [222, 11] on span "SPECTORA" at bounding box center [227, 9] width 53 height 13
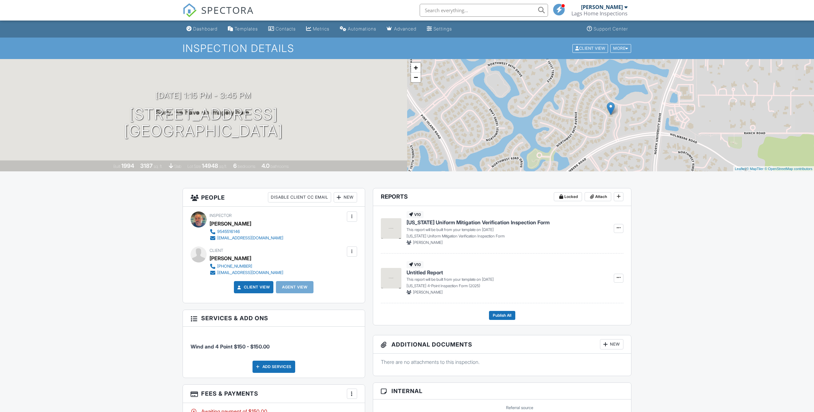
click at [229, 12] on span "SPECTORA" at bounding box center [227, 9] width 53 height 13
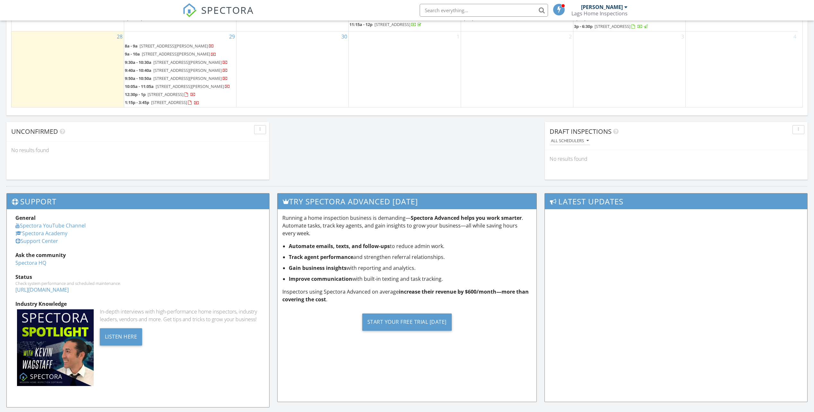
scroll to position [30, 0]
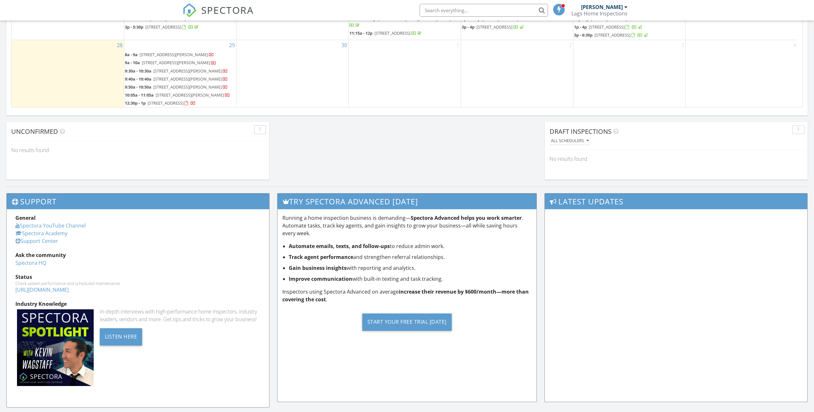
click at [745, 14] on span "[STREET_ADDRESS]" at bounding box center [733, 11] width 36 height 6
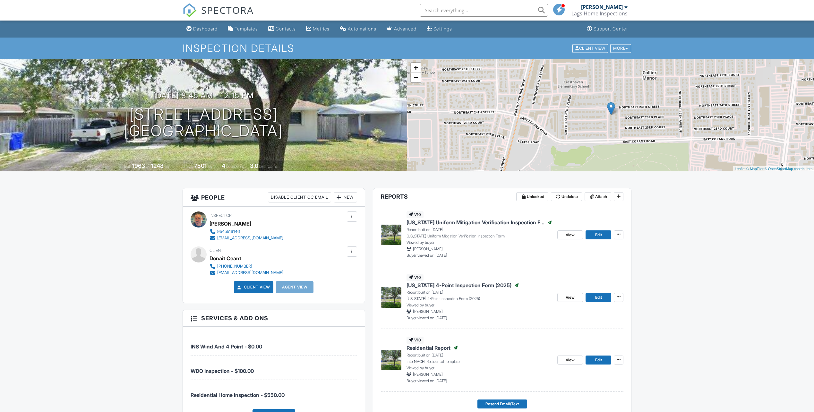
click at [218, 12] on span "SPECTORA" at bounding box center [227, 9] width 53 height 13
click at [216, 10] on span "SPECTORA" at bounding box center [227, 9] width 53 height 13
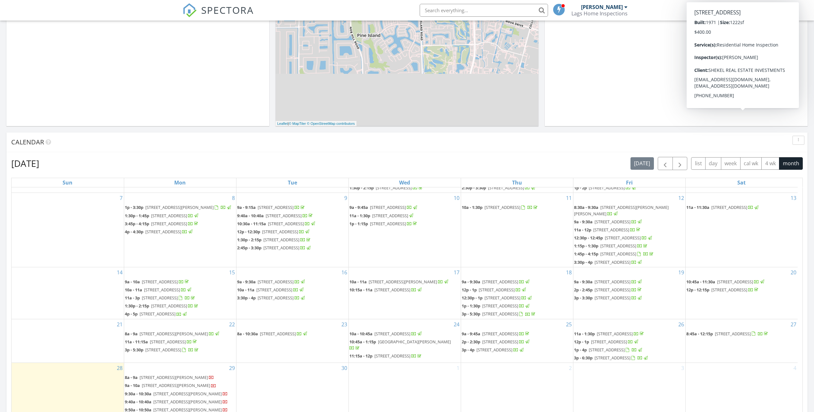
scroll to position [160, 0]
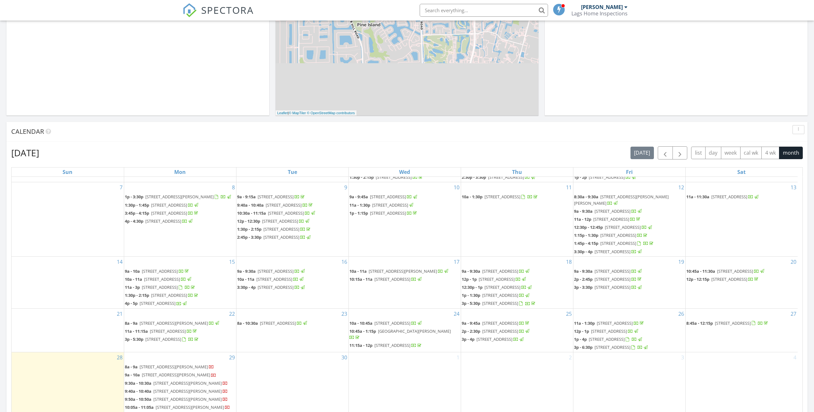
click at [741, 320] on span "2380 NE 8th Ave, Pompano Beach 33064" at bounding box center [733, 323] width 36 height 6
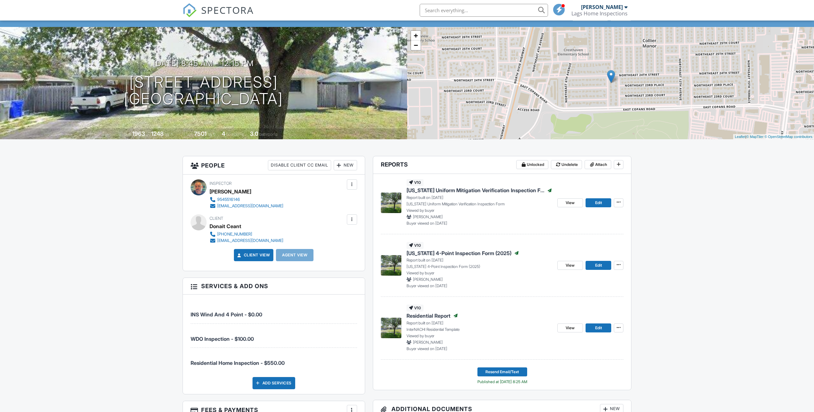
click at [352, 219] on div at bounding box center [352, 219] width 6 height 6
click at [292, 239] on li "Edit" at bounding box center [318, 239] width 72 height 16
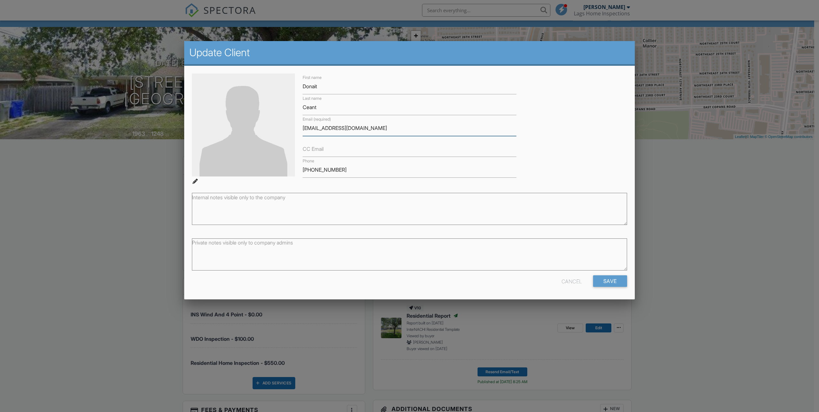
drag, startPoint x: 381, startPoint y: 132, endPoint x: 271, endPoint y: 140, distance: 110.3
click at [273, 135] on div "First name Donait Last name Ceant Email (required) donaitceant@yahoo.com CC Ema…" at bounding box center [409, 128] width 443 height 111
drag, startPoint x: 348, startPoint y: 173, endPoint x: 296, endPoint y: 171, distance: 51.4
click at [296, 171] on div "First name Donait Last name Ceant Email (required) donaitceant@yahoo.com CC Ema…" at bounding box center [409, 128] width 443 height 111
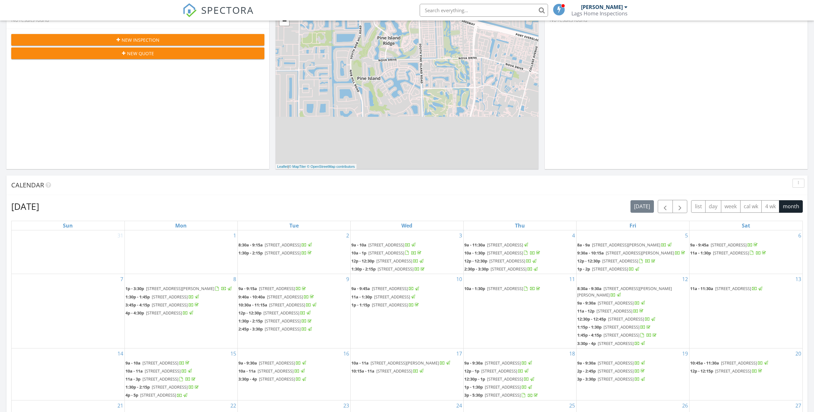
scroll to position [96, 0]
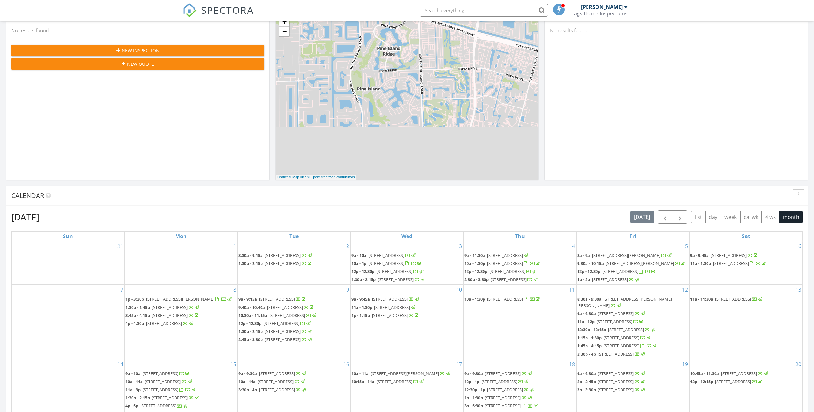
click at [146, 46] on button "New Inspection" at bounding box center [137, 51] width 253 height 12
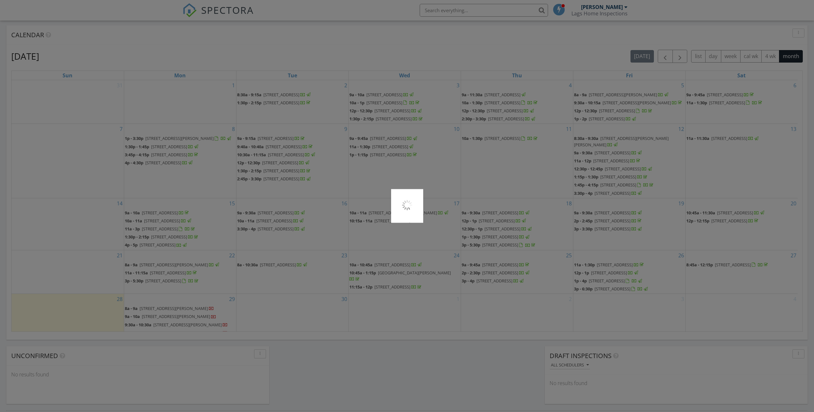
scroll to position [257, 0]
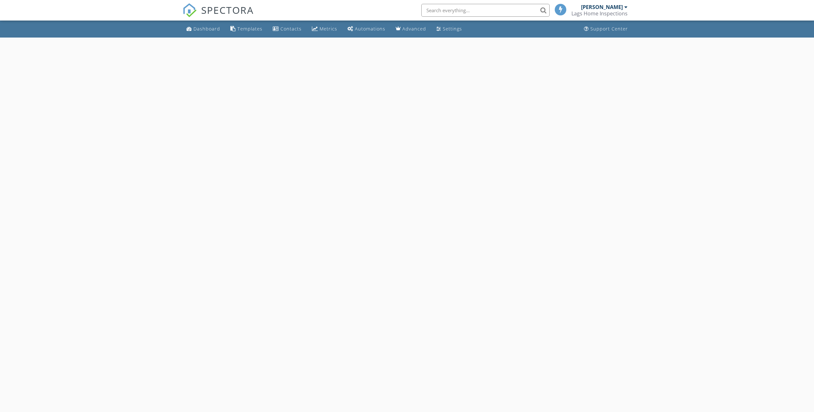
select select "8"
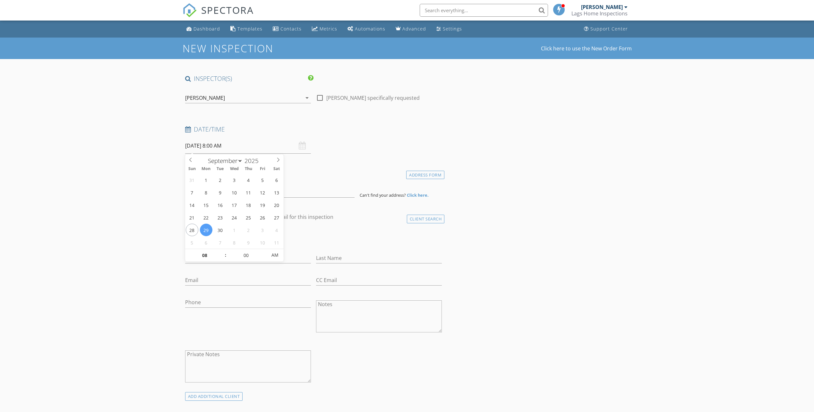
click at [212, 144] on input "09/29/2025 8:00 AM" at bounding box center [248, 146] width 126 height 16
type input "09/30/2025 8:00 AM"
type input "09"
type input "09/30/2025 9:00 AM"
click at [221, 249] on span at bounding box center [222, 252] width 4 height 6
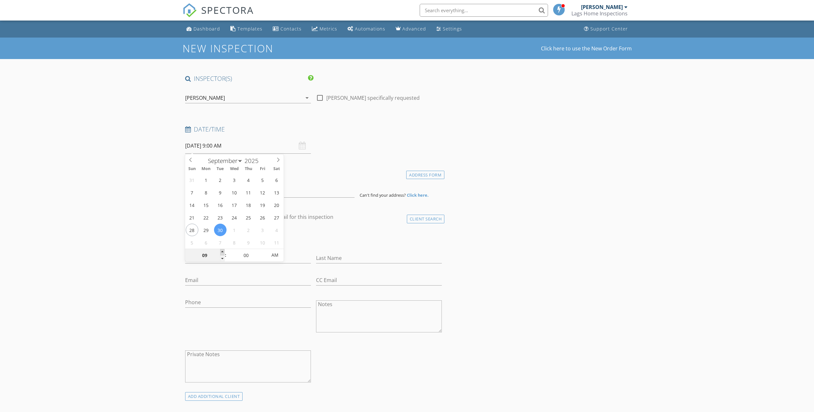
type input "10"
type input "09/30/2025 10:00 AM"
click at [221, 249] on span at bounding box center [222, 252] width 4 height 6
type input "11"
type input "09/30/2025 11:00 AM"
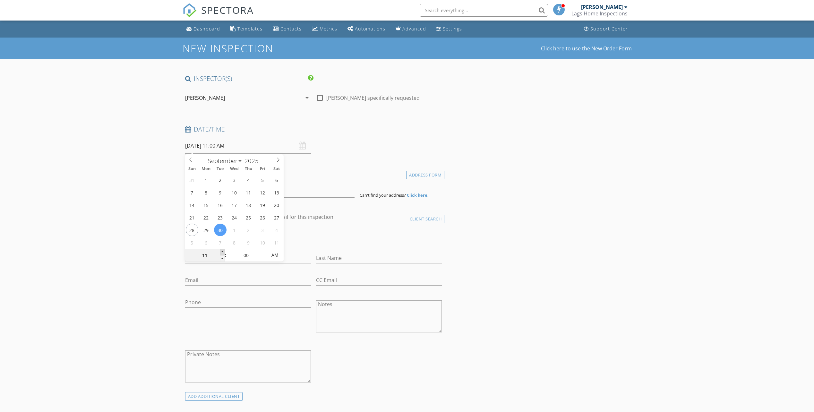
click at [221, 249] on span at bounding box center [222, 252] width 4 height 6
type input "12"
type input "09/30/2025 12:00 PM"
click at [221, 249] on span at bounding box center [222, 252] width 4 height 6
type input "01"
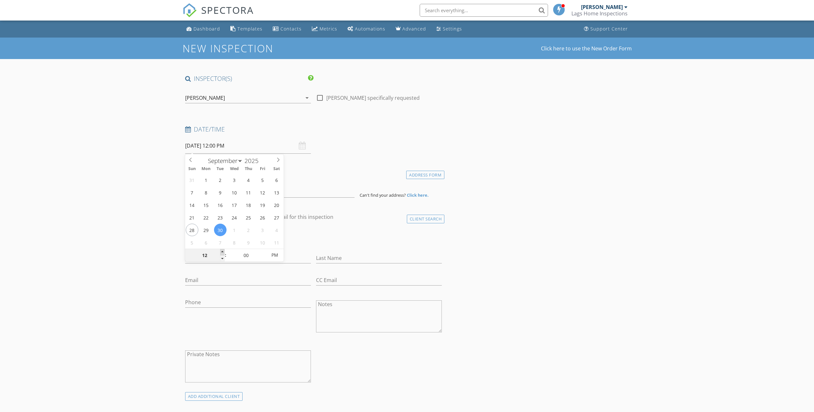
type input "[DATE] 1:00 PM"
click at [221, 249] on span at bounding box center [222, 252] width 4 height 6
drag, startPoint x: 327, startPoint y: 185, endPoint x: 286, endPoint y: 197, distance: 42.7
click at [323, 187] on input at bounding box center [269, 190] width 169 height 16
click at [286, 197] on input at bounding box center [269, 190] width 169 height 16
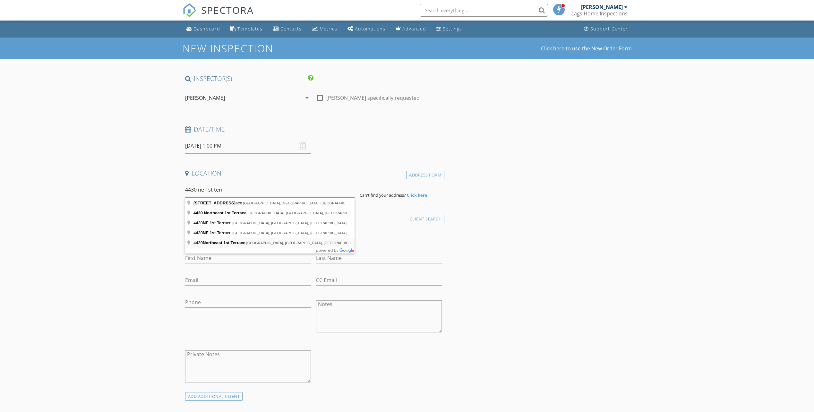
type input "4430 Northeast 1st Terrace, Deerfield Beach, FL, USA"
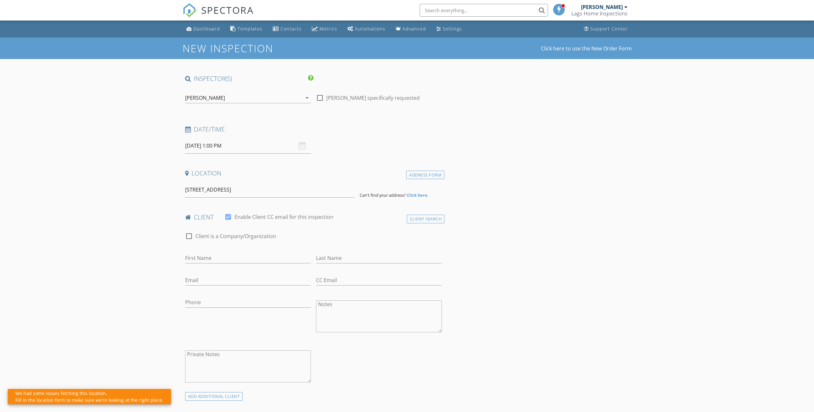
click at [422, 197] on strong "Click here." at bounding box center [418, 195] width 22 height 6
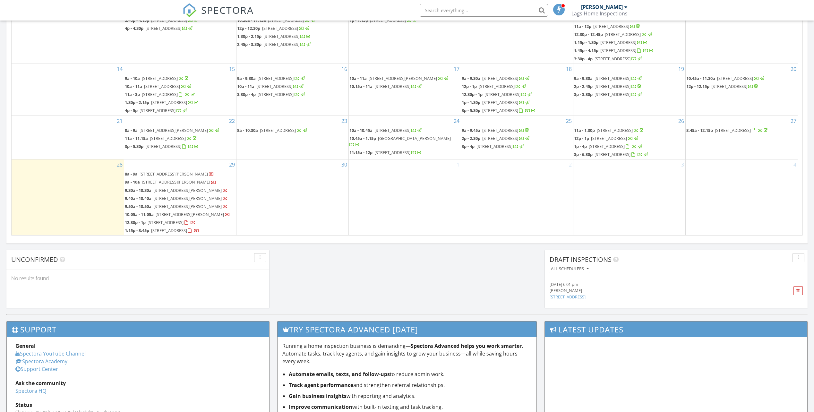
scroll to position [353, 0]
click at [799, 293] on span at bounding box center [798, 291] width 4 height 4
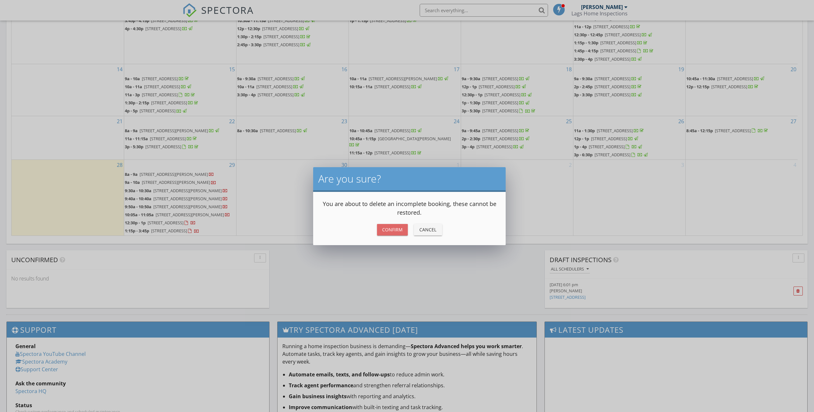
click at [386, 227] on div "Confirm" at bounding box center [392, 229] width 21 height 7
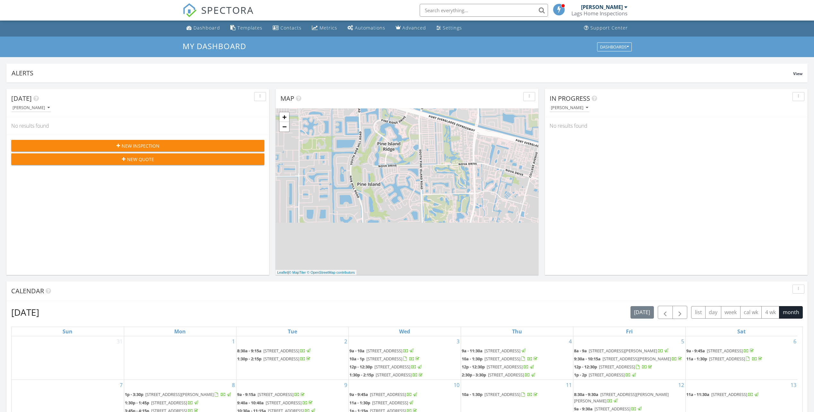
scroll to position [0, 0]
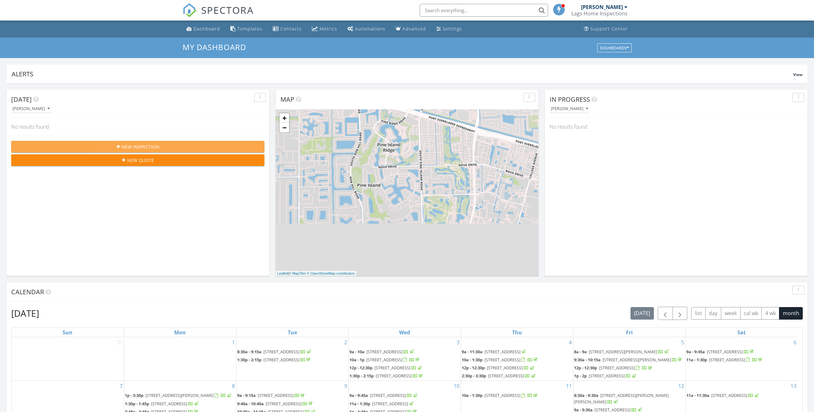
click at [120, 144] on div "New Inspection" at bounding box center [137, 146] width 243 height 7
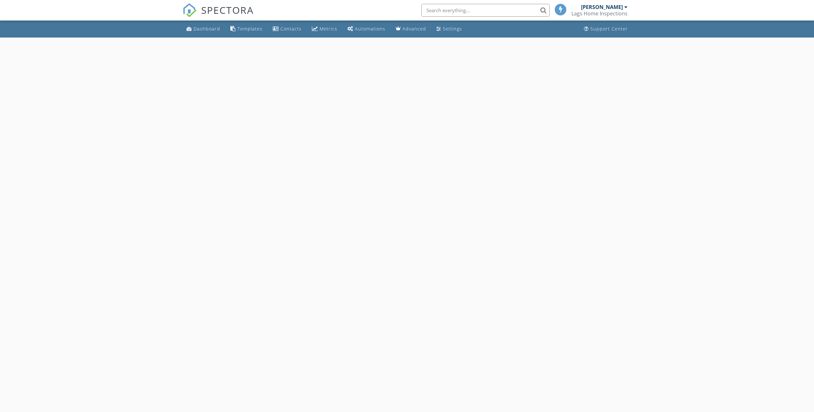
select select "8"
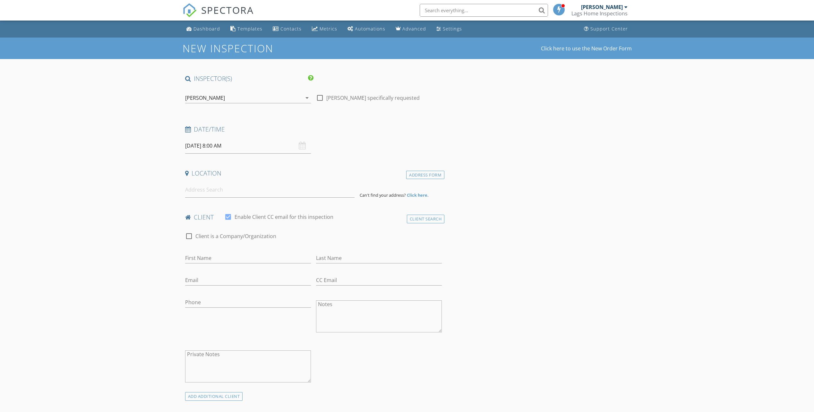
drag, startPoint x: 209, startPoint y: 141, endPoint x: 210, endPoint y: 149, distance: 8.2
click at [209, 141] on input "[DATE] 8:00 AM" at bounding box center [248, 146] width 126 height 16
type input "09/30/2025 8:00 AM"
type input "09"
type input "09/30/2025 9:00 AM"
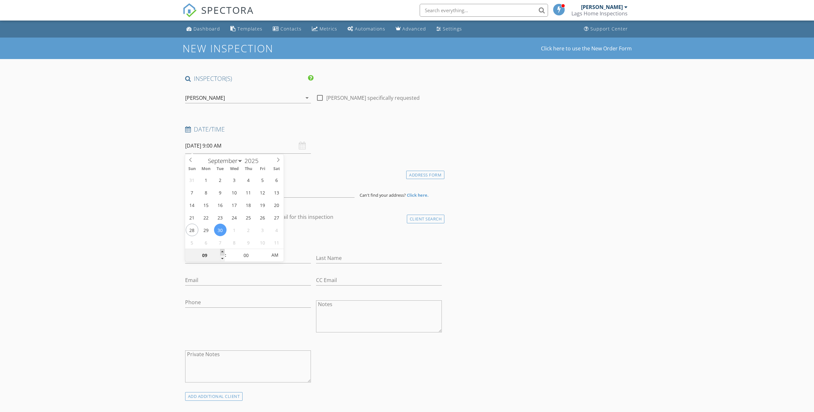
click at [223, 253] on span at bounding box center [222, 252] width 4 height 6
type input "10"
type input "09/30/2025 10:00 AM"
click at [223, 253] on span at bounding box center [222, 252] width 4 height 6
type input "11"
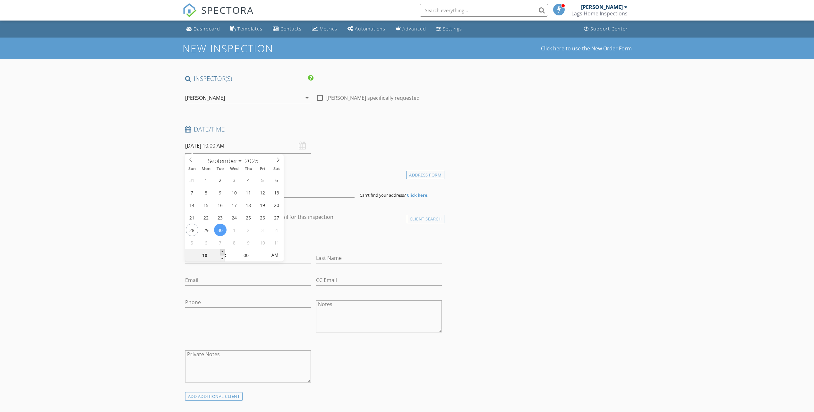
type input "09/30/2025 11:00 AM"
click at [223, 253] on span at bounding box center [222, 252] width 4 height 6
type input "12"
type input "09/30/2025 12:00 PM"
click at [223, 253] on span at bounding box center [222, 252] width 4 height 6
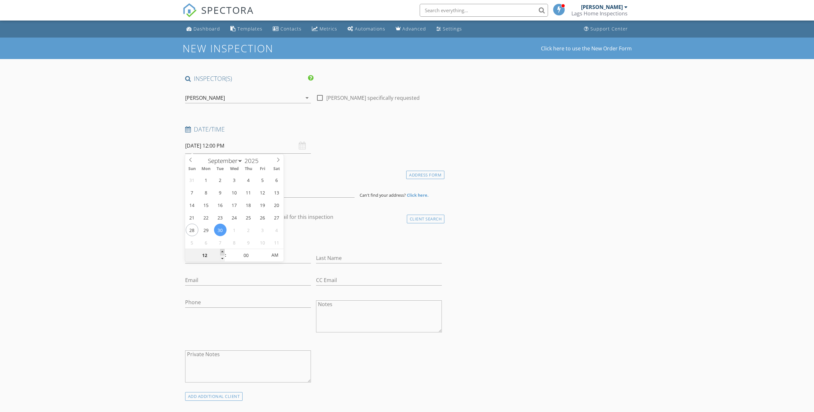
type input "01"
type input "09/30/2025 1:00 PM"
click at [223, 253] on span at bounding box center [222, 252] width 4 height 6
drag, startPoint x: 353, startPoint y: 170, endPoint x: 307, endPoint y: 184, distance: 48.4
click at [348, 172] on h4 "Location" at bounding box center [313, 173] width 257 height 8
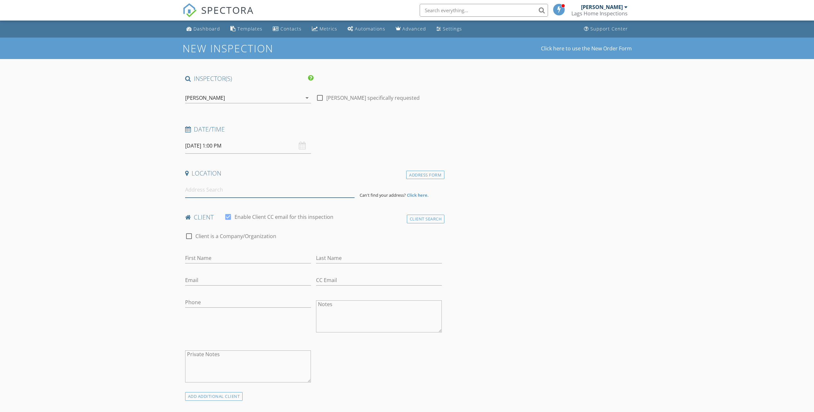
click at [291, 190] on input at bounding box center [269, 190] width 169 height 16
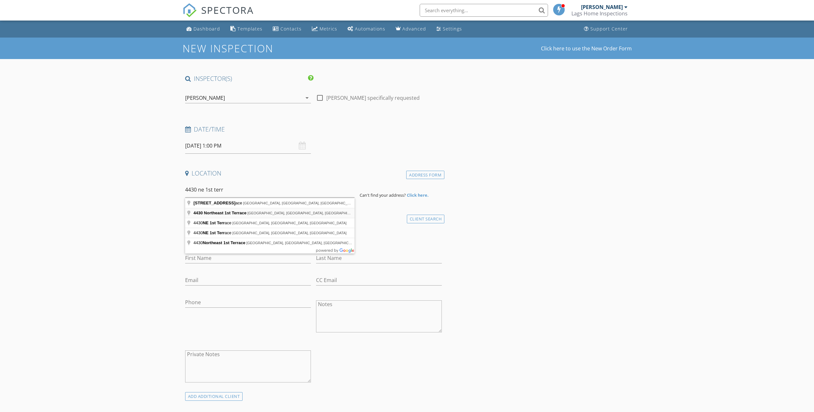
type input "4430 Northeast 1st Terrace, Pompano Beach, FL, USA"
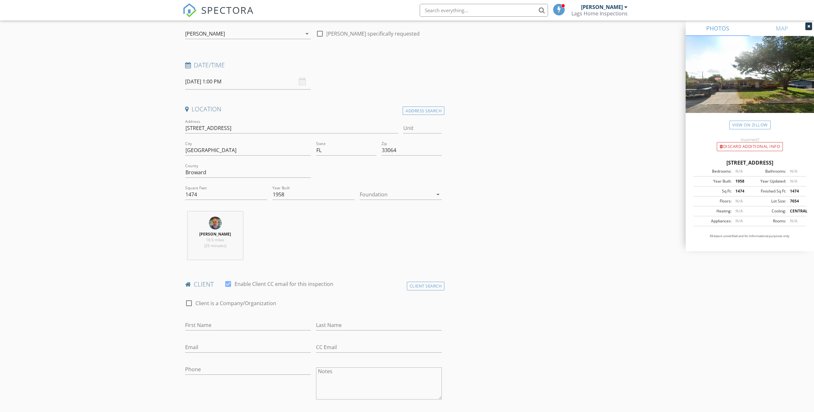
scroll to position [96, 0]
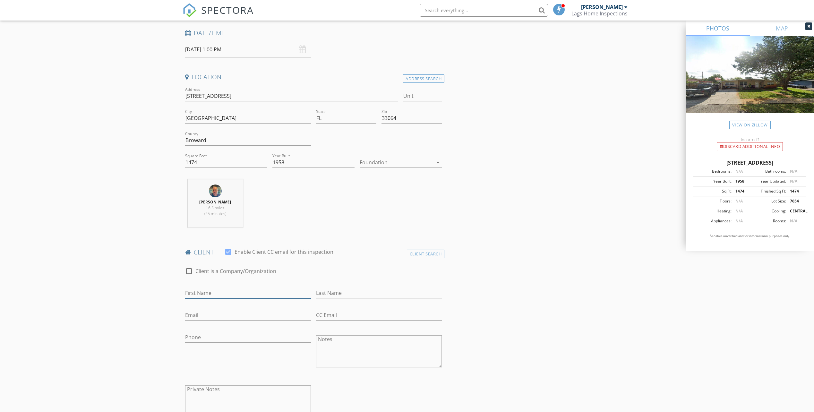
click at [214, 296] on input "First Name" at bounding box center [248, 293] width 126 height 11
type input "Donait"
click at [344, 287] on div "Last Name" at bounding box center [379, 294] width 126 height 21
click at [345, 292] on input "Last Name" at bounding box center [379, 293] width 126 height 11
type input "Ceant"
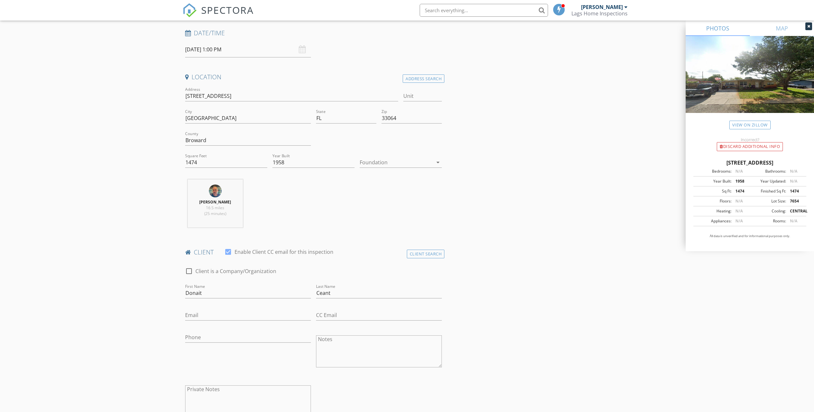
click at [232, 308] on div "Email" at bounding box center [248, 316] width 126 height 21
drag, startPoint x: 227, startPoint y: 312, endPoint x: 270, endPoint y: 288, distance: 49.4
click at [227, 312] on input "Email" at bounding box center [248, 315] width 126 height 11
click at [203, 315] on input "Email" at bounding box center [248, 315] width 126 height 11
paste input "donaitceant@yahoo.com"
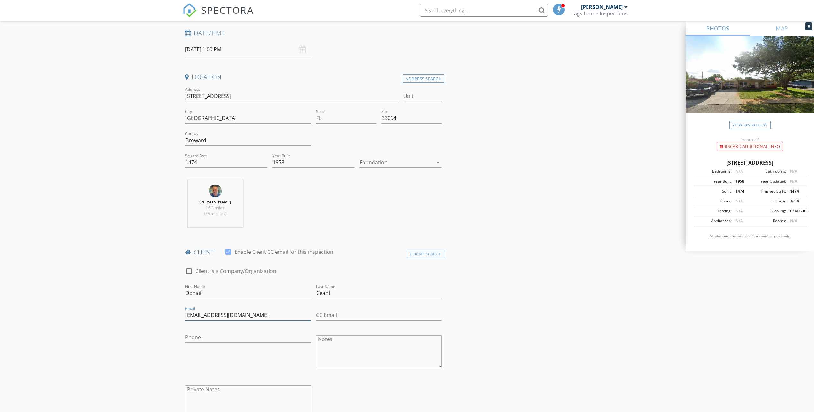
type input "donaitceant@yahoo.com"
drag, startPoint x: 202, startPoint y: 339, endPoint x: 201, endPoint y: 335, distance: 4.0
click at [203, 338] on input "Phone" at bounding box center [248, 337] width 126 height 11
paste input "954-464-7417"
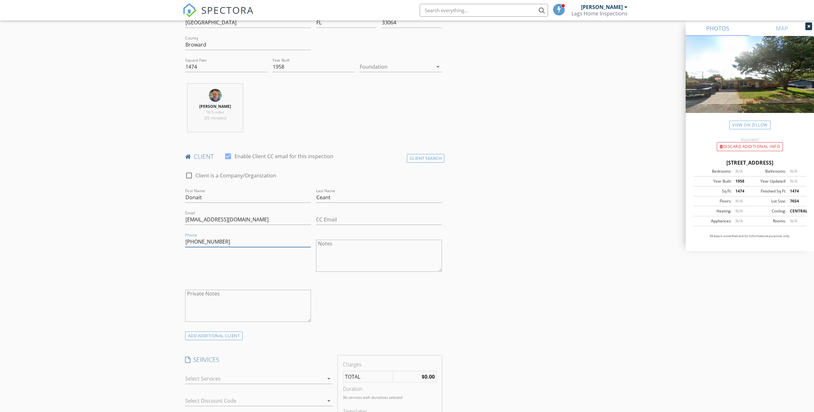
scroll to position [192, 0]
type input "954-464-7417"
click at [207, 373] on div at bounding box center [254, 378] width 139 height 10
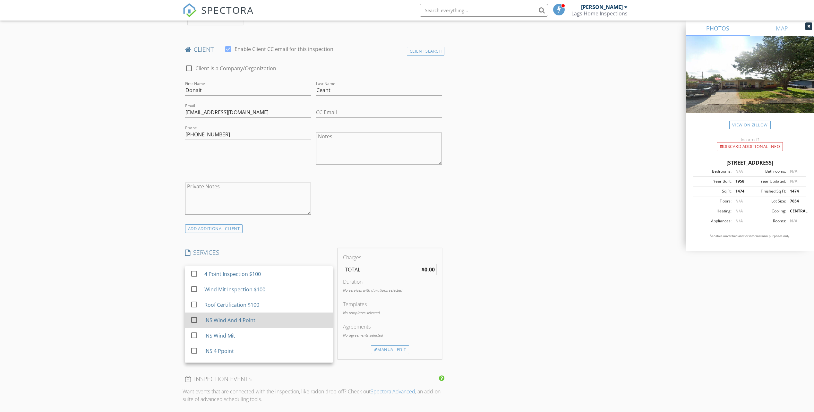
scroll to position [321, 0]
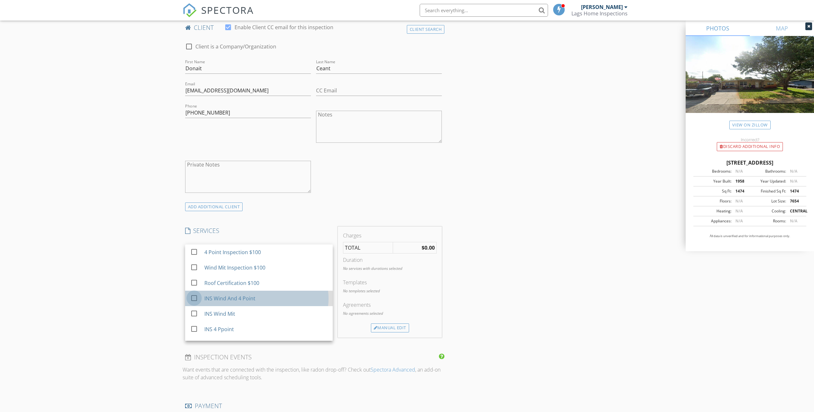
click at [192, 299] on div at bounding box center [194, 298] width 11 height 11
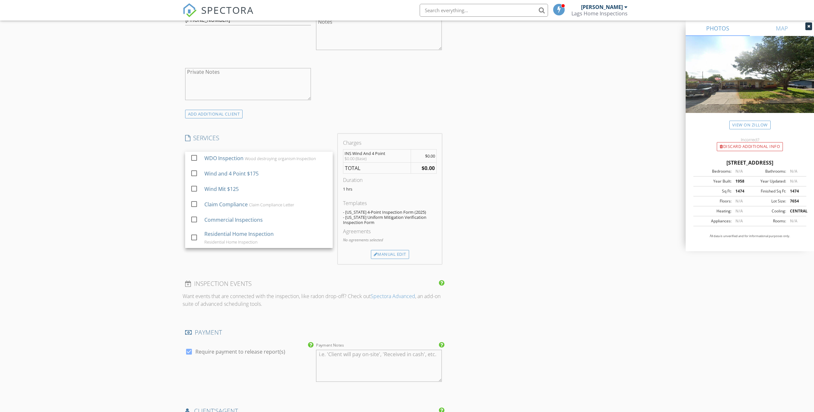
scroll to position [417, 0]
click at [193, 234] on div at bounding box center [194, 233] width 11 height 11
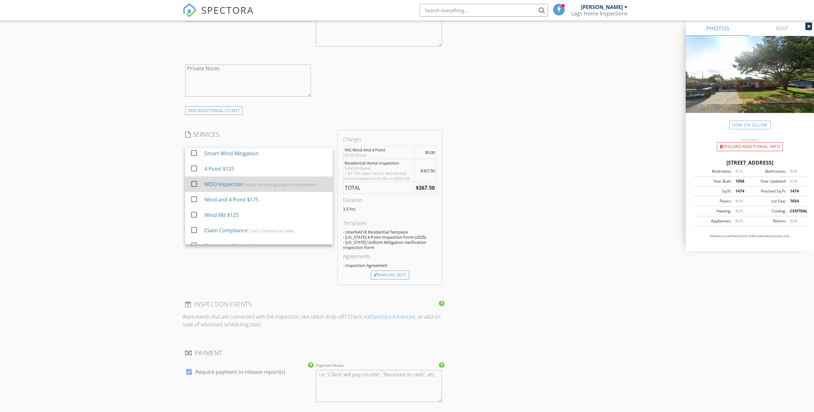
scroll to position [123, 0]
click at [195, 186] on div at bounding box center [194, 186] width 11 height 11
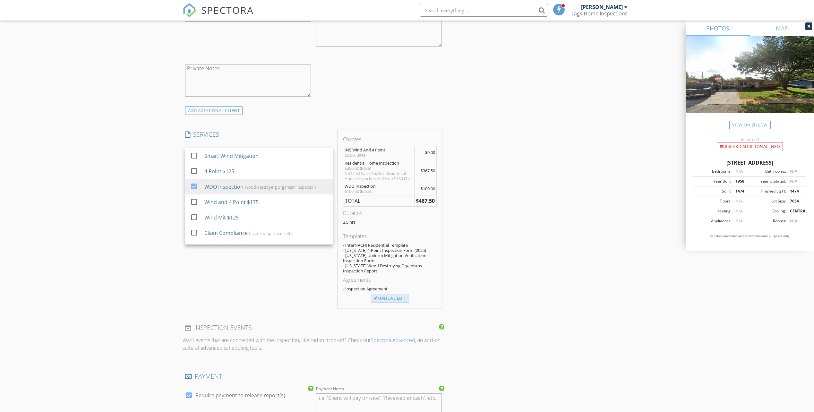
click at [387, 297] on div "Manual Edit" at bounding box center [390, 298] width 38 height 9
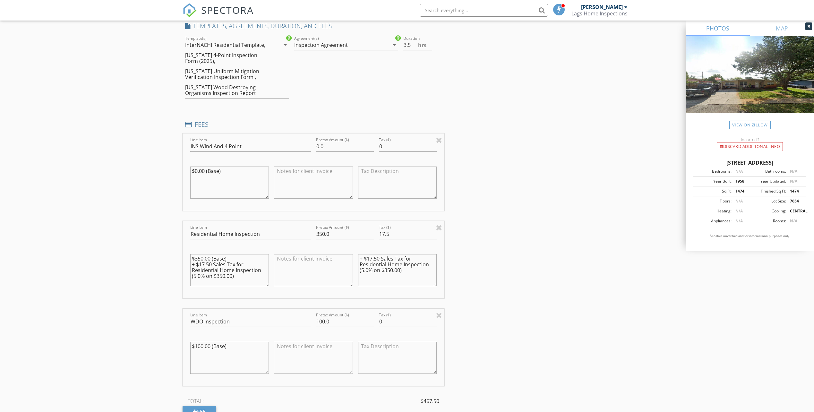
scroll to position [545, 0]
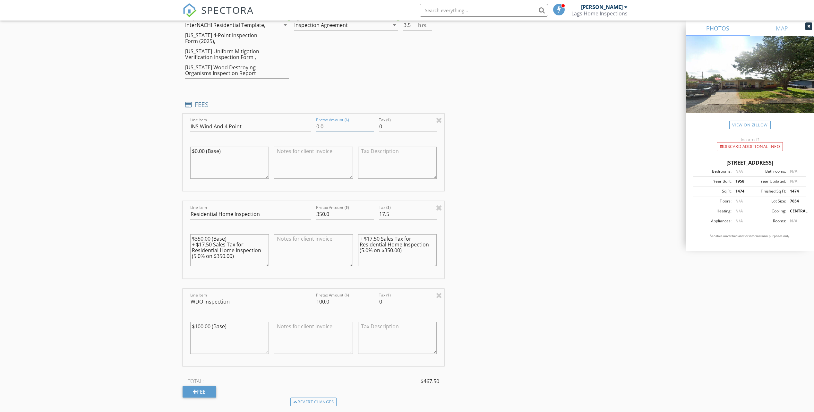
click at [328, 127] on input "0.0" at bounding box center [345, 126] width 58 height 11
type input "100.00"
drag, startPoint x: 407, startPoint y: 212, endPoint x: 358, endPoint y: 214, distance: 48.5
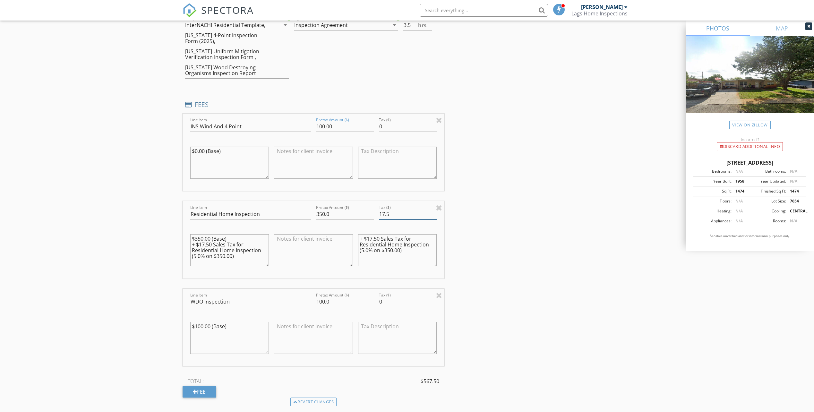
click at [359, 214] on div "Line Item Residential Home Inspection Pretax Amount ($) 350.0 Tax ($) 17.5 $350…" at bounding box center [314, 239] width 262 height 77
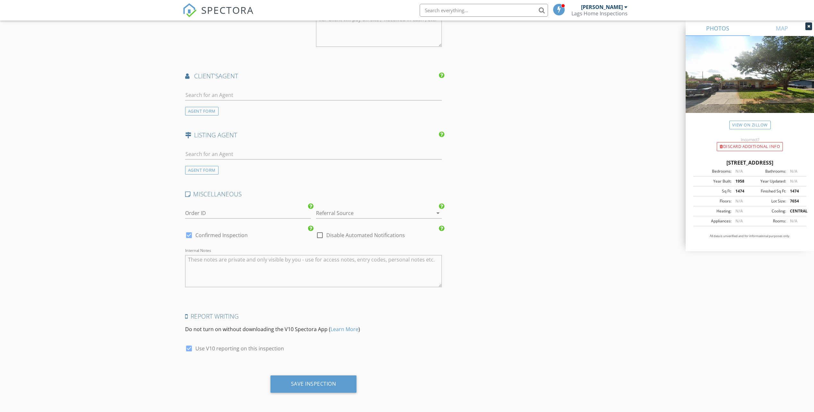
scroll to position [1023, 0]
type input "0"
click at [323, 389] on div "Save Inspection" at bounding box center [313, 382] width 86 height 17
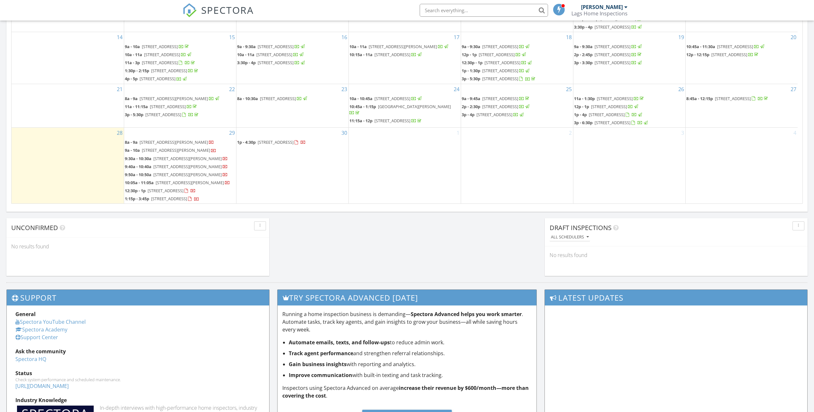
scroll to position [94, 0]
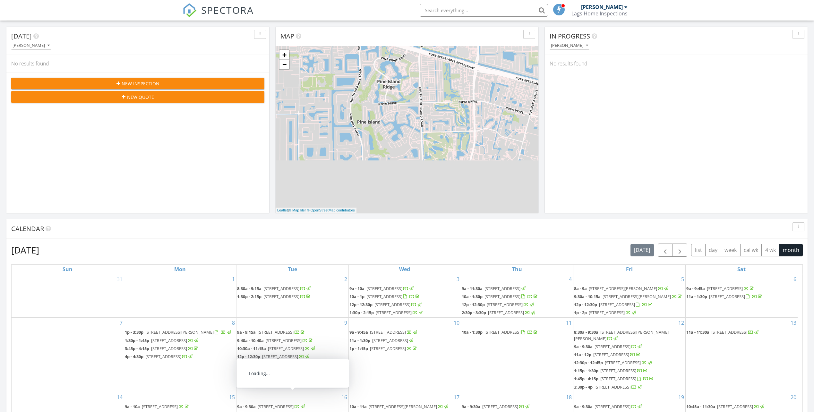
scroll to position [32, 0]
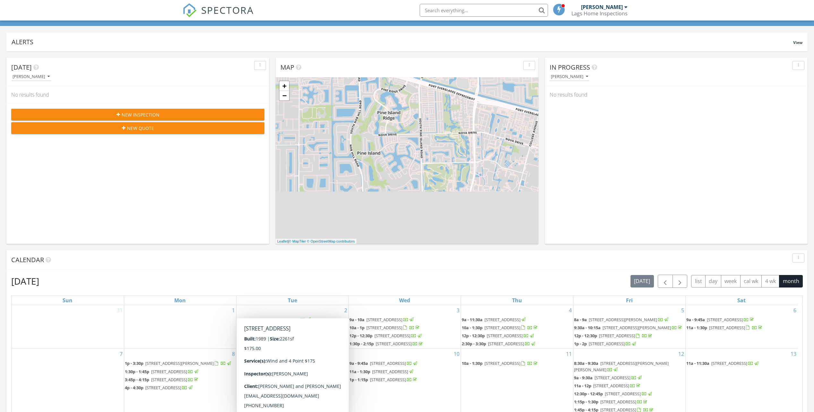
click at [135, 115] on span "New Inspection" at bounding box center [141, 114] width 38 height 7
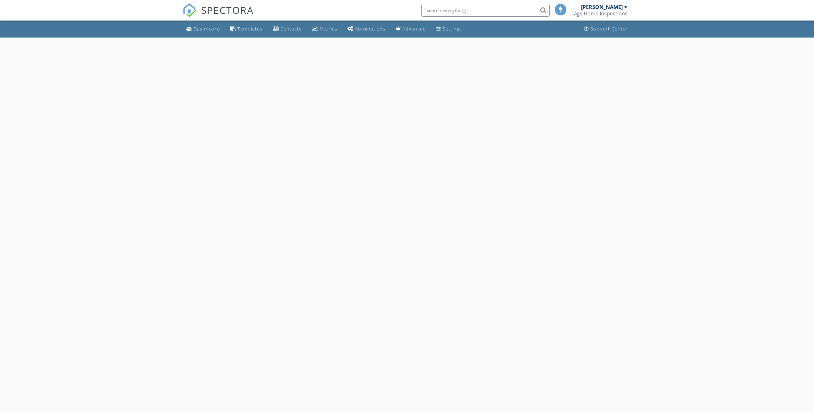
select select "8"
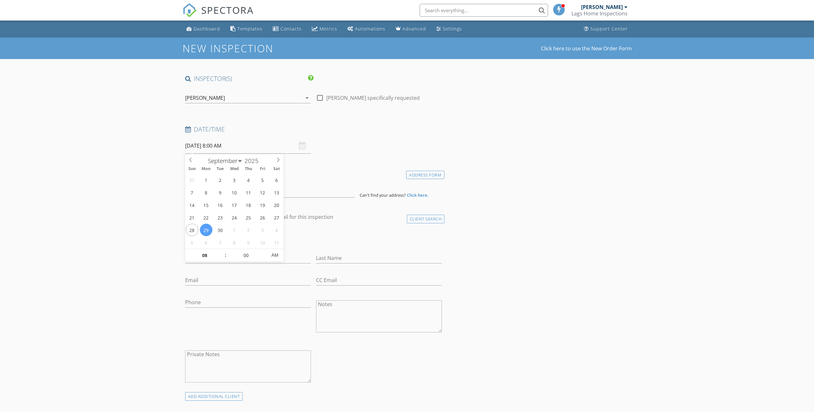
click at [196, 146] on input "[DATE] 8:00 AM" at bounding box center [248, 146] width 126 height 16
type input "09"
type input "[DATE] 9:00 AM"
click at [223, 253] on span at bounding box center [222, 252] width 4 height 6
type input "10"
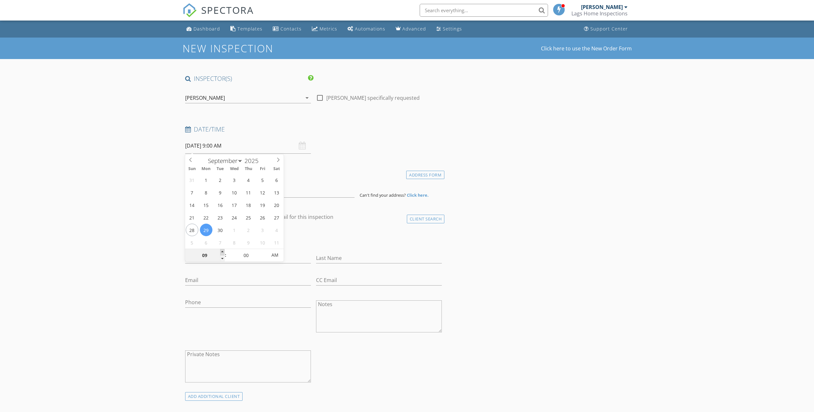
type input "09/29/2025 10:00 AM"
click at [223, 253] on span at bounding box center [222, 252] width 4 height 6
type input "11"
type input "09/29/2025 11:00 AM"
click at [223, 253] on span at bounding box center [222, 252] width 4 height 6
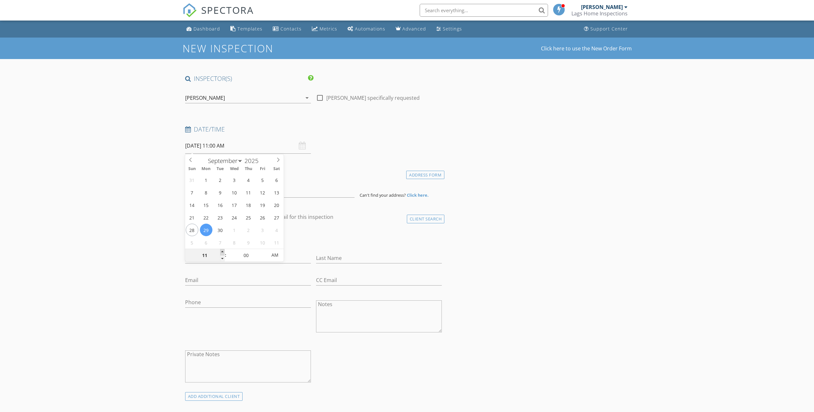
type input "12"
type input "09/29/2025 12:00 PM"
click at [223, 253] on span at bounding box center [222, 252] width 4 height 6
type input "01"
type input "09/29/2025 1:00 PM"
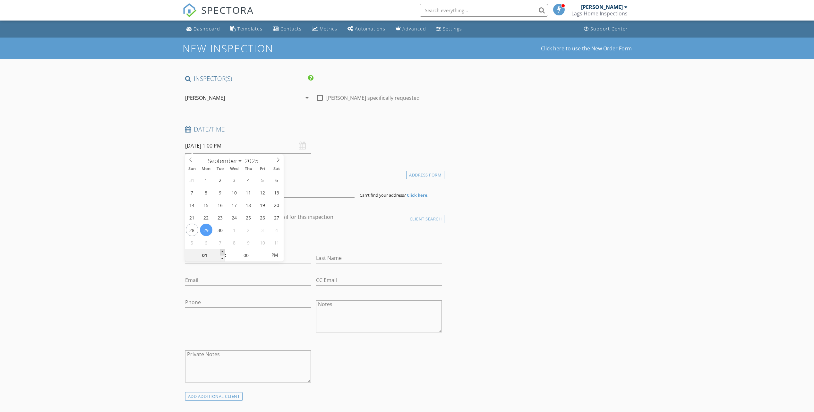
click at [223, 253] on span at bounding box center [222, 252] width 4 height 6
type input "02"
type input "09/29/2025 2:00 PM"
click at [223, 253] on span at bounding box center [222, 252] width 4 height 6
drag, startPoint x: 334, startPoint y: 160, endPoint x: 320, endPoint y: 167, distance: 15.9
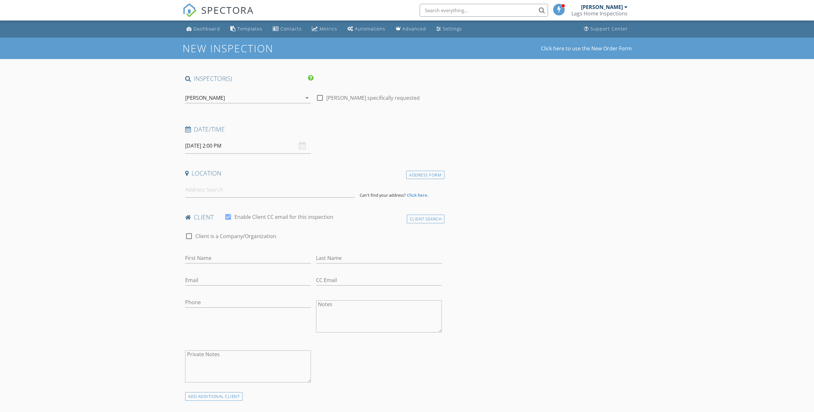
click at [282, 192] on input at bounding box center [269, 190] width 169 height 16
click at [202, 187] on input at bounding box center [269, 190] width 169 height 16
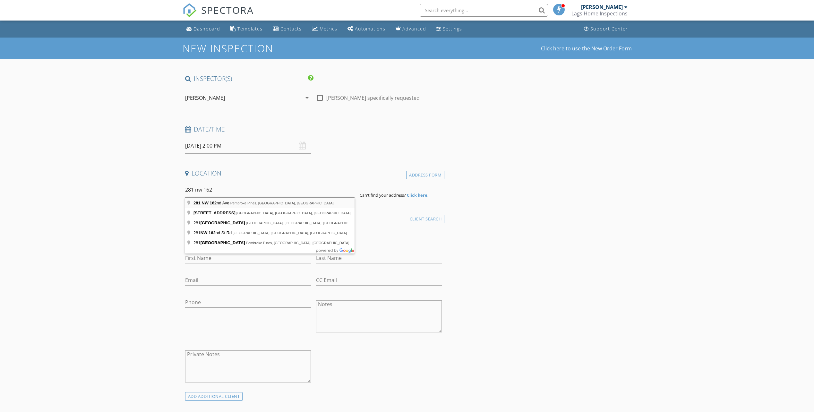
type input "281 NW 162nd Ave, Pembroke Pines, FL, USA"
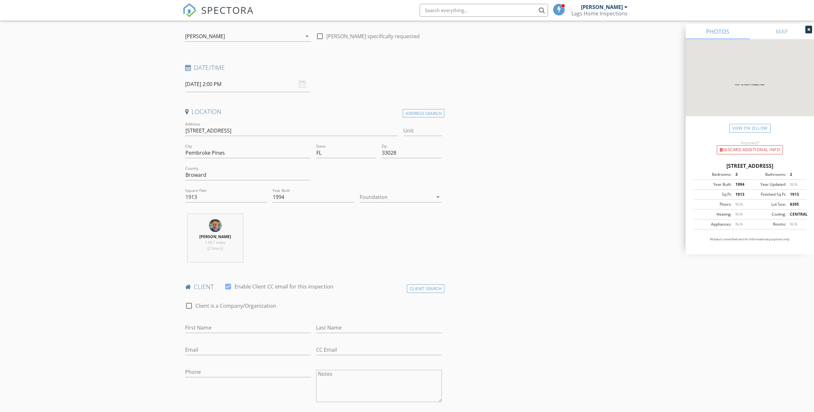
scroll to position [64, 0]
click at [206, 322] on input "First Name" at bounding box center [248, 325] width 126 height 11
type input "Iraida"
type input "Roman"
click at [203, 346] on input "Email" at bounding box center [248, 347] width 126 height 11
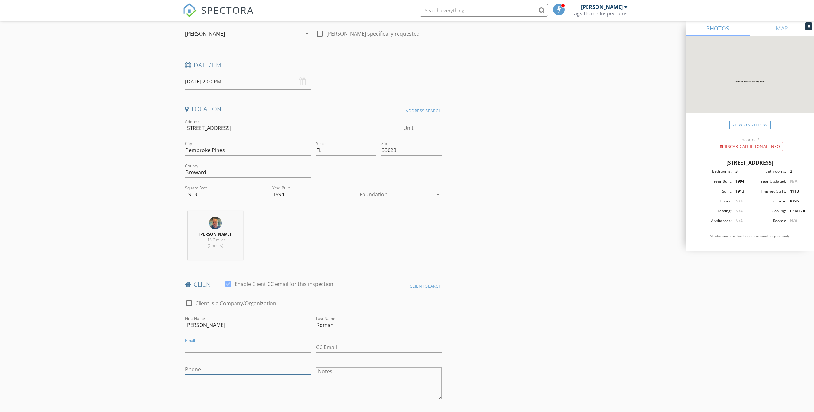
click at [197, 366] on input "Phone" at bounding box center [248, 369] width 126 height 11
type input "[PHONE_NUMBER]"
click at [195, 347] on input "Email" at bounding box center [248, 347] width 126 height 11
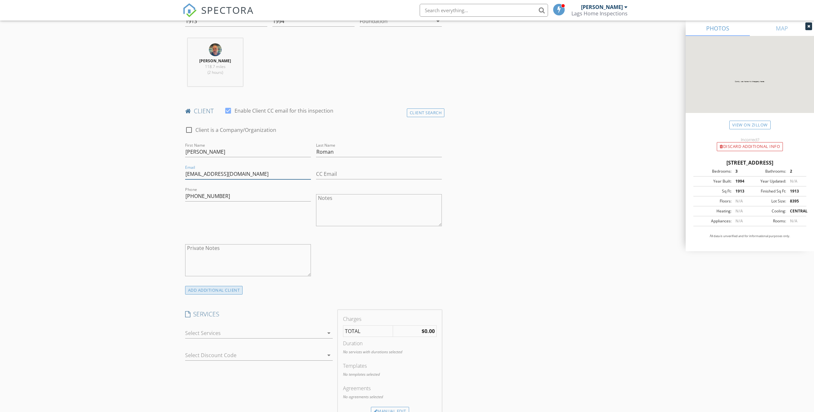
scroll to position [257, 0]
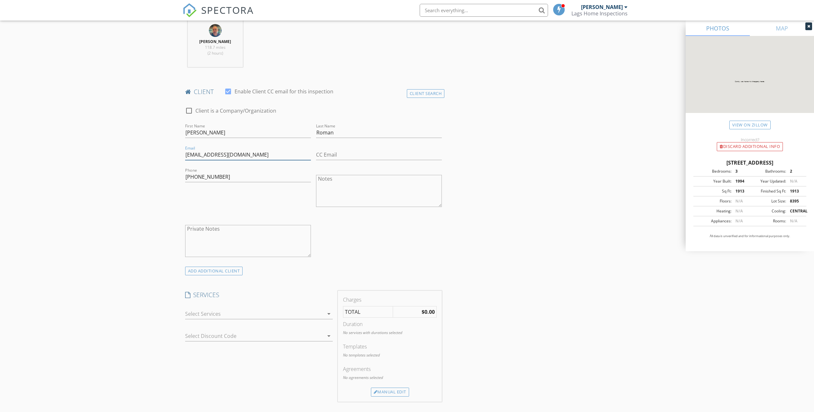
type input "[EMAIL_ADDRESS][DOMAIN_NAME]"
click at [219, 312] on div at bounding box center [254, 314] width 139 height 10
click at [193, 331] on div at bounding box center [194, 330] width 11 height 11
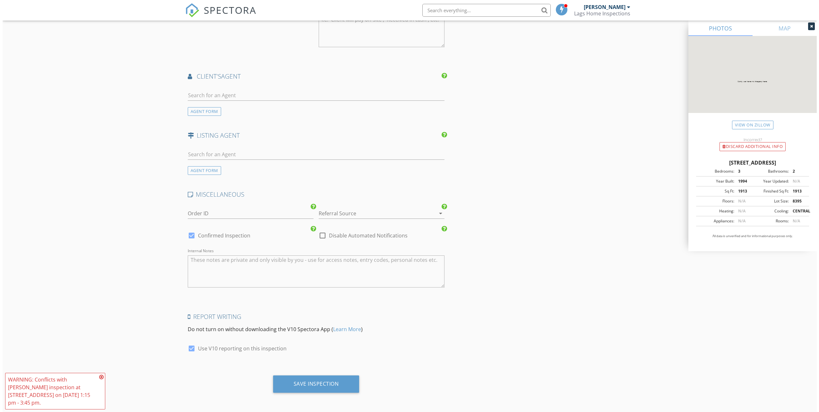
scroll to position [749, 0]
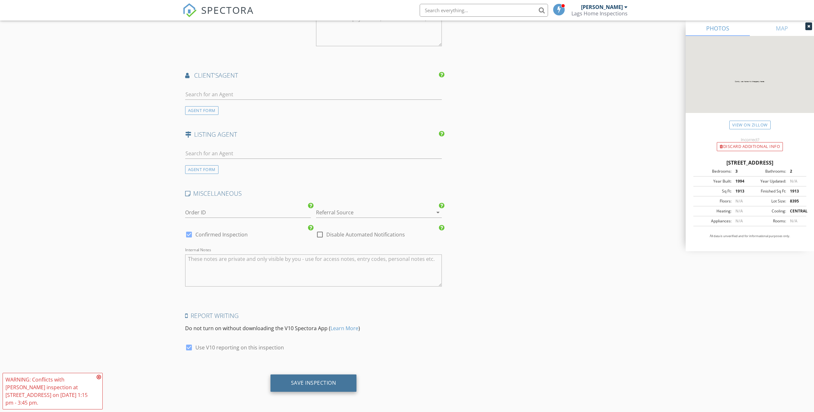
click at [304, 381] on div "Save Inspection" at bounding box center [313, 383] width 45 height 6
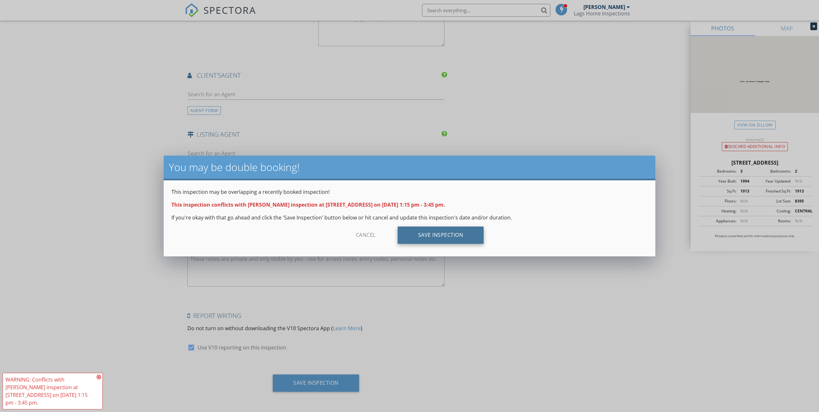
click at [434, 233] on div "Save Inspection" at bounding box center [440, 235] width 86 height 17
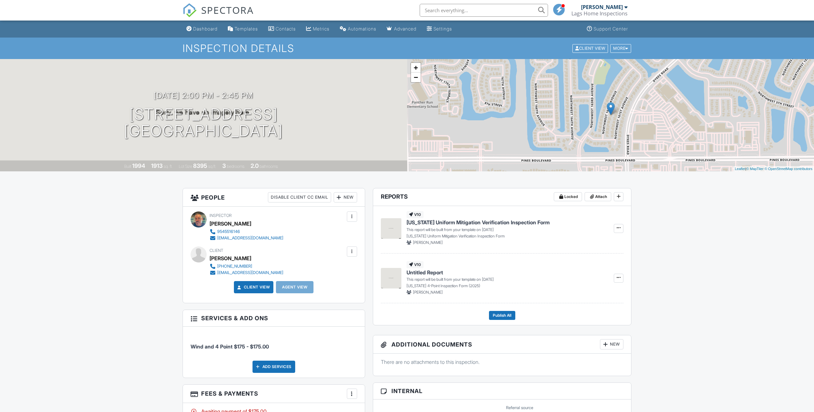
click at [227, 7] on span "SPECTORA" at bounding box center [227, 9] width 53 height 13
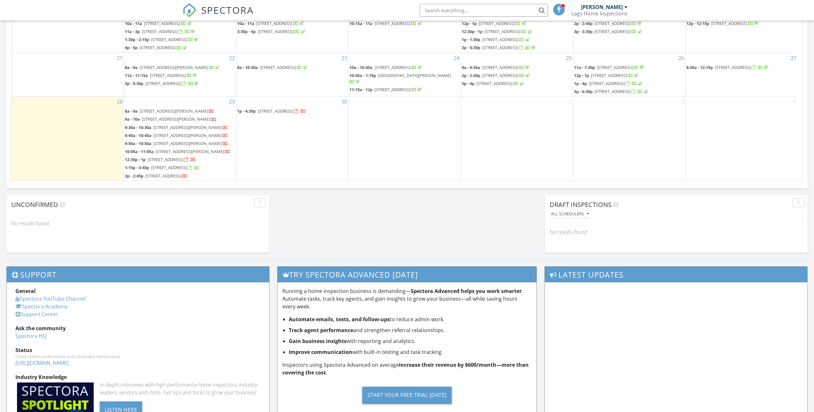
scroll to position [481, 0]
